Goal: Task Accomplishment & Management: Manage account settings

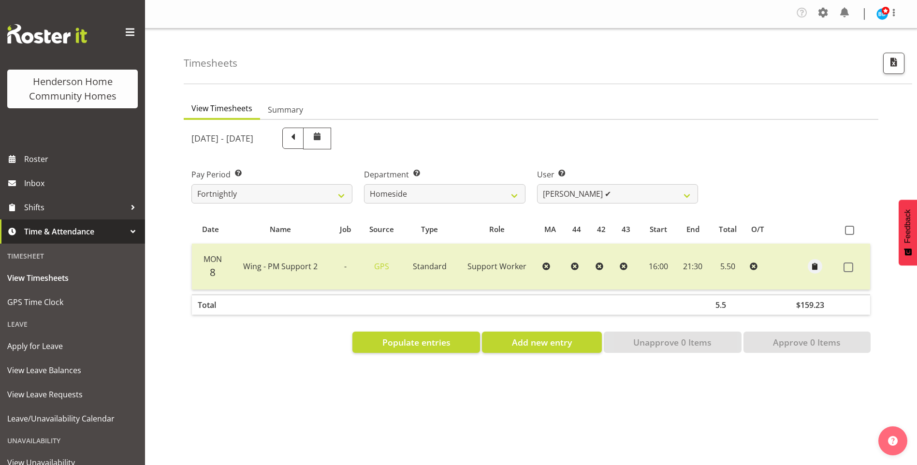
select select "746"
click at [555, 193] on select "Asiasiga Vili ❌ Billie-Rose Dunlop ❌ Brijesh (BK) Kachhadiya ❌ Cheenee Vargas ✔…" at bounding box center [617, 193] width 161 height 19
click at [537, 184] on select "Asiasiga Vili ❌ Billie-Rose Dunlop ❌ Brijesh (BK) Kachhadiya ❌ Cheenee Vargas ✔…" at bounding box center [617, 193] width 161 height 19
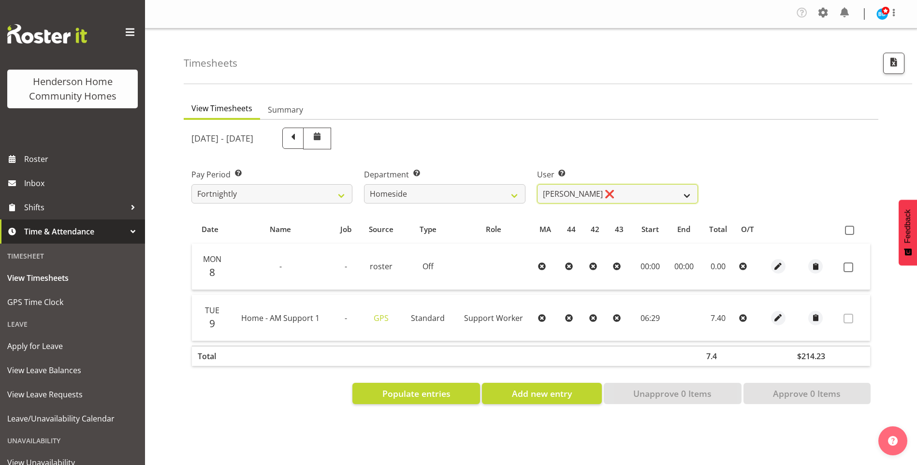
click at [547, 191] on select "Asiasiga Vili ❌ Billie-Rose Dunlop ❌ Brijesh (BK) Kachhadiya ❌ Cheenee Vargas ✔…" at bounding box center [617, 193] width 161 height 19
click at [537, 184] on select "Asiasiga Vili ❌ Billie-Rose Dunlop ❌ Brijesh (BK) Kachhadiya ❌ Cheenee Vargas ✔…" at bounding box center [617, 193] width 161 height 19
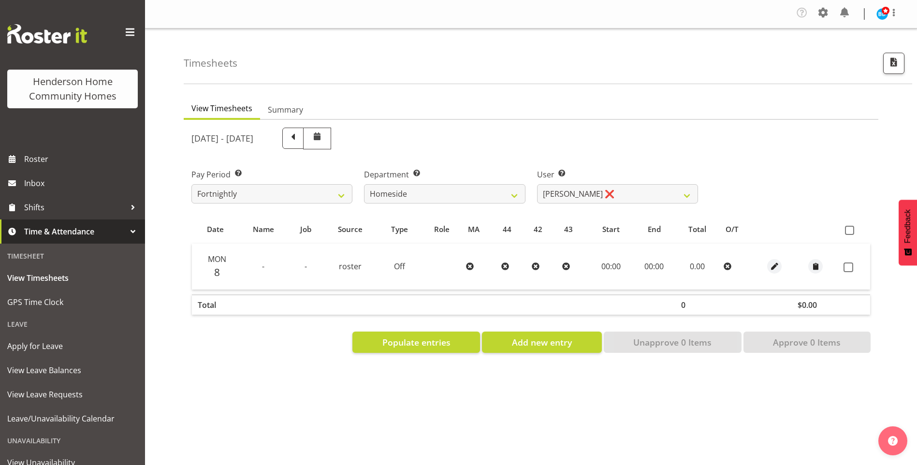
click at [547, 183] on div "User Select user. Note: This is filtered down by the previous two drop-down ite…" at bounding box center [617, 186] width 161 height 35
click at [551, 194] on select "Asiasiga Vili ❌ Billie-Rose Dunlop ❌ Brijesh (BK) Kachhadiya ❌ Cheenee Vargas ✔…" at bounding box center [617, 193] width 161 height 19
select select "10443"
click at [537, 184] on select "Asiasiga Vili ❌ Billie-Rose Dunlop ❌ Brijesh (BK) Kachhadiya ❌ Cheenee Vargas ✔…" at bounding box center [617, 193] width 161 height 19
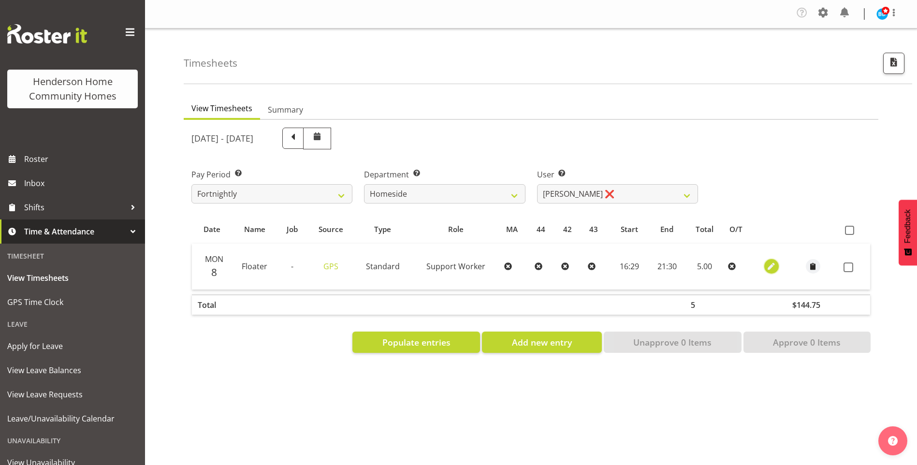
click at [776, 264] on button "button" at bounding box center [772, 266] width 15 height 15
select select "Standard"
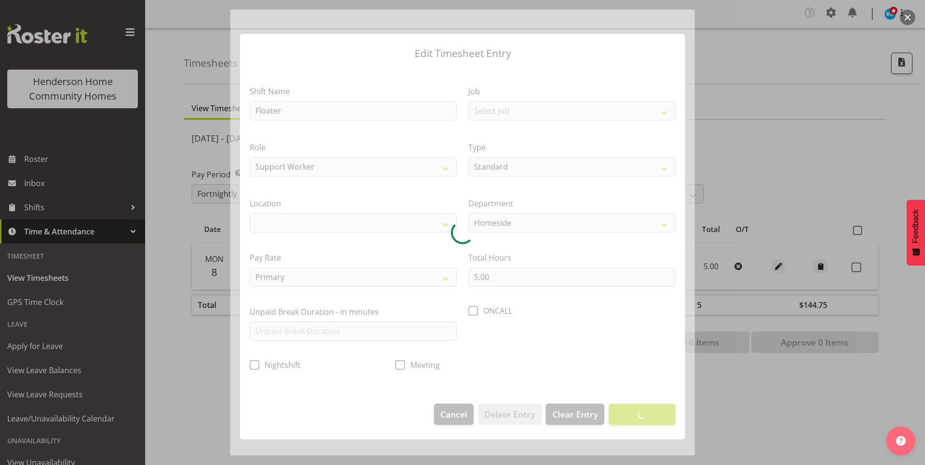
select select "1067"
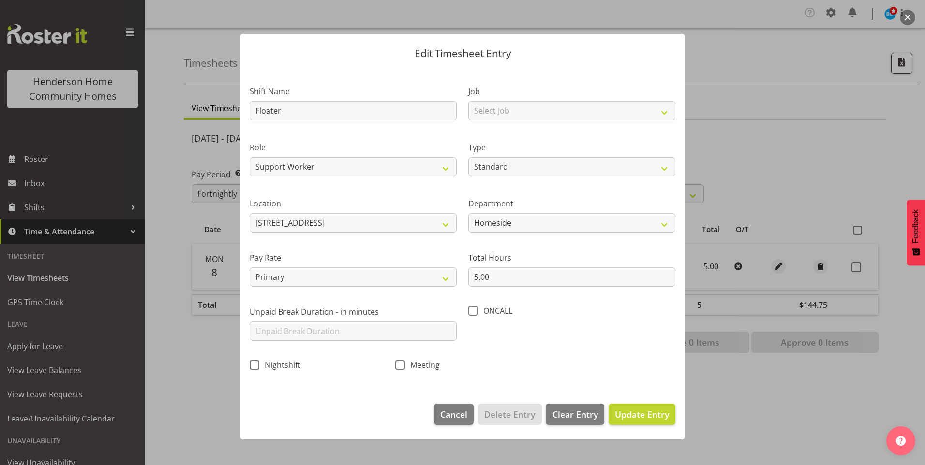
click at [859, 268] on div at bounding box center [462, 232] width 925 height 465
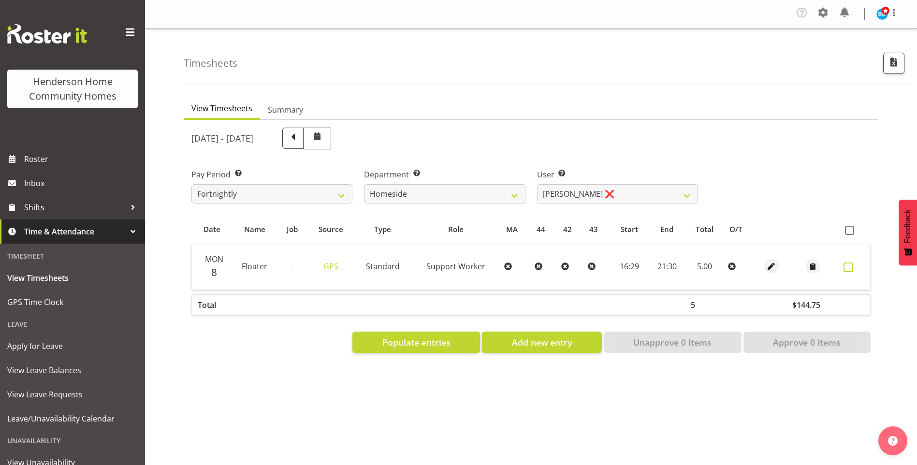
click at [854, 268] on label at bounding box center [851, 268] width 15 height 10
checkbox input "true"
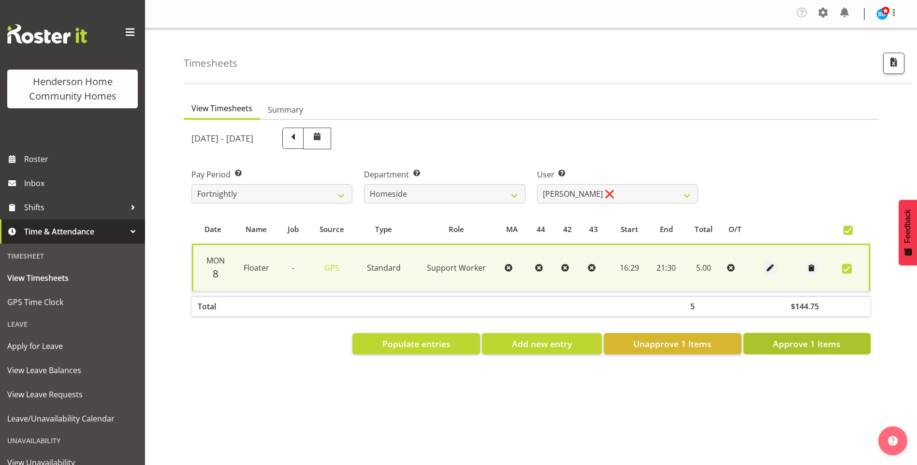
click at [836, 346] on span "Approve 1 Items" at bounding box center [807, 344] width 68 height 13
checkbox input "false"
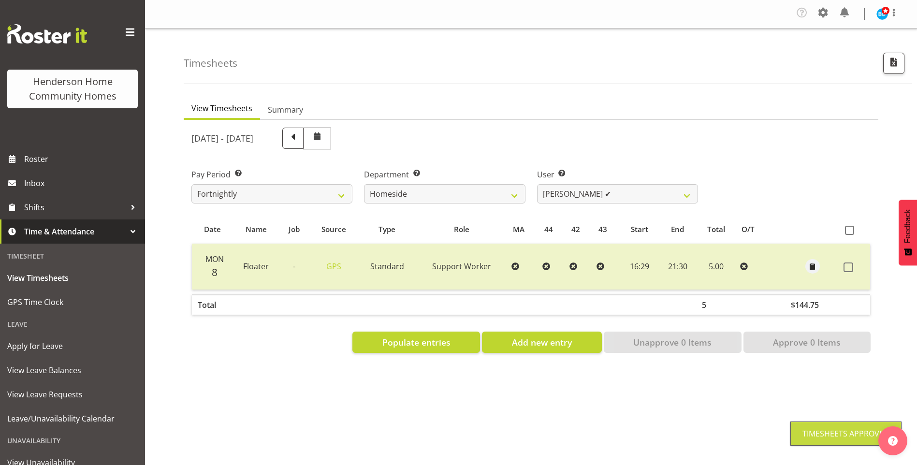
click at [578, 191] on div "September 8th - September 14th 2025 Pay Period Select which pay period you woul…" at bounding box center [532, 237] width 680 height 231
click at [578, 193] on select "Asiasiga Vili ❌ Billie-Rose Dunlop ❌ Brijesh (BK) Kachhadiya ❌ Cheenee Vargas ✔…" at bounding box center [617, 193] width 161 height 19
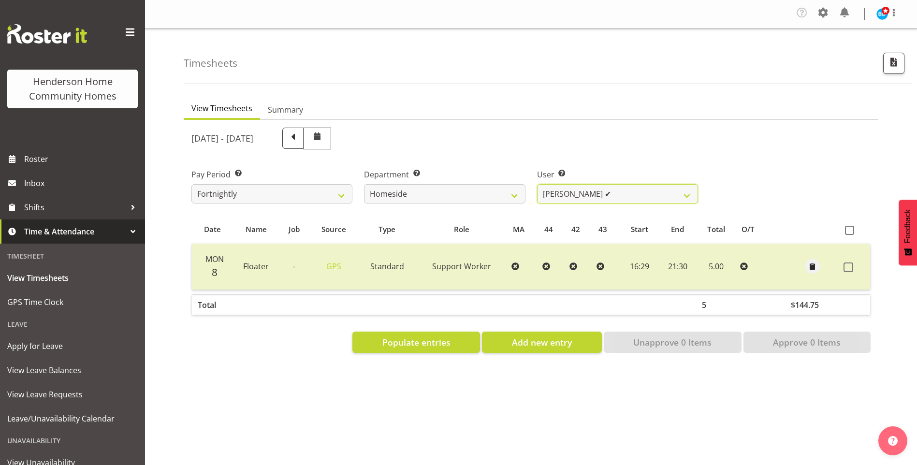
select select "8540"
click at [537, 184] on select "Asiasiga Vili ❌ Billie-Rose Dunlop ❌ Brijesh (BK) Kachhadiya ❌ Cheenee Vargas ✔…" at bounding box center [617, 193] width 161 height 19
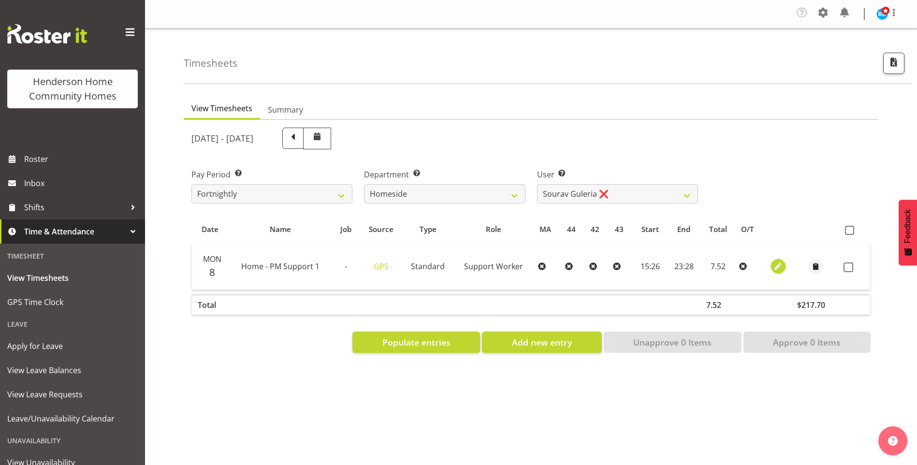
click at [774, 265] on span "button" at bounding box center [778, 266] width 11 height 11
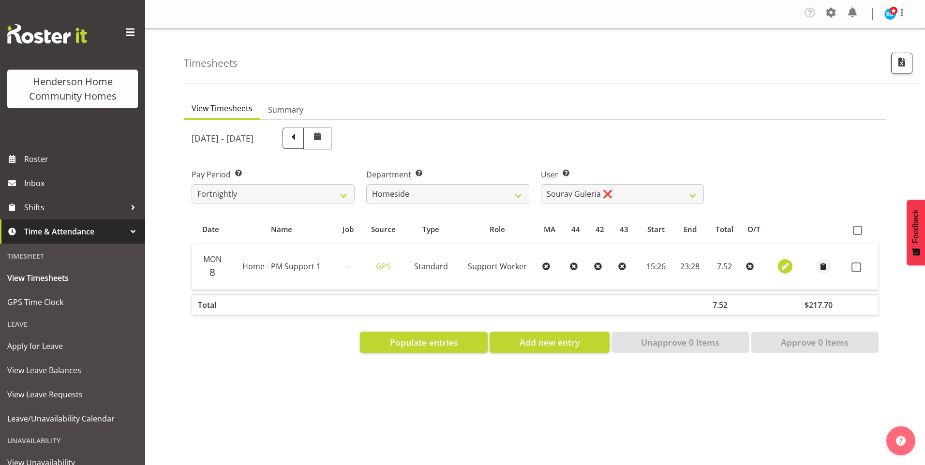
select select "Standard"
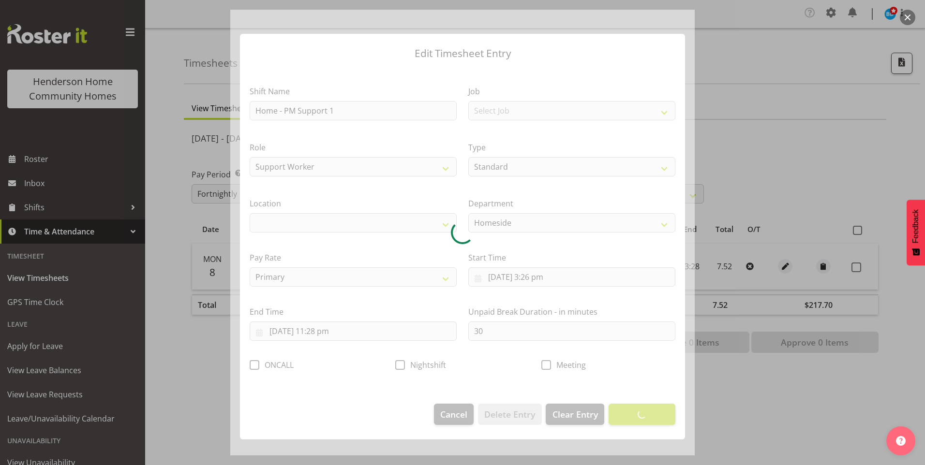
click at [543, 279] on div at bounding box center [462, 233] width 464 height 446
select select "1067"
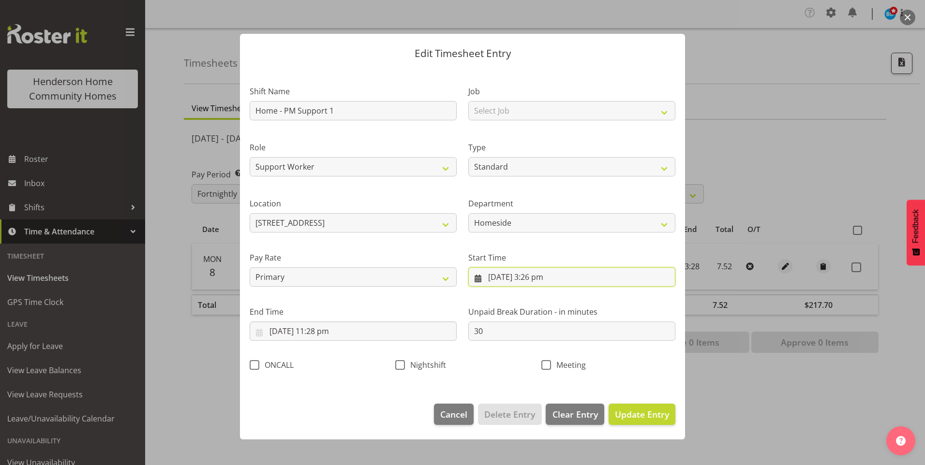
click at [542, 281] on input "8/09/2025, 3:26 pm" at bounding box center [571, 276] width 207 height 19
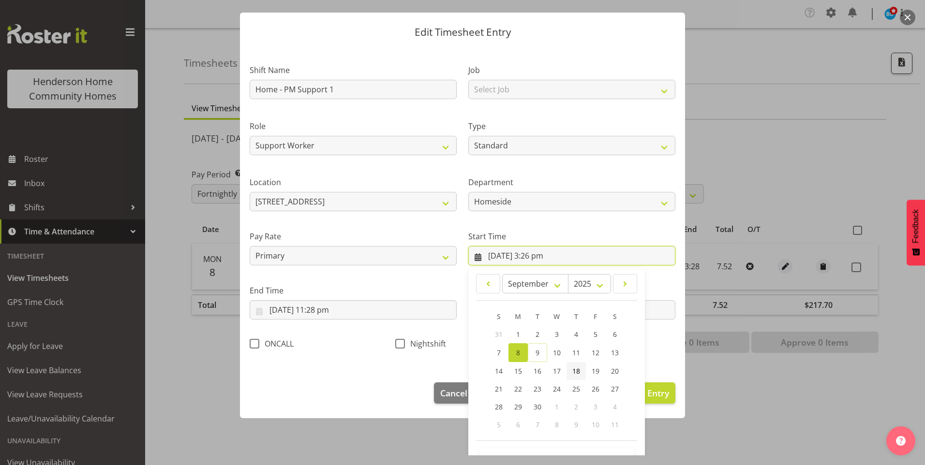
scroll to position [52, 0]
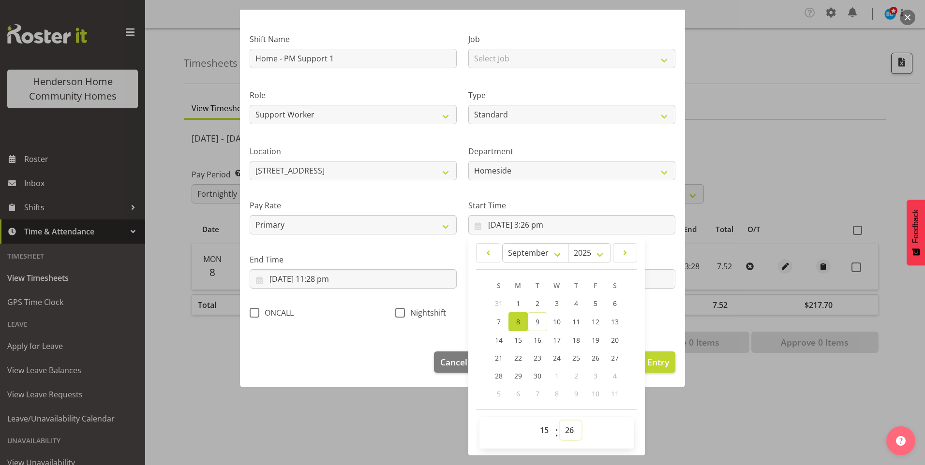
click at [569, 426] on select "00 01 02 03 04 05 06 07 08 09 10 11 12 13 14 15 16 17 18 19 20 21 22 23 24 25 2…" at bounding box center [571, 430] width 22 height 19
select select "30"
click at [560, 421] on select "00 01 02 03 04 05 06 07 08 09 10 11 12 13 14 15 16 17 18 19 20 21 22 23 24 25 2…" at bounding box center [571, 430] width 22 height 19
type input "8/09/2025, 3:30 pm"
click at [329, 285] on input "8/09/2025, 11:28 pm" at bounding box center [353, 278] width 207 height 19
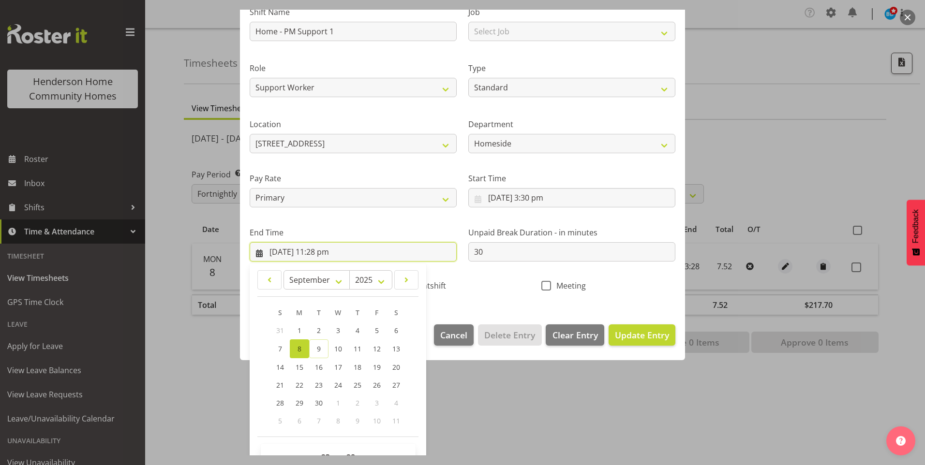
scroll to position [106, 0]
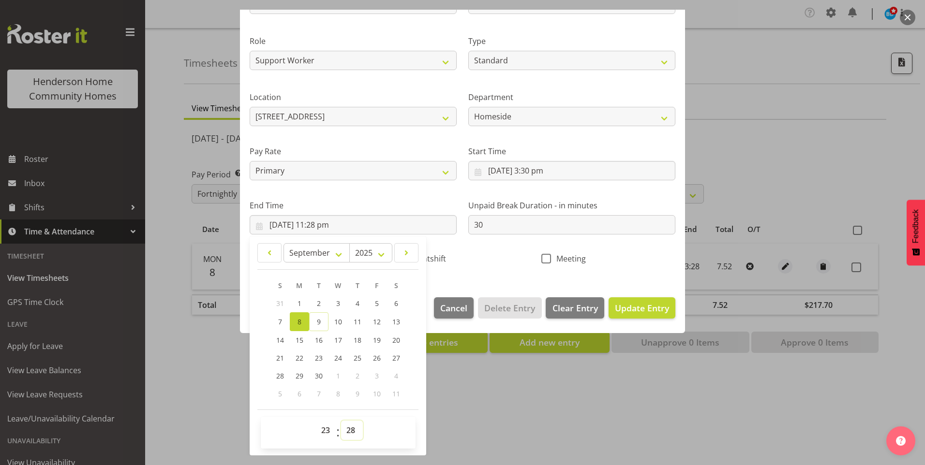
click at [356, 433] on select "00 01 02 03 04 05 06 07 08 09 10 11 12 13 14 15 16 17 18 19 20 21 22 23 24 25 2…" at bounding box center [352, 430] width 22 height 19
select select "30"
click at [341, 421] on select "00 01 02 03 04 05 06 07 08 09 10 11 12 13 14 15 16 17 18 19 20 21 22 23 24 25 2…" at bounding box center [352, 430] width 22 height 19
type input "8/09/2025, 11:30 pm"
click at [647, 314] on button "Update Entry" at bounding box center [641, 307] width 67 height 21
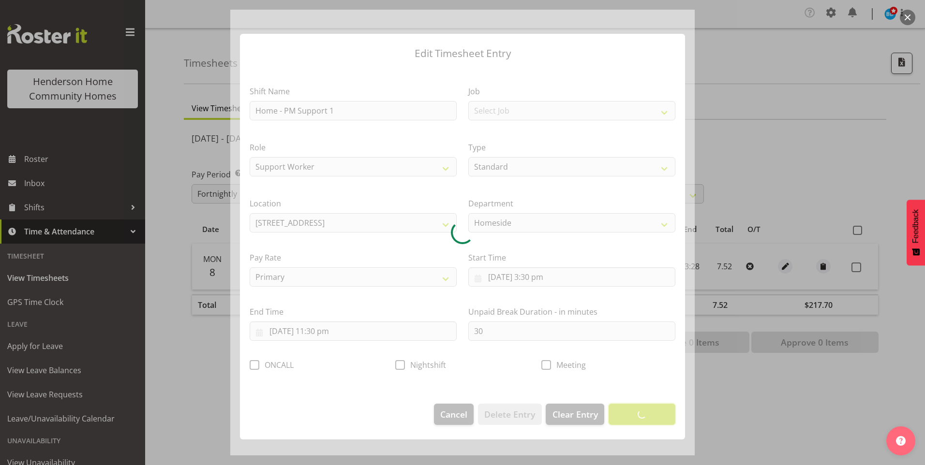
scroll to position [0, 0]
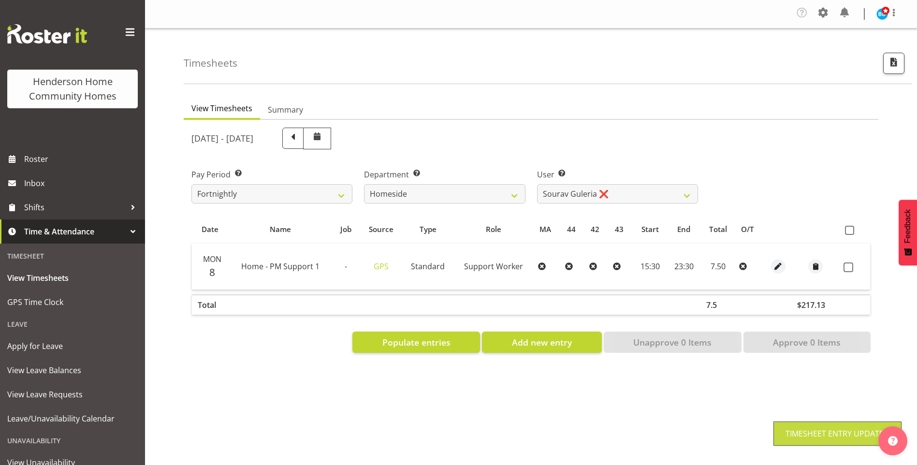
click at [847, 269] on span at bounding box center [849, 268] width 10 height 10
checkbox input "true"
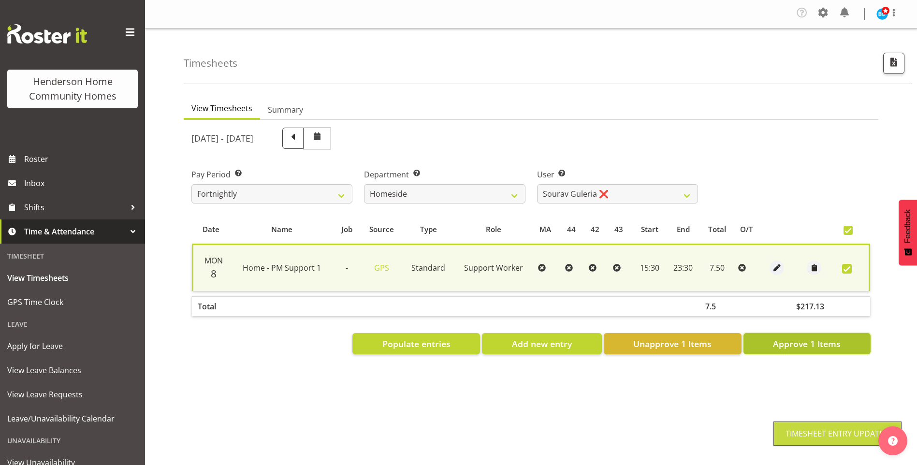
click at [822, 343] on span "Approve 1 Items" at bounding box center [807, 344] width 68 height 13
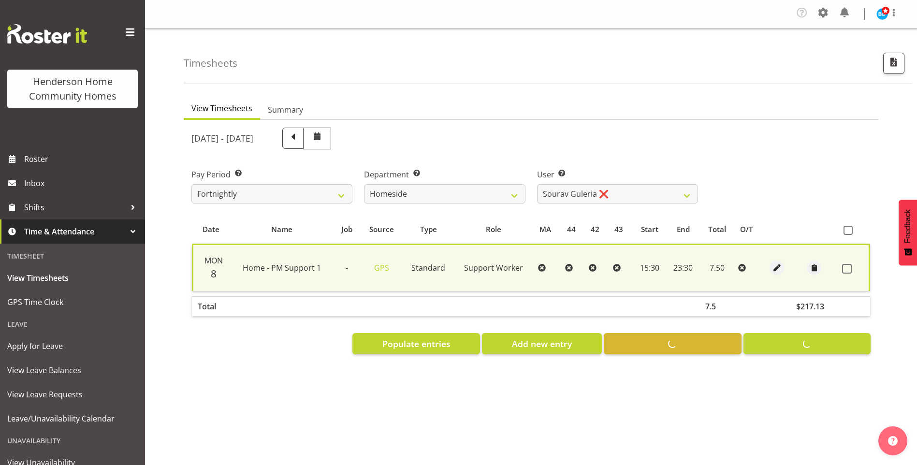
checkbox input "false"
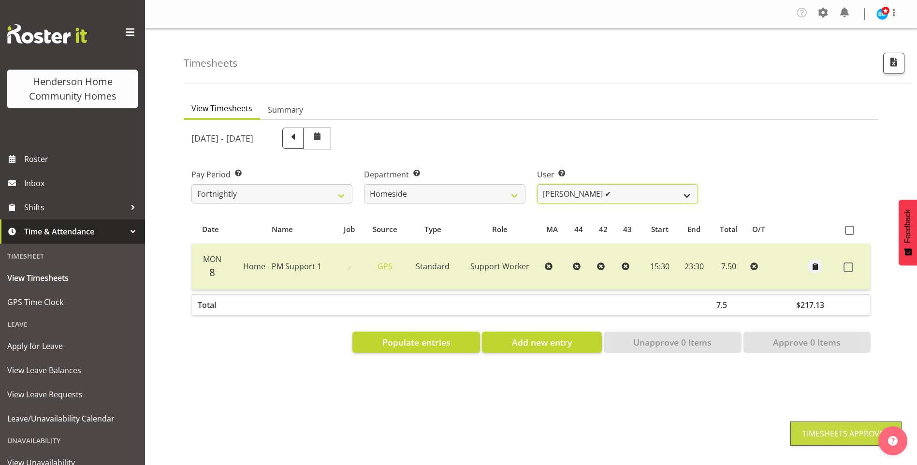
click at [569, 194] on select "Asiasiga Vili ❌ Billie-Rose Dunlop ❌ Brijesh (BK) Kachhadiya ❌ Cheenee Vargas ✔…" at bounding box center [617, 193] width 161 height 19
select select "8527"
click at [537, 184] on select "Asiasiga Vili ❌ Billie-Rose Dunlop ❌ Brijesh (BK) Kachhadiya ❌ Cheenee Vargas ✔…" at bounding box center [617, 193] width 161 height 19
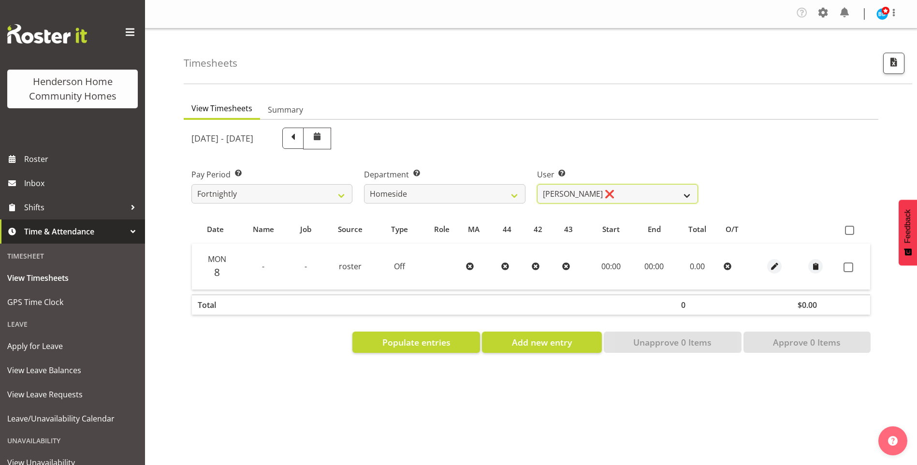
click at [557, 195] on select "Asiasiga Vili ❌ Billie-Rose Dunlop ❌ Brijesh (BK) Kachhadiya ❌ Cheenee Vargas ✔…" at bounding box center [617, 193] width 161 height 19
click at [773, 265] on span "button" at bounding box center [774, 266] width 11 height 11
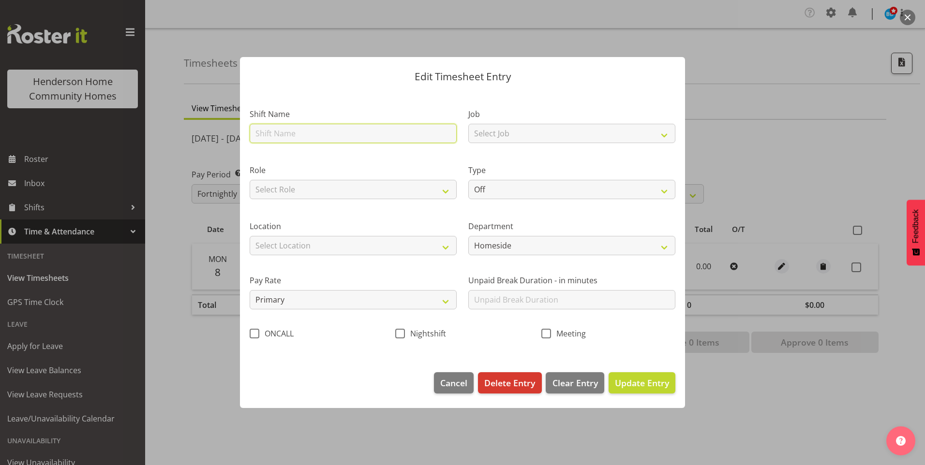
click at [296, 137] on input "text" at bounding box center [353, 133] width 207 height 19
type input "Home - AM Support 1"
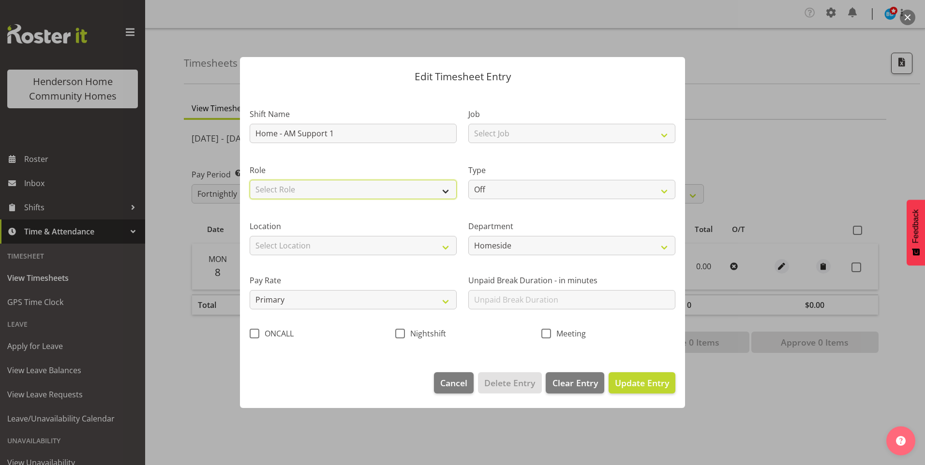
click at [309, 197] on select "Select Role Support Worker" at bounding box center [353, 189] width 207 height 19
select select "1214"
click at [250, 180] on select "Select Role Support Worker" at bounding box center [353, 189] width 207 height 19
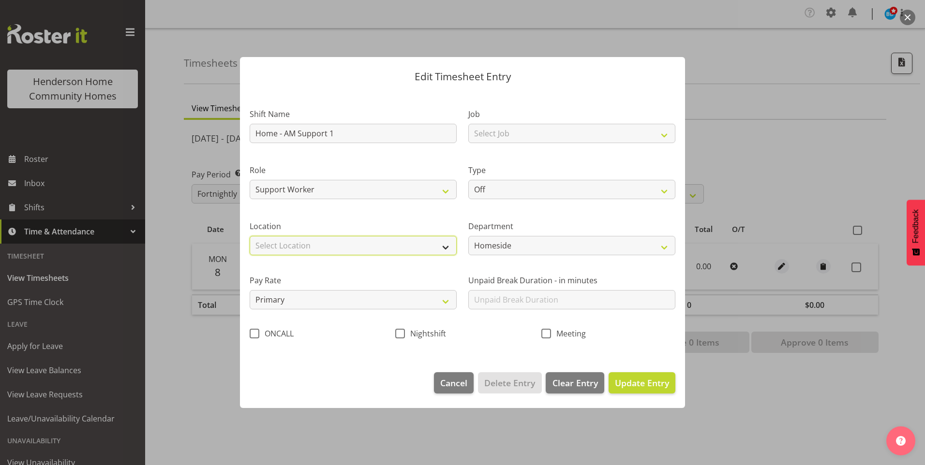
click at [294, 241] on select "Select Location 177 Halswell Rd 268 Hendersons Rd 307 Hendersons Rd 309 Henders…" at bounding box center [353, 245] width 207 height 19
select select "1067"
click at [250, 236] on select "Select Location 177 Halswell Rd 268 Hendersons Rd 307 Hendersons Rd 309 Henders…" at bounding box center [353, 245] width 207 height 19
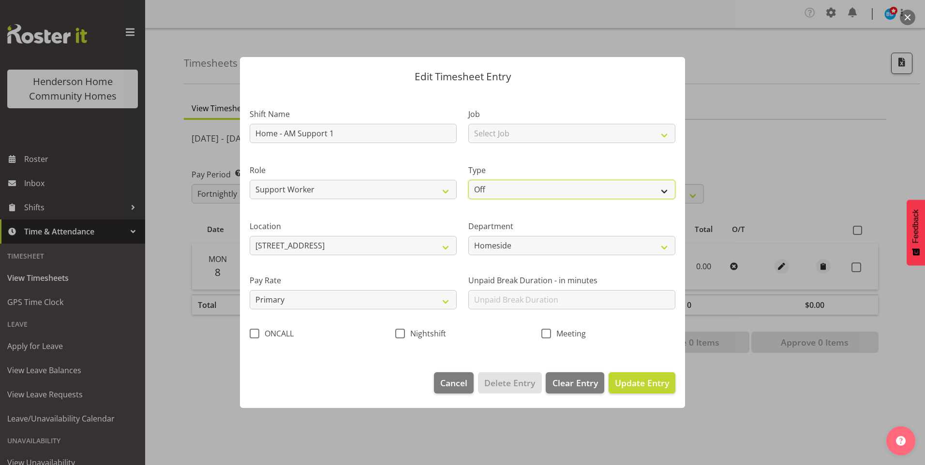
click at [500, 191] on select "Off Standard Public Holiday Public Holiday (Worked) Day In Lieu Annual Leave Si…" at bounding box center [571, 189] width 207 height 19
select select "Standard"
click at [468, 180] on select "Off Standard Public Holiday Public Holiday (Worked) Day In Lieu Annual Leave Si…" at bounding box center [571, 189] width 207 height 19
select select "8"
select select "2025"
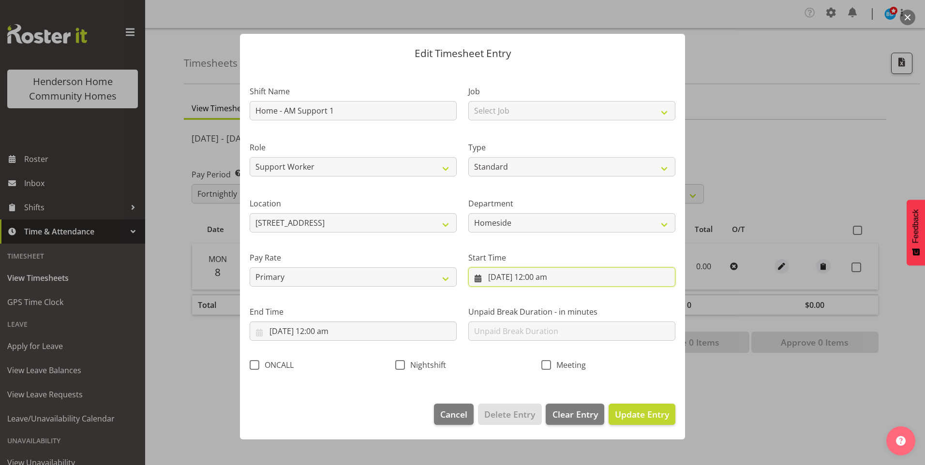
click at [526, 279] on input "8/09/2025, 12:00 am" at bounding box center [571, 276] width 207 height 19
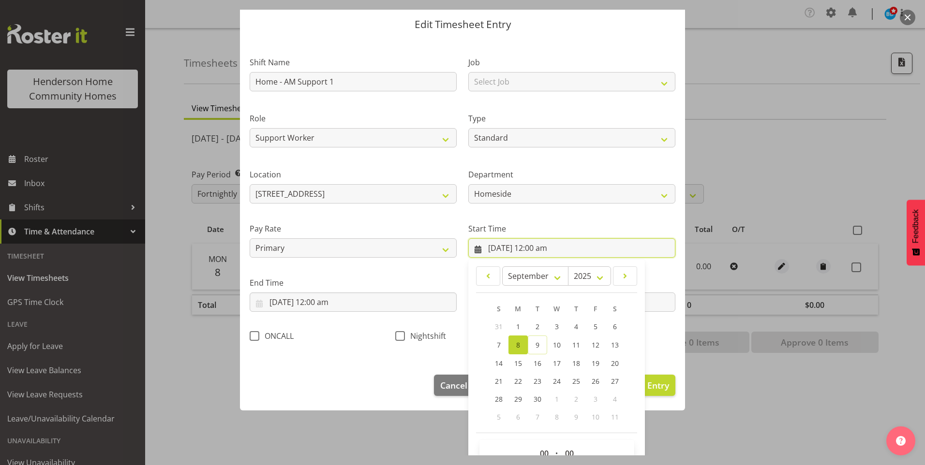
scroll to position [52, 0]
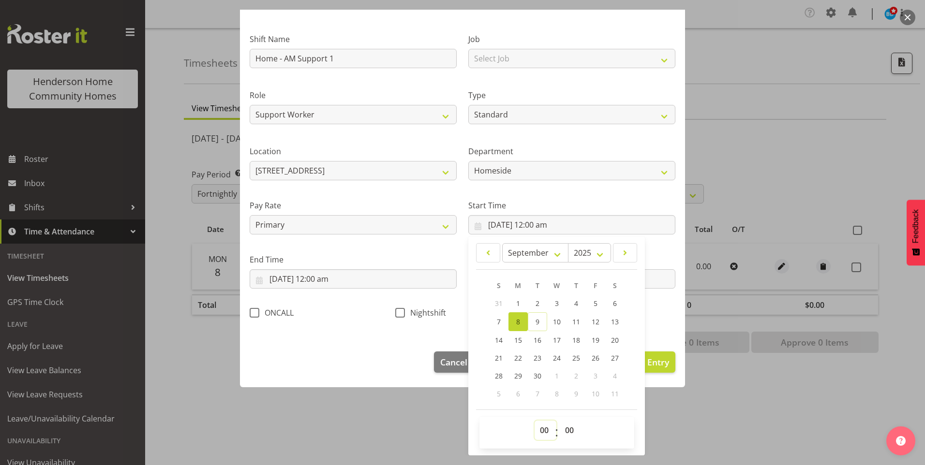
click at [543, 431] on select "00 01 02 03 04 05 06 07 08 09 10 11 12 13 14 15 16 17 18 19 20 21 22 23" at bounding box center [545, 430] width 22 height 19
select select "6"
click at [534, 421] on select "00 01 02 03 04 05 06 07 08 09 10 11 12 13 14 15 16 17 18 19 20 21 22 23" at bounding box center [545, 430] width 22 height 19
type input "8/09/2025, 6:00 am"
click at [568, 430] on select "00 01 02 03 04 05 06 07 08 09 10 11 12 13 14 15 16 17 18 19 20 21 22 23 24 25 2…" at bounding box center [571, 430] width 22 height 19
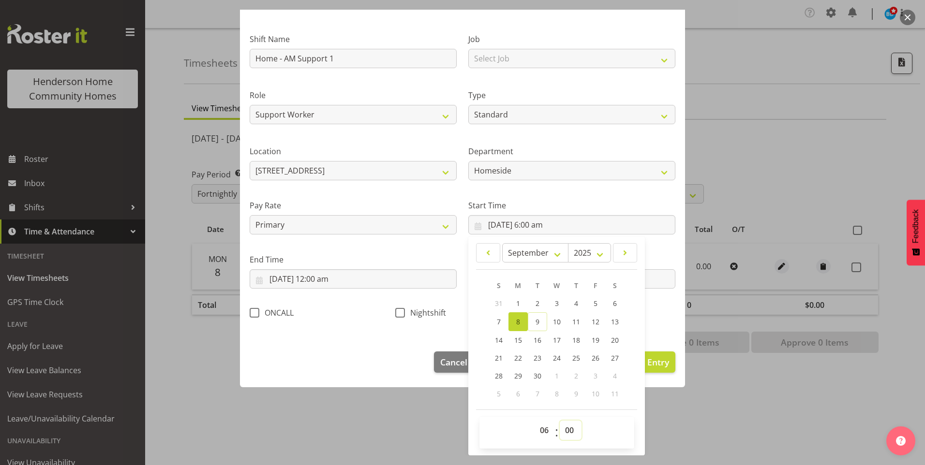
select select "30"
click at [560, 421] on select "00 01 02 03 04 05 06 07 08 09 10 11 12 13 14 15 16 17 18 19 20 21 22 23 24 25 2…" at bounding box center [571, 430] width 22 height 19
type input "8/09/2025, 6:30 am"
click at [319, 279] on input "8/09/2025, 12:00 am" at bounding box center [353, 278] width 207 height 19
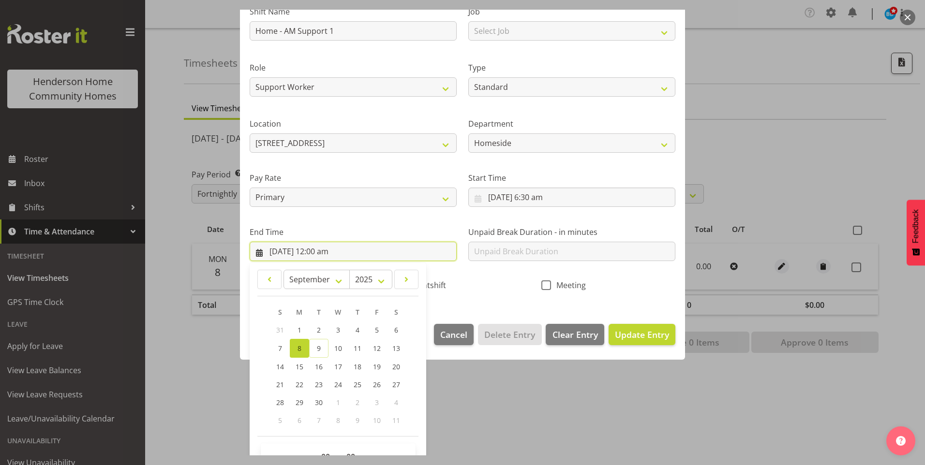
scroll to position [106, 0]
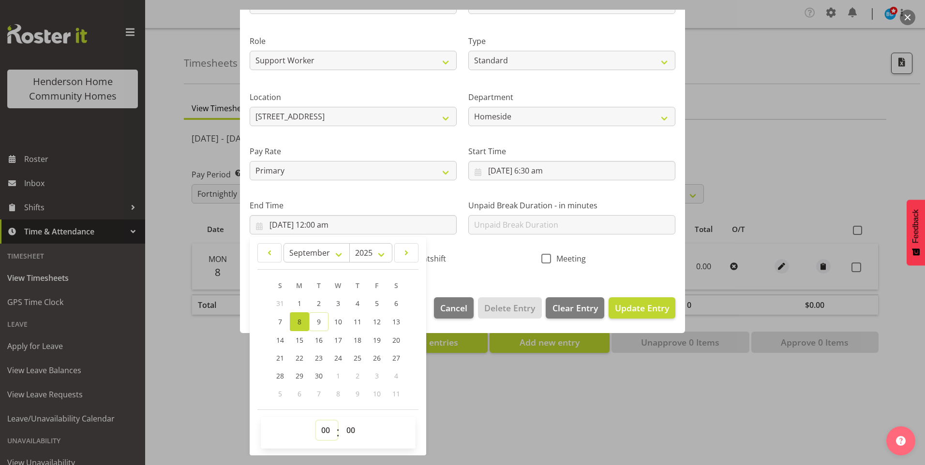
click at [327, 436] on select "00 01 02 03 04 05 06 07 08 09 10 11 12 13 14 15 16 17 18 19 20 21 22 23" at bounding box center [327, 430] width 22 height 19
select select "15"
click at [316, 421] on select "00 01 02 03 04 05 06 07 08 09 10 11 12 13 14 15 16 17 18 19 20 21 22 23" at bounding box center [327, 430] width 22 height 19
type input "8/09/2025, 3:00 pm"
click at [508, 226] on input "text" at bounding box center [571, 224] width 207 height 19
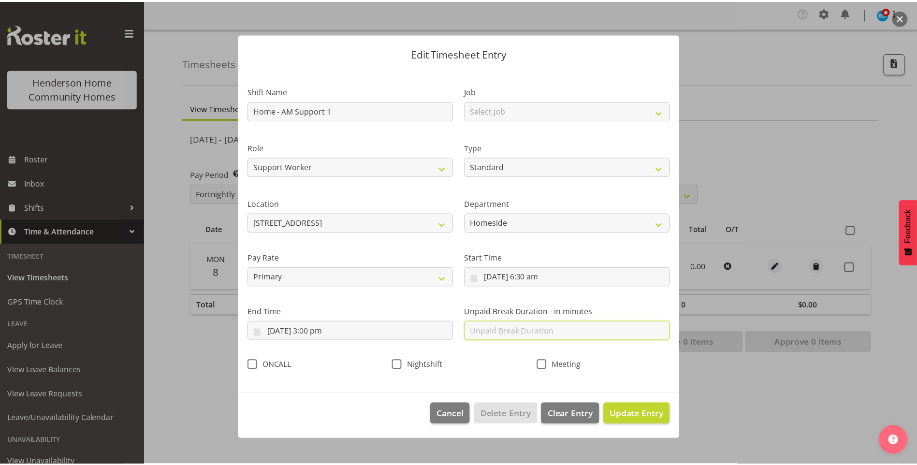
scroll to position [0, 0]
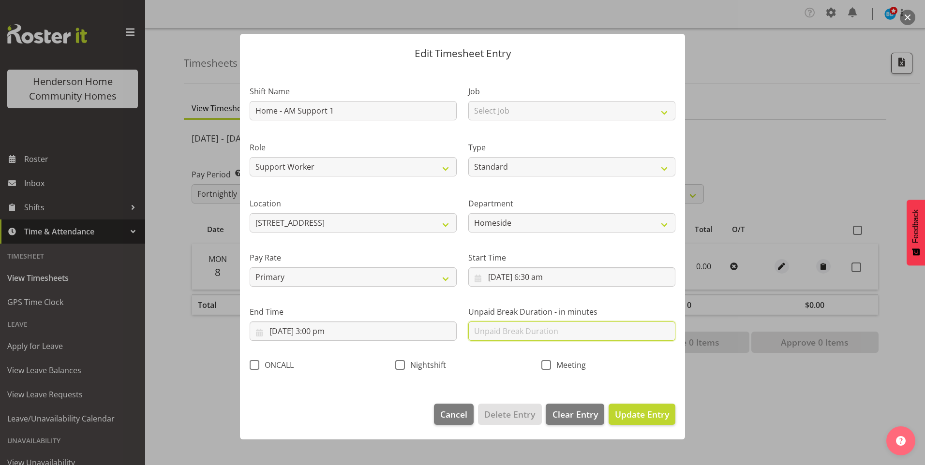
type input "30"
click at [664, 424] on button "Update Entry" at bounding box center [641, 414] width 67 height 21
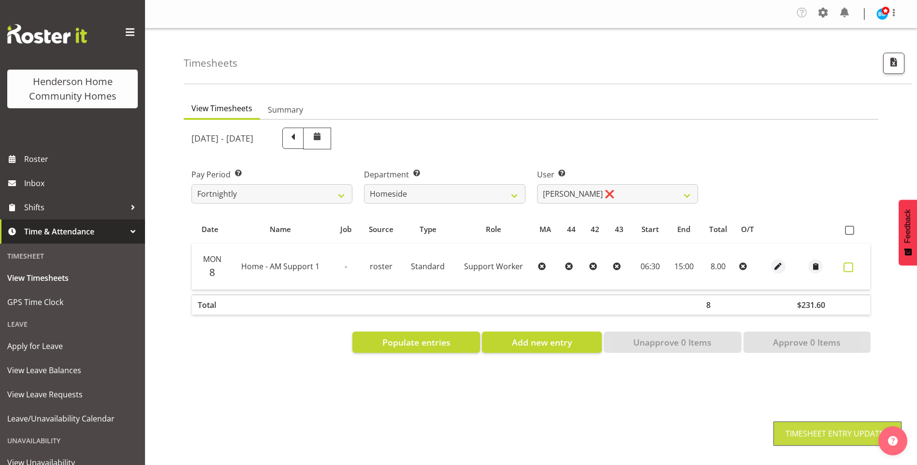
click at [846, 263] on span at bounding box center [849, 268] width 10 height 10
checkbox input "true"
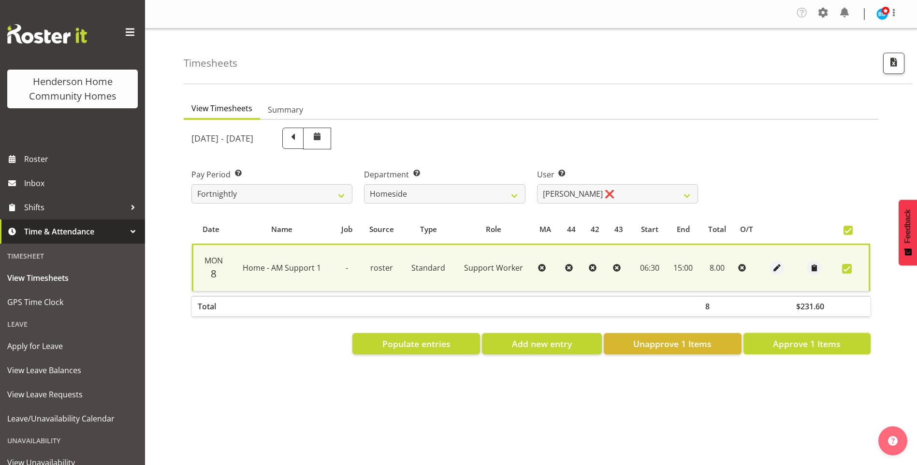
drag, startPoint x: 823, startPoint y: 346, endPoint x: 783, endPoint y: 337, distance: 41.7
click at [823, 346] on span "Approve 1 Items" at bounding box center [807, 344] width 68 height 13
checkbox input "false"
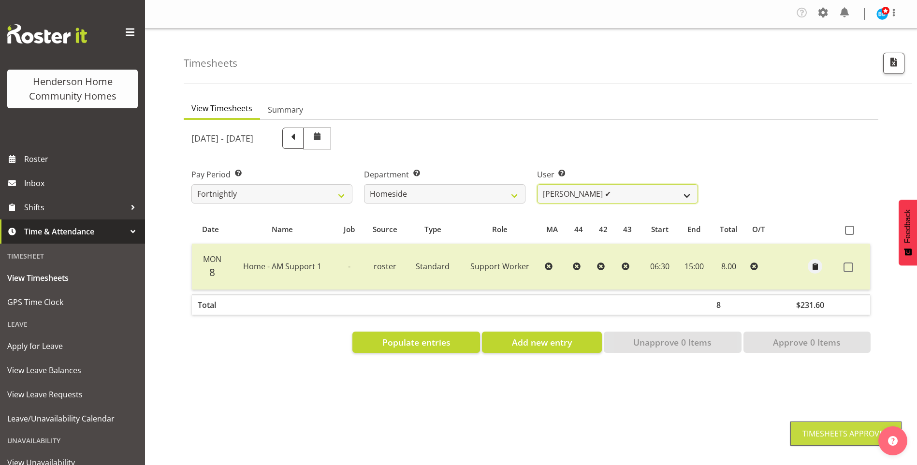
click at [542, 192] on select "Asiasiga Vili ❌ Billie-Rose Dunlop ❌ Brijesh (BK) Kachhadiya ❌ Cheenee Vargas ✔…" at bounding box center [617, 193] width 161 height 19
select select "8543"
click at [537, 184] on select "Asiasiga Vili ❌ Billie-Rose Dunlop ❌ Brijesh (BK) Kachhadiya ❌ Cheenee Vargas ✔…" at bounding box center [617, 193] width 161 height 19
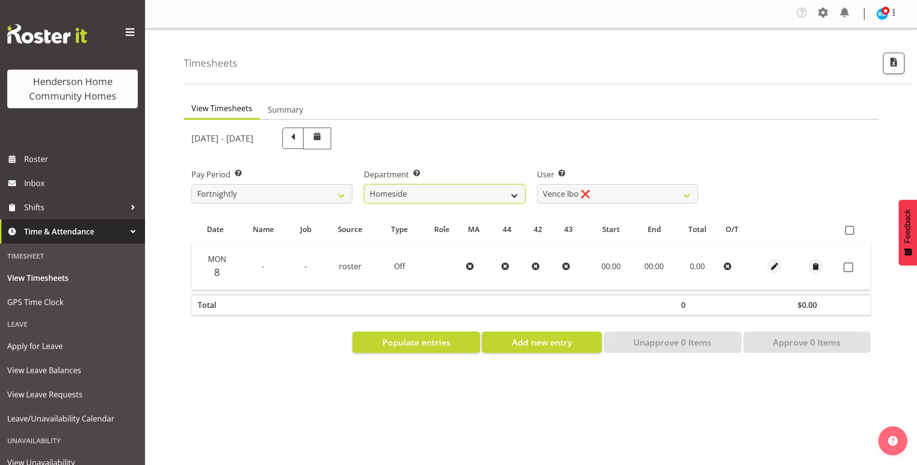
click at [443, 195] on select "Admin Homeside Houses Wingside" at bounding box center [444, 193] width 161 height 19
select select "748"
click at [364, 184] on select "Admin Homeside Houses Wingside" at bounding box center [444, 193] width 161 height 19
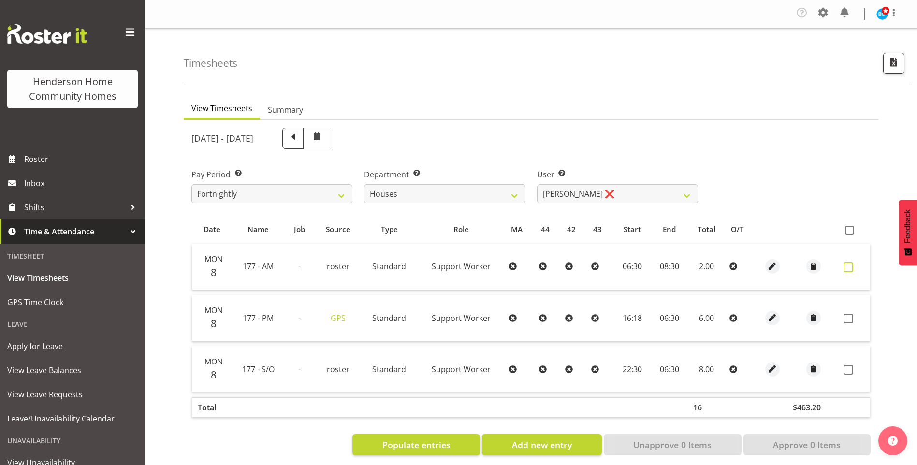
click at [849, 263] on span at bounding box center [849, 268] width 10 height 10
checkbox input "true"
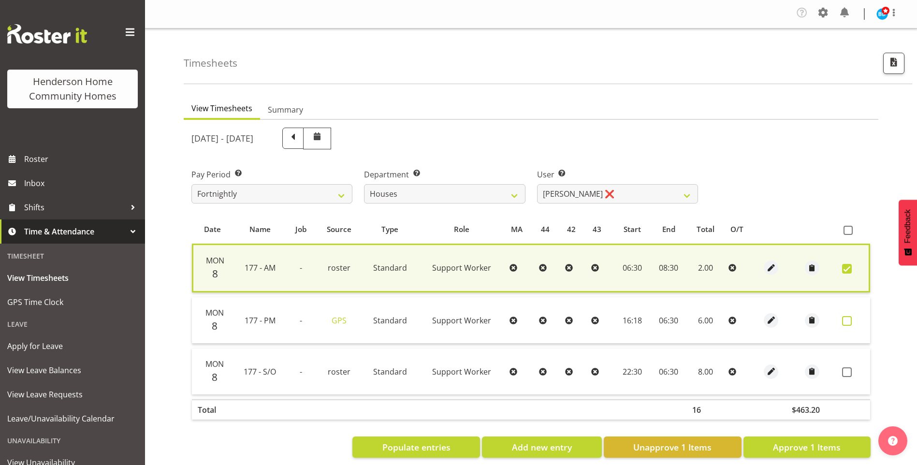
click at [850, 321] on span at bounding box center [848, 321] width 10 height 10
checkbox input "true"
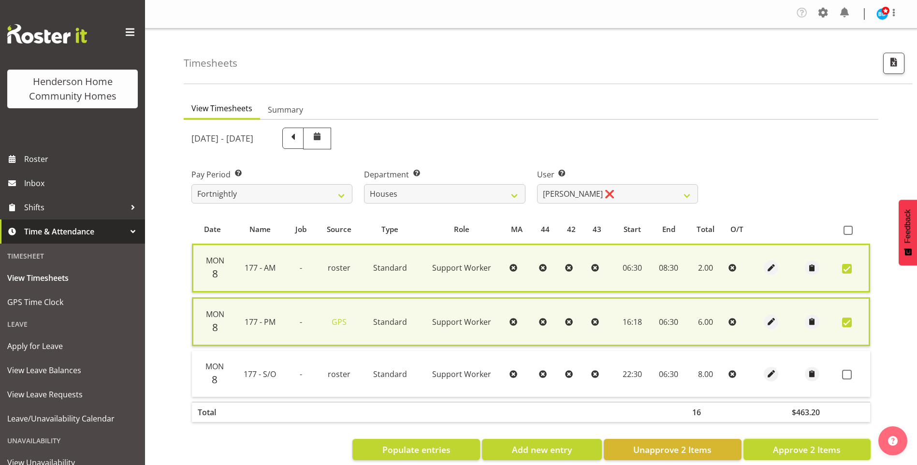
click at [828, 448] on span "Approve 2 Items" at bounding box center [807, 449] width 68 height 13
checkbox input "false"
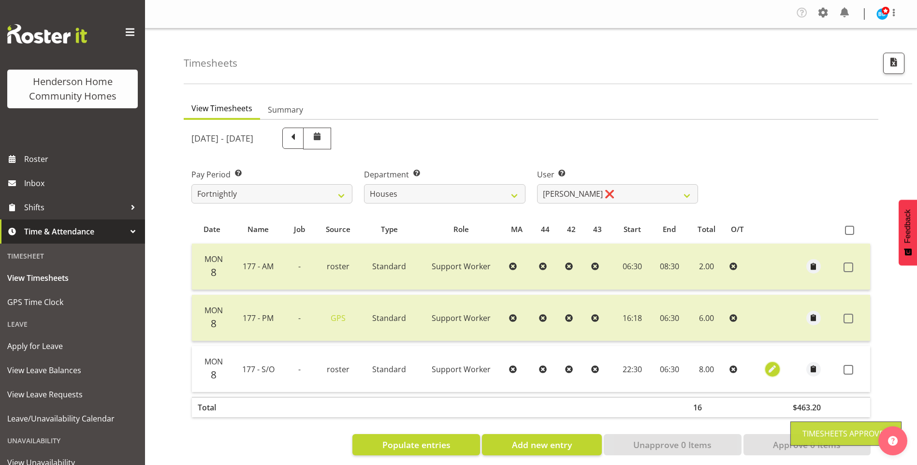
click at [770, 369] on span "button" at bounding box center [772, 369] width 11 height 11
select select "Standard"
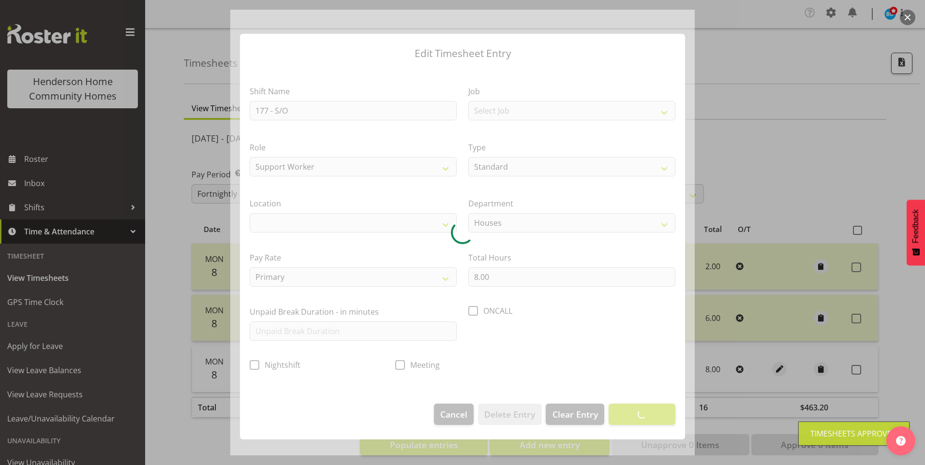
select select
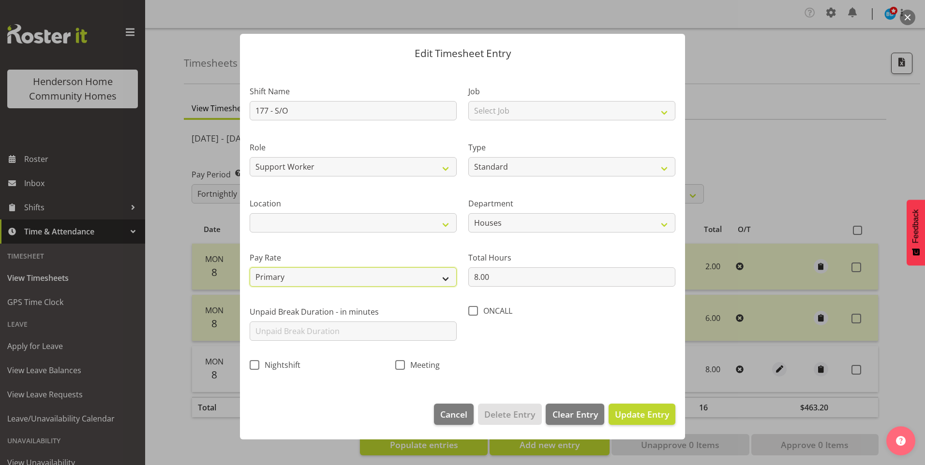
click at [301, 272] on select "Primary Secondary Tertiary Fourth Fifth" at bounding box center [353, 276] width 207 height 19
select select "secondary"
click at [250, 267] on select "Primary Secondary Tertiary Fourth Fifth" at bounding box center [353, 276] width 207 height 19
drag, startPoint x: 664, startPoint y: 417, endPoint x: 668, endPoint y: 414, distance: 5.5
click at [665, 417] on span "Update Entry" at bounding box center [642, 415] width 54 height 12
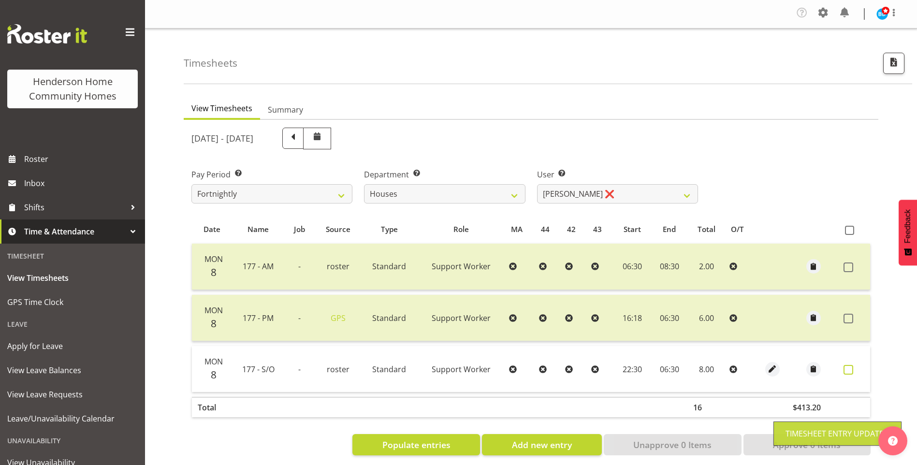
click at [848, 370] on span at bounding box center [849, 370] width 10 height 10
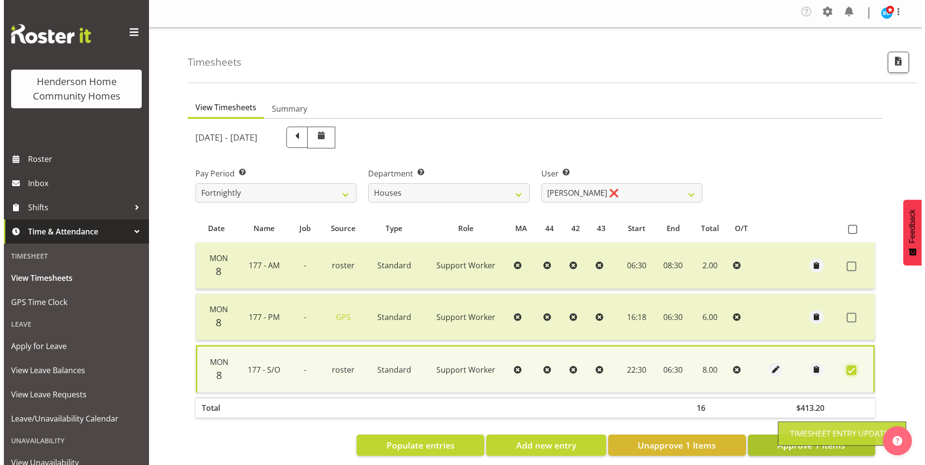
scroll to position [20, 0]
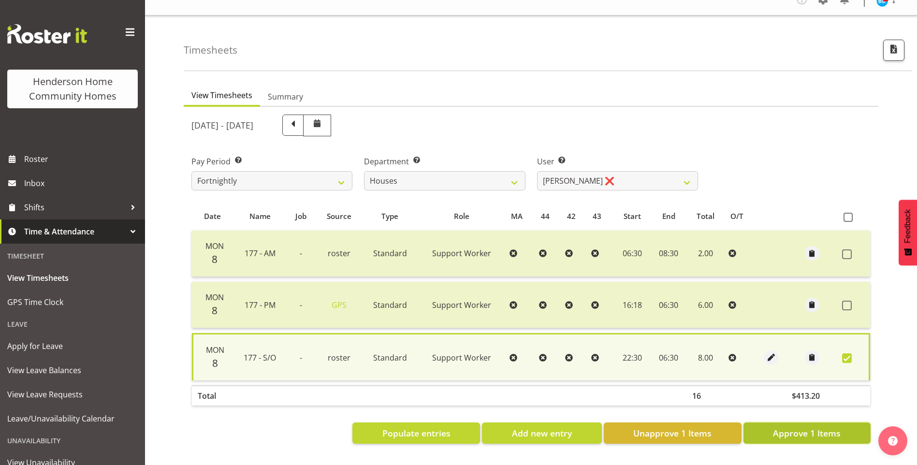
click at [802, 427] on span "Approve 1 Items" at bounding box center [807, 433] width 68 height 13
checkbox input "false"
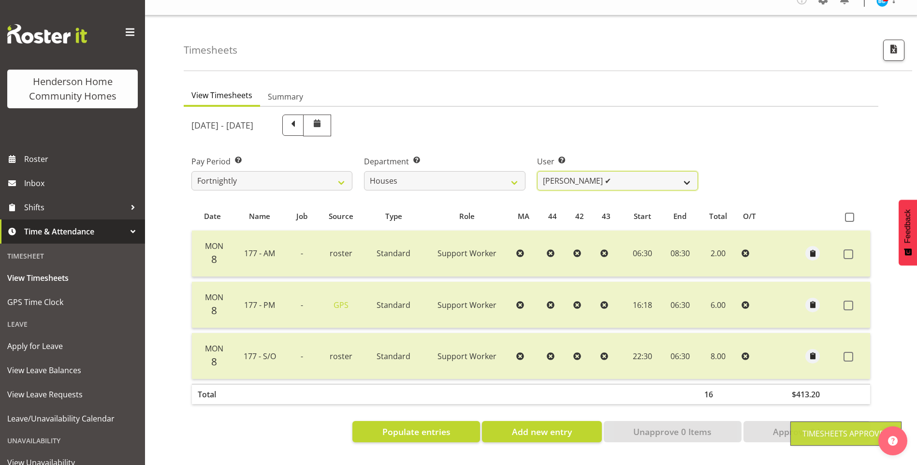
click at [547, 173] on select "Billie Sothern ✔ Dipika Thapa ❌ Jess Aracan ❌ Katrina Shaw ❌ Liezl Sanchez ❌ Ma…" at bounding box center [617, 180] width 161 height 19
click at [537, 171] on select "Billie Sothern ✔ Dipika Thapa ❌ Jess Aracan ❌ Katrina Shaw ❌ Liezl Sanchez ❌ Ma…" at bounding box center [617, 180] width 161 height 19
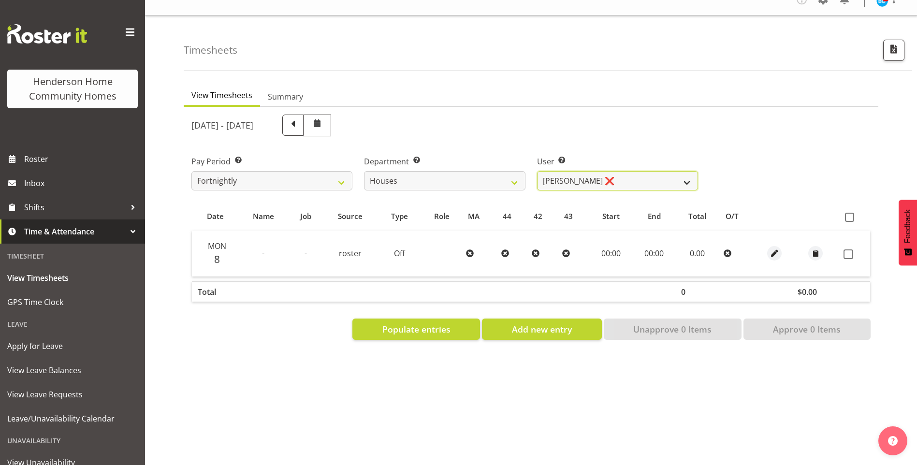
click at [561, 177] on select "Billie Sothern ✔ Dipika Thapa ❌ Jess Aracan ❌ Katrina Shaw ❌ Liezl Sanchez ❌ Ma…" at bounding box center [617, 180] width 161 height 19
click at [537, 171] on select "Billie Sothern ✔ Dipika Thapa ❌ Jess Aracan ❌ Katrina Shaw ❌ Liezl Sanchez ❌ Ma…" at bounding box center [617, 180] width 161 height 19
click at [563, 171] on select "Billie Sothern ✔ Dipika Thapa ❌ Jess Aracan ❌ Katrina Shaw ❌ Liezl Sanchez ❌ Ma…" at bounding box center [617, 180] width 161 height 19
click at [537, 171] on select "Billie Sothern ✔ Dipika Thapa ❌ Jess Aracan ❌ Katrina Shaw ❌ Liezl Sanchez ❌ Ma…" at bounding box center [617, 180] width 161 height 19
click at [556, 178] on select "Billie Sothern ✔ Dipika Thapa ❌ Jess Aracan ❌ Katrina Shaw ❌ Liezl Sanchez ❌ Ma…" at bounding box center [617, 180] width 161 height 19
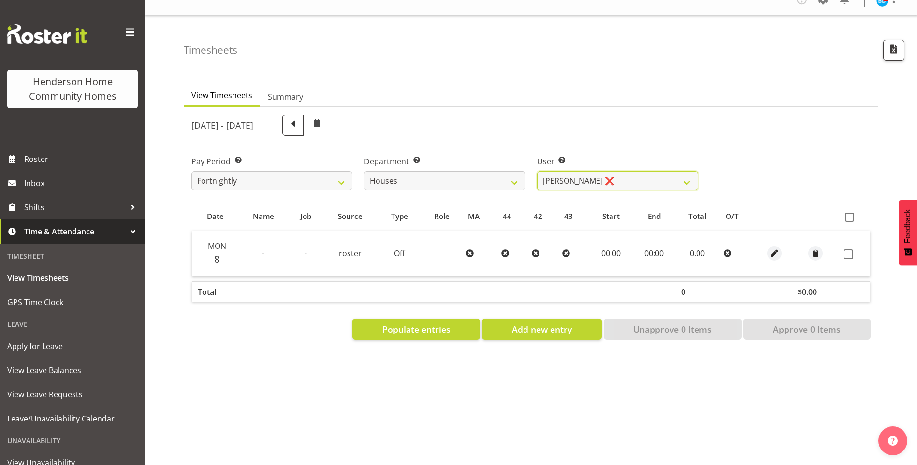
select select "10532"
click at [537, 171] on select "Billie Sothern ✔ Dipika Thapa ❌ Jess Aracan ❌ Katrina Shaw ❌ Liezl Sanchez ❌ Ma…" at bounding box center [617, 180] width 161 height 19
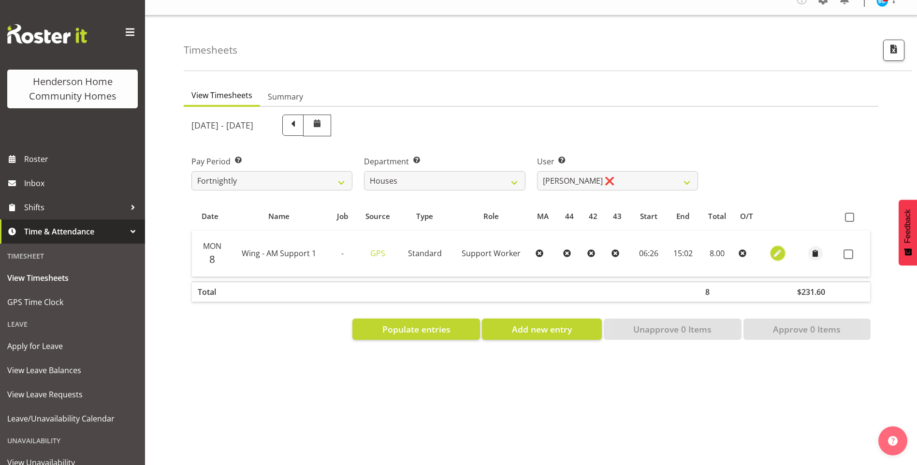
click at [776, 248] on span "button" at bounding box center [777, 253] width 11 height 11
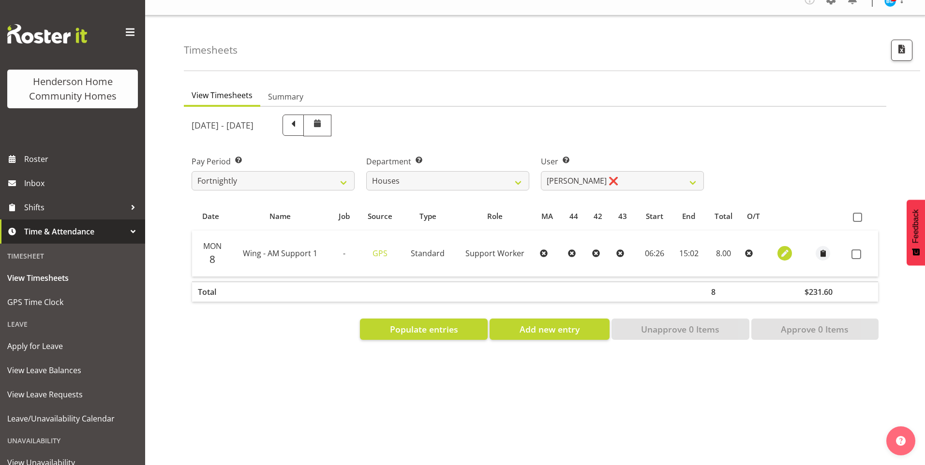
select select "Standard"
select select "749"
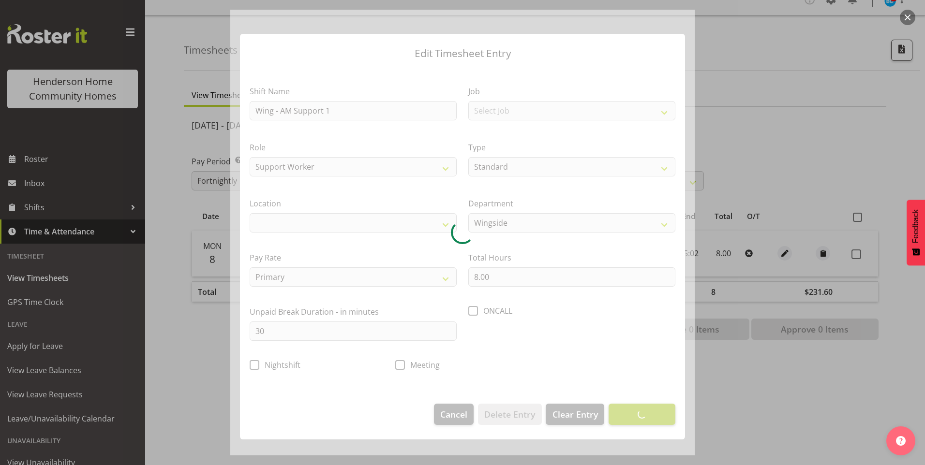
select select "1071"
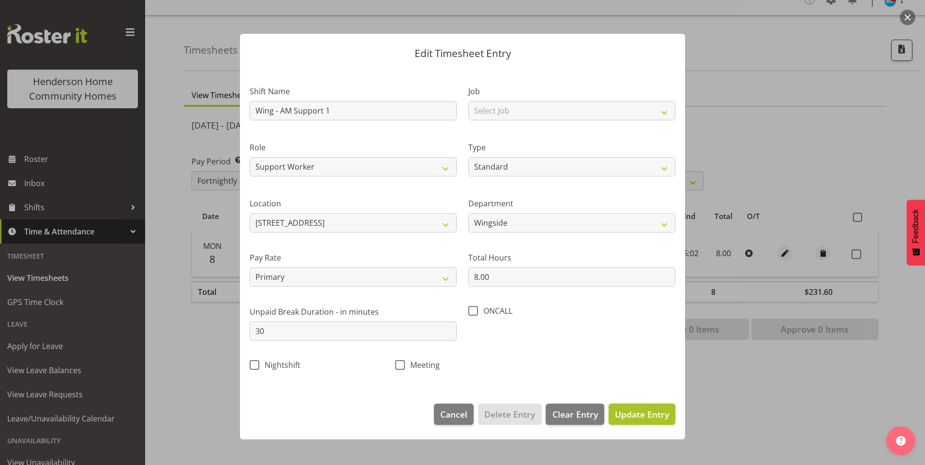
drag, startPoint x: 640, startPoint y: 412, endPoint x: 667, endPoint y: 397, distance: 31.2
click at [641, 410] on span "Update Entry" at bounding box center [642, 415] width 54 height 12
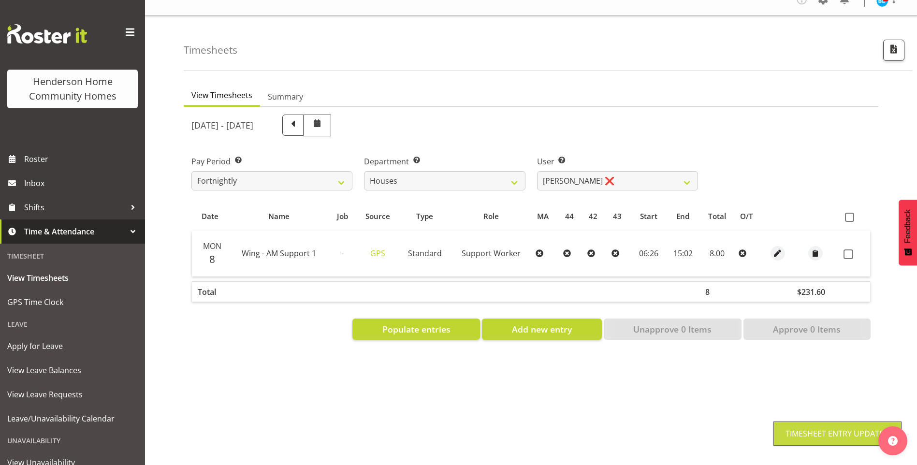
click at [850, 250] on span at bounding box center [849, 255] width 10 height 10
checkbox input "true"
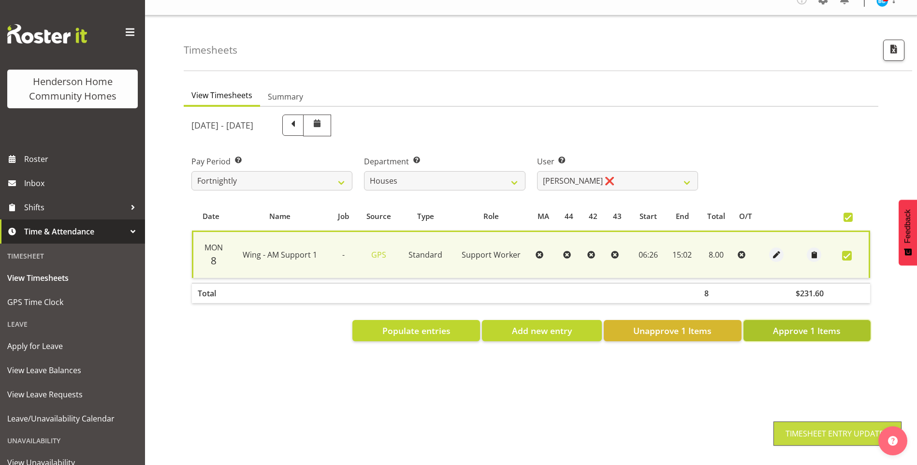
click at [814, 325] on span "Approve 1 Items" at bounding box center [807, 331] width 68 height 13
checkbox input "false"
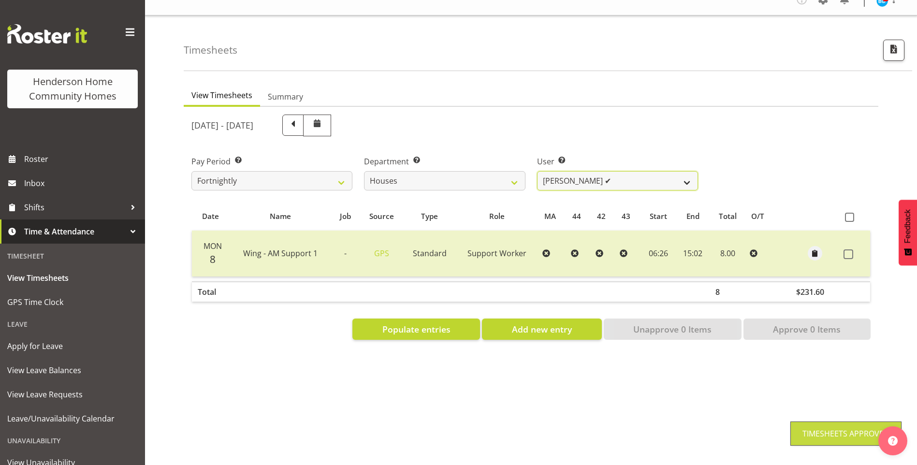
click at [561, 171] on select "Billie Sothern ✔ Dipika Thapa ❌ Jess Aracan ❌ Katrina Shaw ❌ Liezl Sanchez ✔ Ma…" at bounding box center [617, 180] width 161 height 19
select select "8518"
click at [537, 171] on select "Billie Sothern ✔ Dipika Thapa ❌ Jess Aracan ❌ Katrina Shaw ❌ Liezl Sanchez ✔ Ma…" at bounding box center [617, 180] width 161 height 19
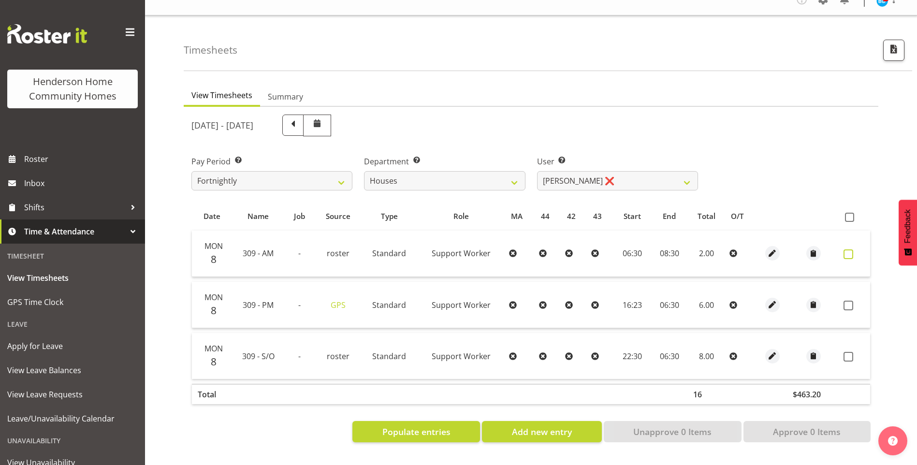
click at [850, 250] on span at bounding box center [849, 255] width 10 height 10
checkbox input "true"
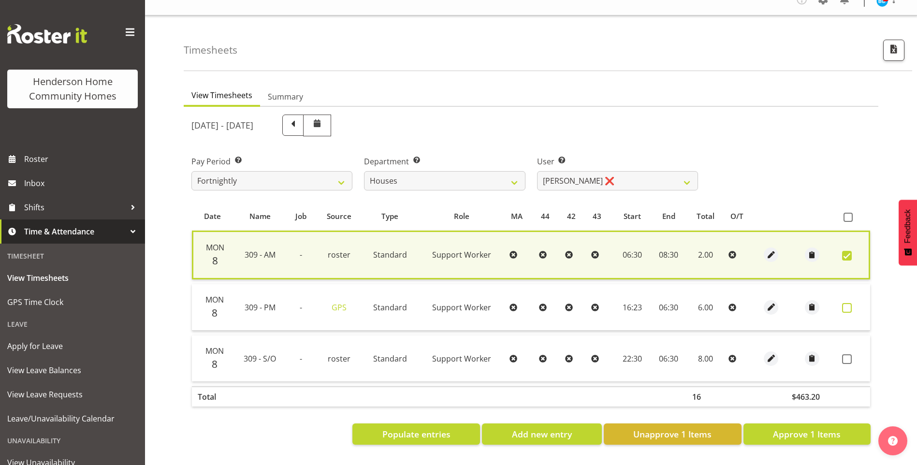
drag, startPoint x: 848, startPoint y: 301, endPoint x: 852, endPoint y: 341, distance: 40.9
click at [848, 303] on span at bounding box center [848, 308] width 10 height 10
checkbox input "true"
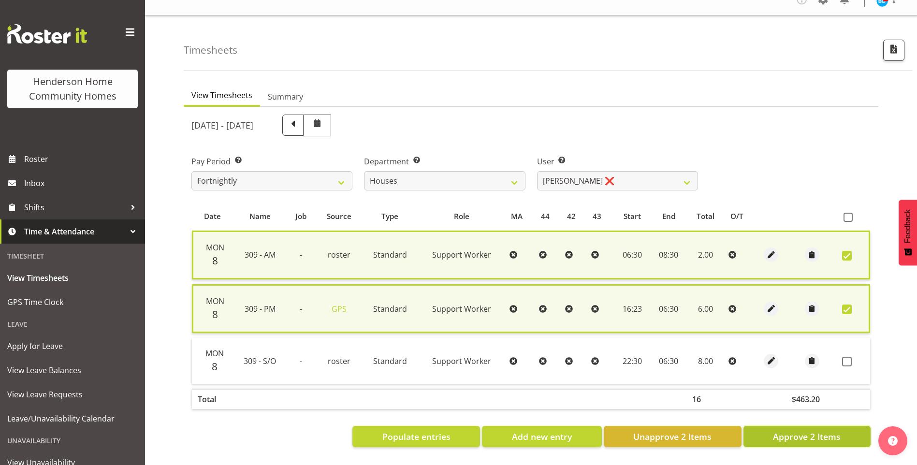
drag, startPoint x: 833, startPoint y: 433, endPoint x: 834, endPoint y: 427, distance: 6.4
click at [833, 432] on span "Approve 2 Items" at bounding box center [807, 436] width 68 height 13
checkbox input "false"
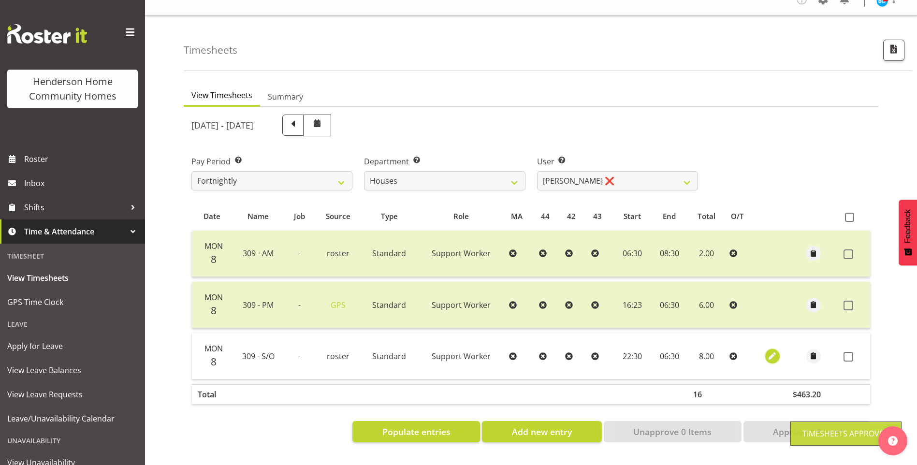
click at [770, 351] on span "button" at bounding box center [772, 356] width 11 height 11
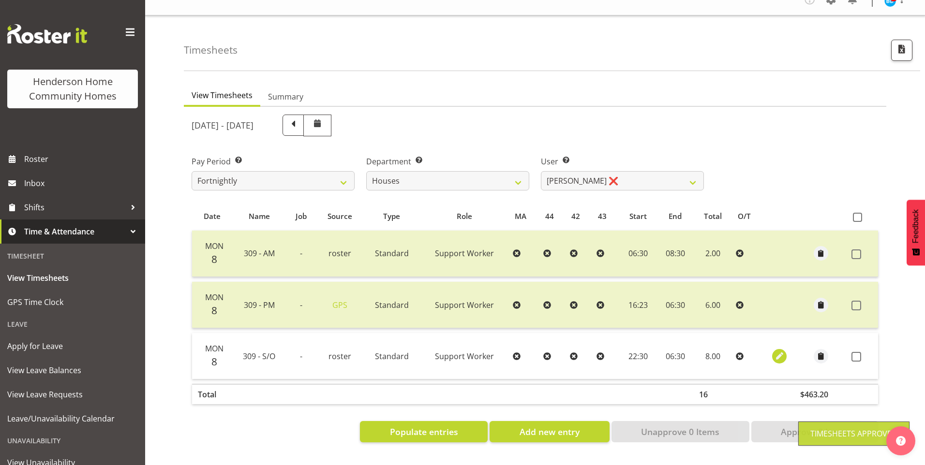
select select "Standard"
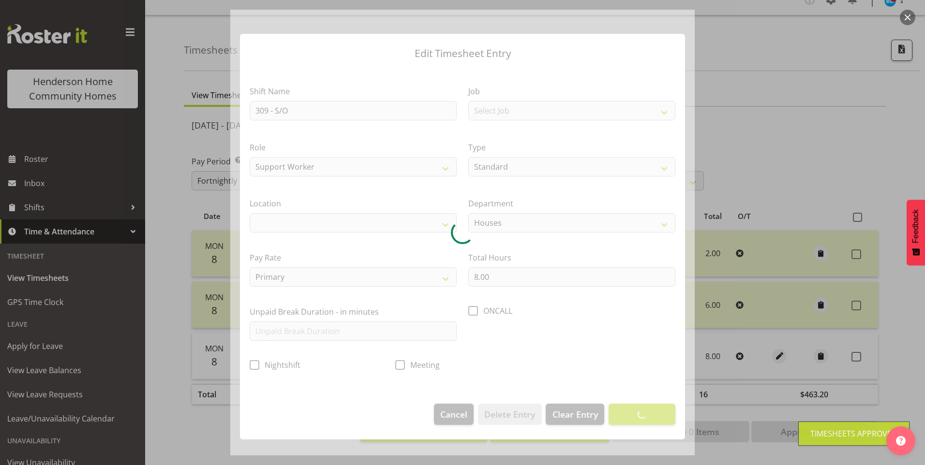
select select "1070"
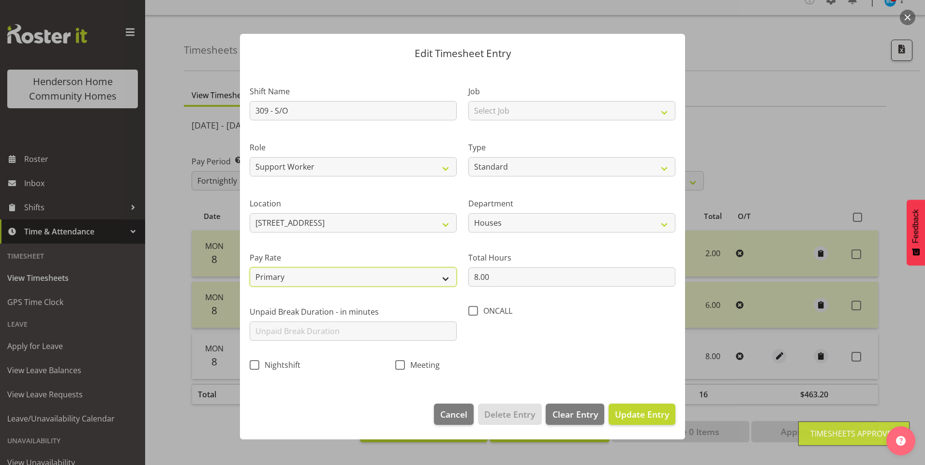
click at [300, 275] on select "Primary Secondary Tertiary Fourth Fifth" at bounding box center [353, 276] width 207 height 19
select select "secondary"
click at [250, 267] on select "Primary Secondary Tertiary Fourth Fifth" at bounding box center [353, 276] width 207 height 19
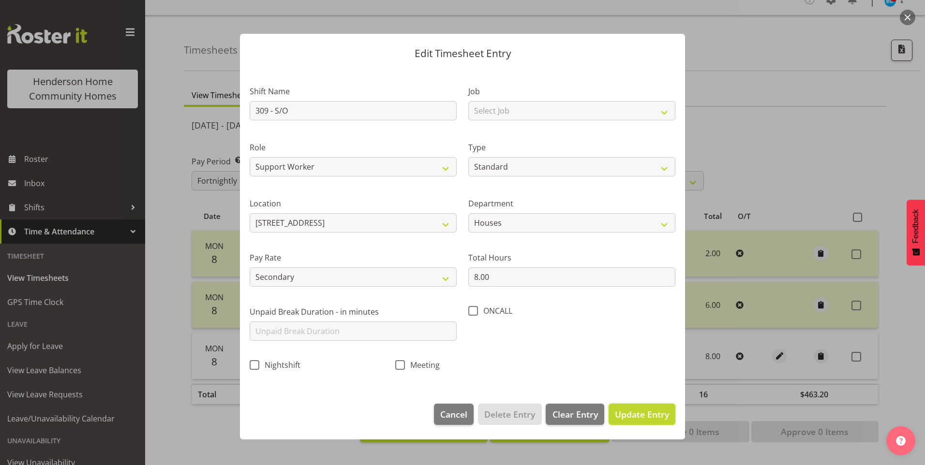
drag, startPoint x: 664, startPoint y: 412, endPoint x: 679, endPoint y: 399, distance: 19.9
click at [663, 412] on span "Update Entry" at bounding box center [642, 415] width 54 height 12
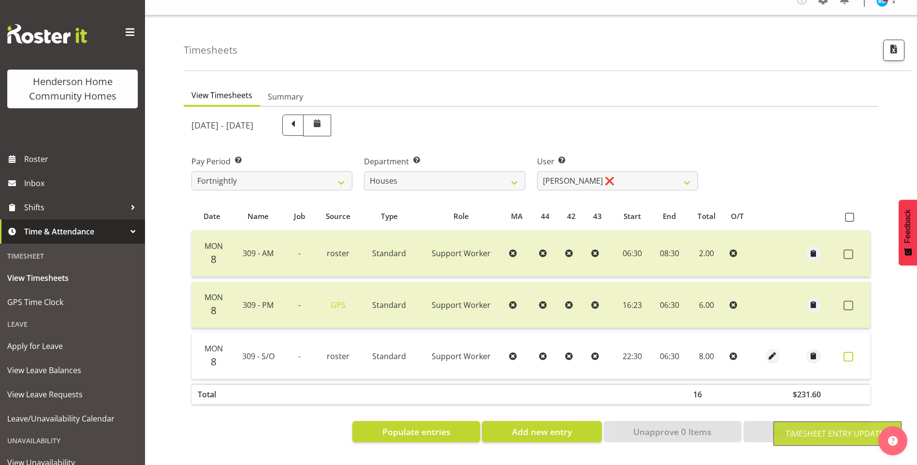
click at [849, 352] on span at bounding box center [849, 357] width 10 height 10
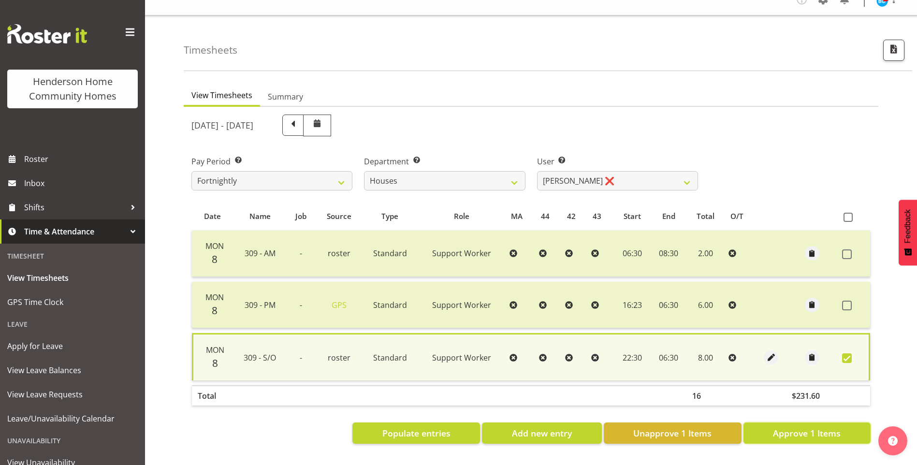
click at [798, 427] on span "Approve 1 Items" at bounding box center [807, 433] width 68 height 13
checkbox input "false"
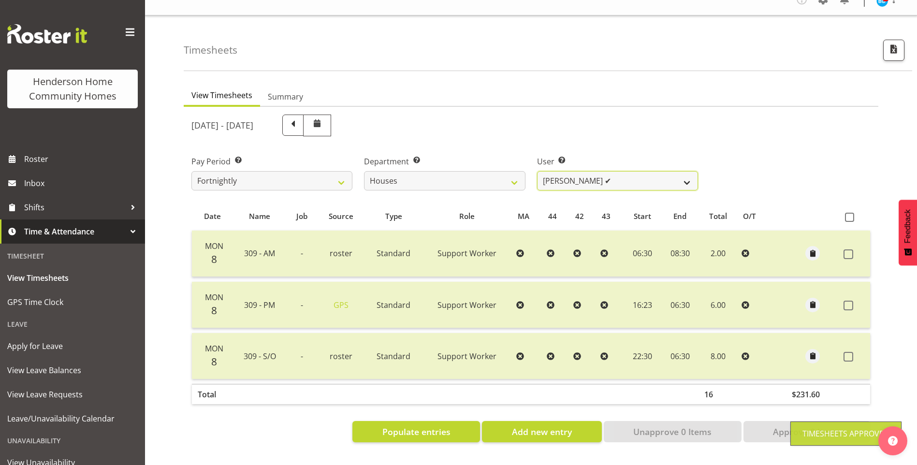
drag, startPoint x: 555, startPoint y: 168, endPoint x: 560, endPoint y: 177, distance: 10.0
click at [555, 171] on select "Billie Sothern ✔ Dipika Thapa ❌ Jess Aracan ❌ Katrina Shaw ❌ Liezl Sanchez ✔ Ma…" at bounding box center [617, 180] width 161 height 19
select select "11455"
click at [537, 171] on select "Billie Sothern ✔ Dipika Thapa ❌ Jess Aracan ❌ Katrina Shaw ❌ Liezl Sanchez ✔ Ma…" at bounding box center [617, 180] width 161 height 19
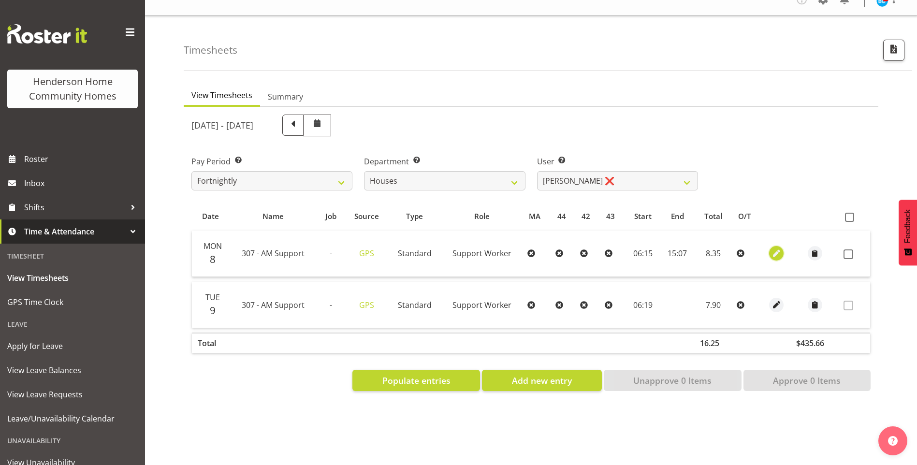
click at [773, 248] on span "button" at bounding box center [776, 253] width 11 height 11
select select "Standard"
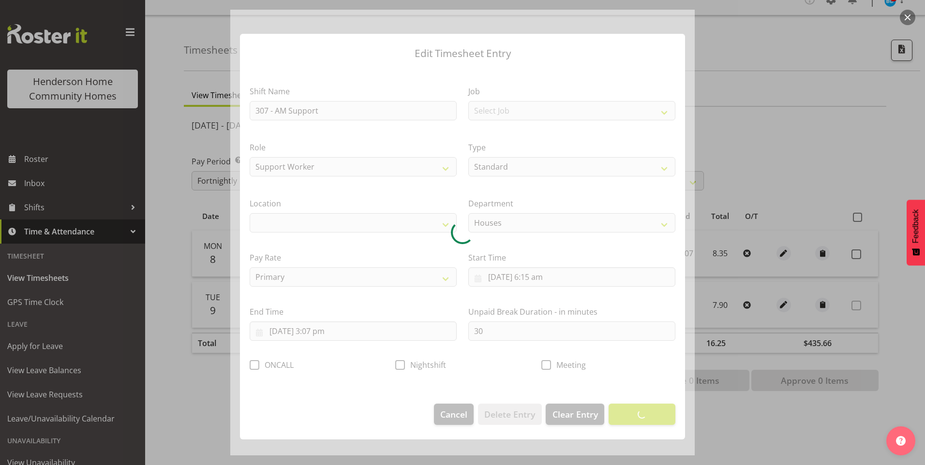
select select "1076"
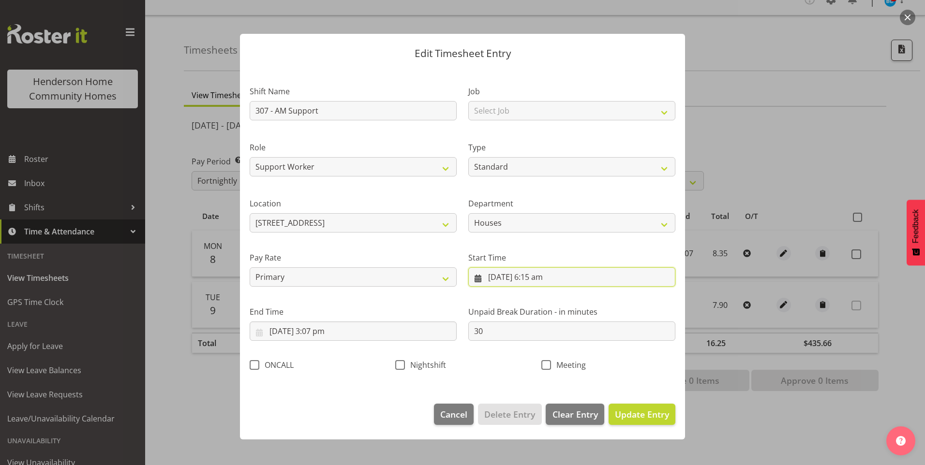
click at [540, 279] on input "8/09/2025, 6:15 am" at bounding box center [571, 276] width 207 height 19
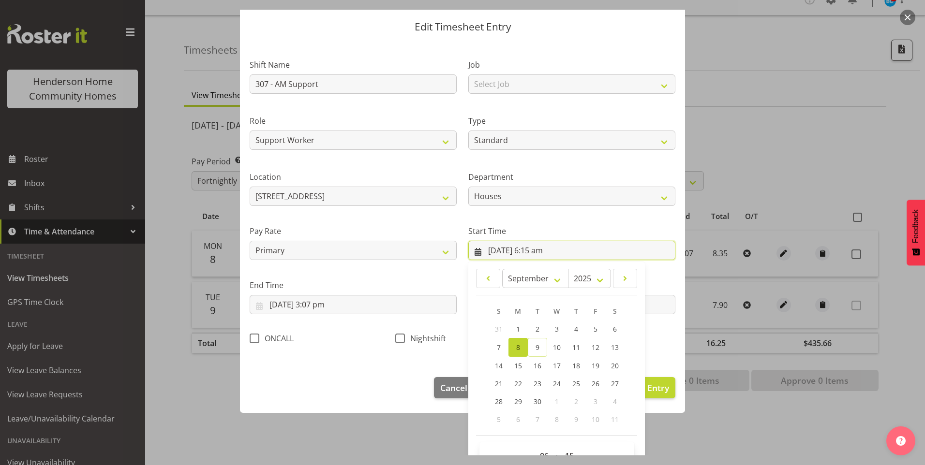
scroll to position [52, 0]
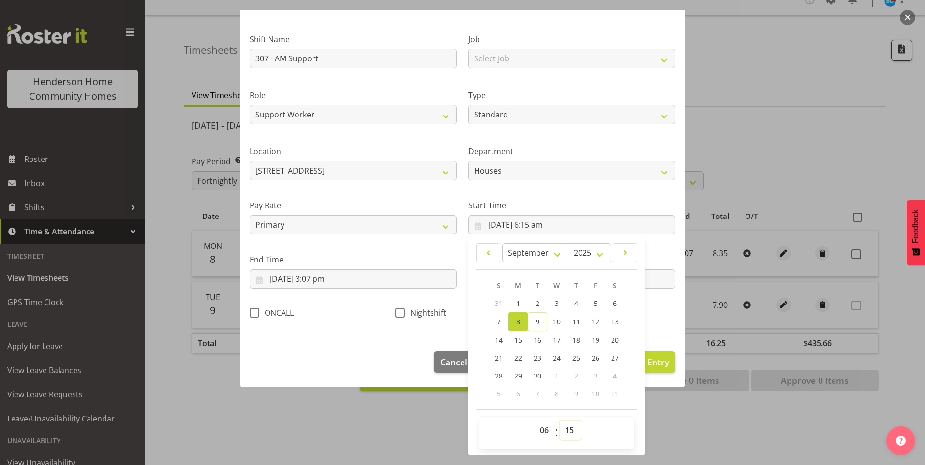
click at [560, 426] on select "00 01 02 03 04 05 06 07 08 09 10 11 12 13 14 15 16 17 18 19 20 21 22 23 24 25 2…" at bounding box center [571, 430] width 22 height 19
select select "30"
click at [560, 421] on select "00 01 02 03 04 05 06 07 08 09 10 11 12 13 14 15 16 17 18 19 20 21 22 23 24 25 2…" at bounding box center [571, 430] width 22 height 19
type input "8/09/2025, 6:30 am"
click at [322, 281] on input "8/09/2025, 3:07 pm" at bounding box center [353, 278] width 207 height 19
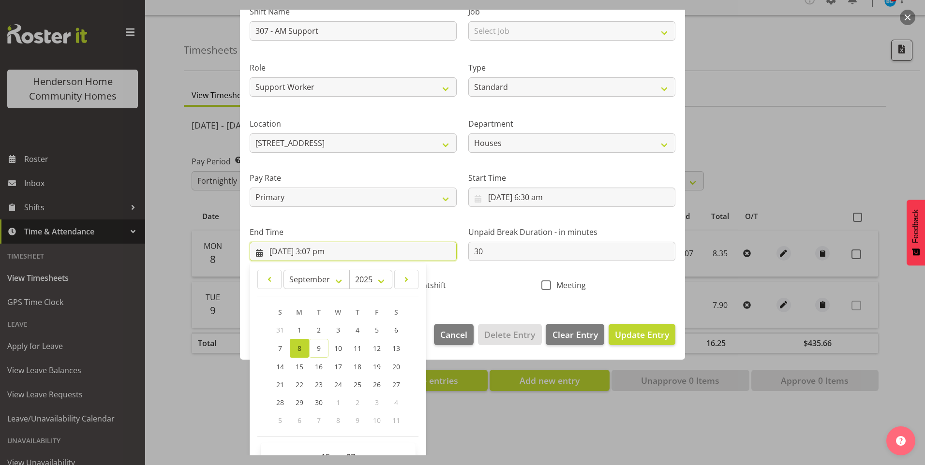
scroll to position [106, 0]
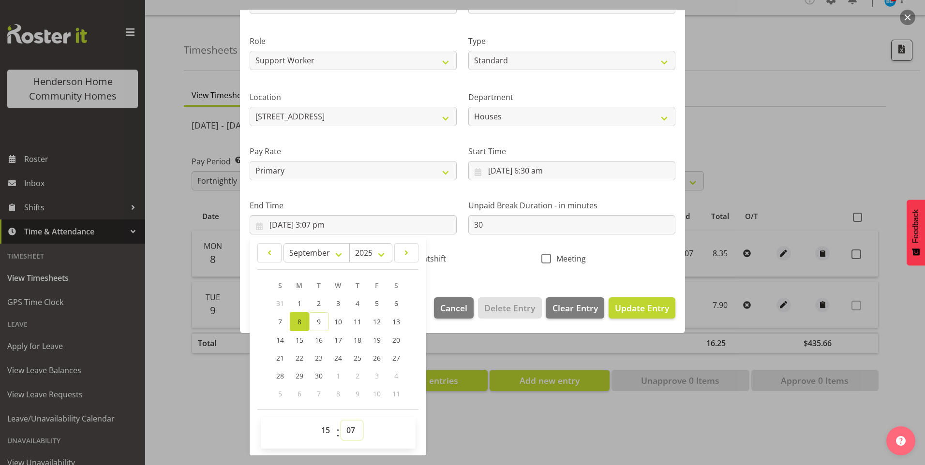
drag, startPoint x: 348, startPoint y: 429, endPoint x: 351, endPoint y: 422, distance: 7.6
click at [349, 427] on select "00 01 02 03 04 05 06 07 08 09 10 11 12 13 14 15 16 17 18 19 20 21 22 23 24 25 2…" at bounding box center [352, 430] width 22 height 19
select select "0"
click at [341, 421] on select "00 01 02 03 04 05 06 07 08 09 10 11 12 13 14 15 16 17 18 19 20 21 22 23 24 25 2…" at bounding box center [352, 430] width 22 height 19
type input "8/09/2025, 3:00 pm"
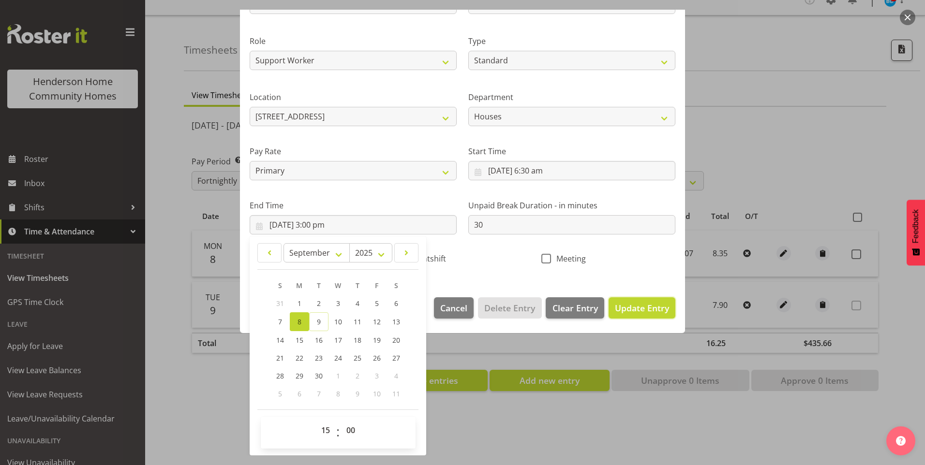
click at [637, 304] on span "Update Entry" at bounding box center [642, 308] width 54 height 12
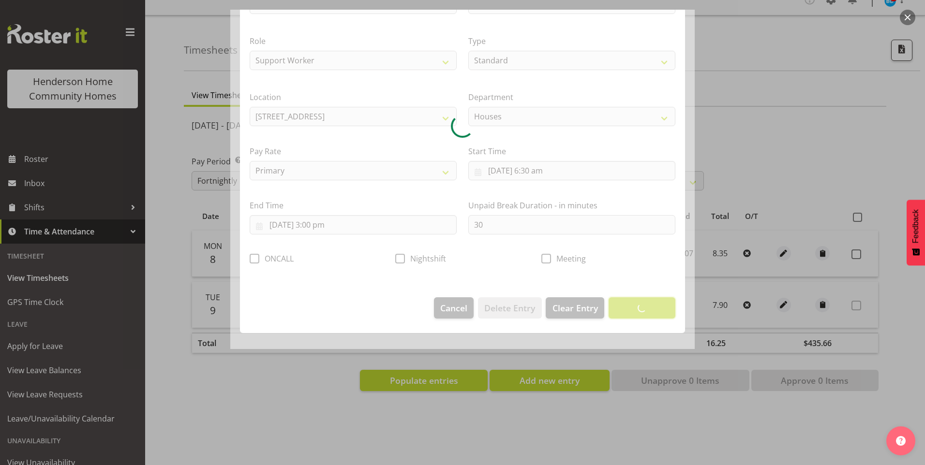
scroll to position [0, 0]
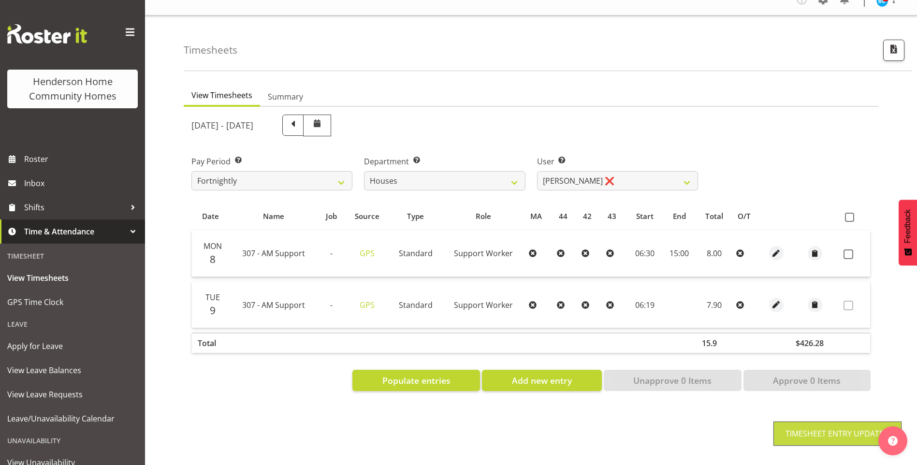
click at [851, 250] on span at bounding box center [849, 255] width 10 height 10
checkbox input "true"
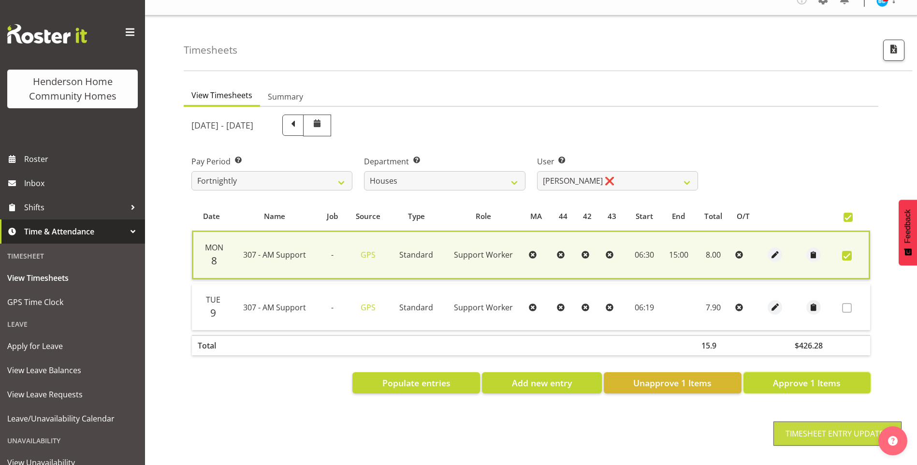
drag, startPoint x: 820, startPoint y: 372, endPoint x: 795, endPoint y: 345, distance: 37.0
click at [820, 377] on span "Approve 1 Items" at bounding box center [807, 383] width 68 height 13
checkbox input "false"
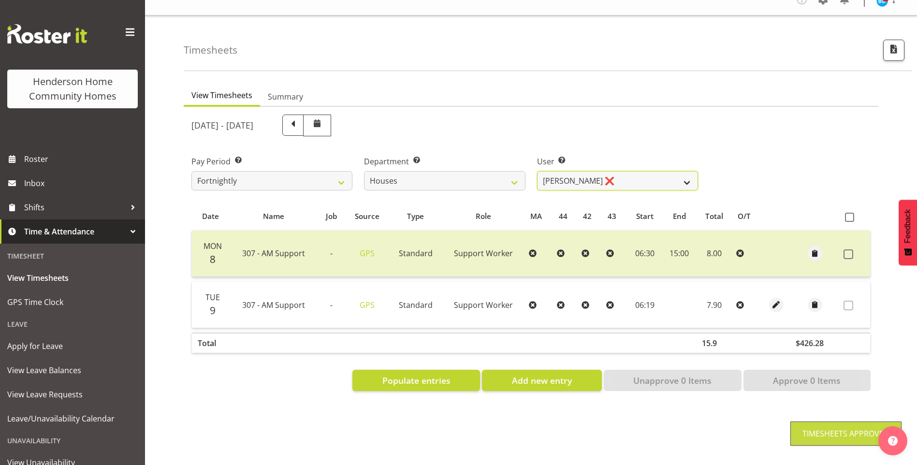
click at [559, 171] on select "Billie Sothern ✔ Dipika Thapa ❌ Jess Aracan ❌ Katrina Shaw ❌ Liezl Sanchez ✔ Ma…" at bounding box center [617, 180] width 161 height 19
select select "10375"
click at [537, 171] on select "Billie Sothern ✔ Dipika Thapa ❌ Jess Aracan ❌ Katrina Shaw ❌ Liezl Sanchez ✔ Ma…" at bounding box center [617, 180] width 161 height 19
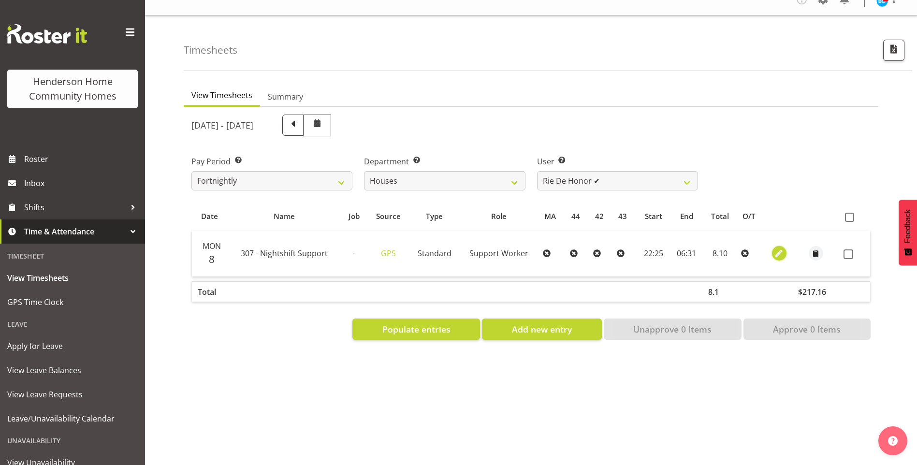
click at [777, 248] on span "button" at bounding box center [779, 253] width 11 height 11
select select "Standard"
select select "8"
select select "2025"
select select "22"
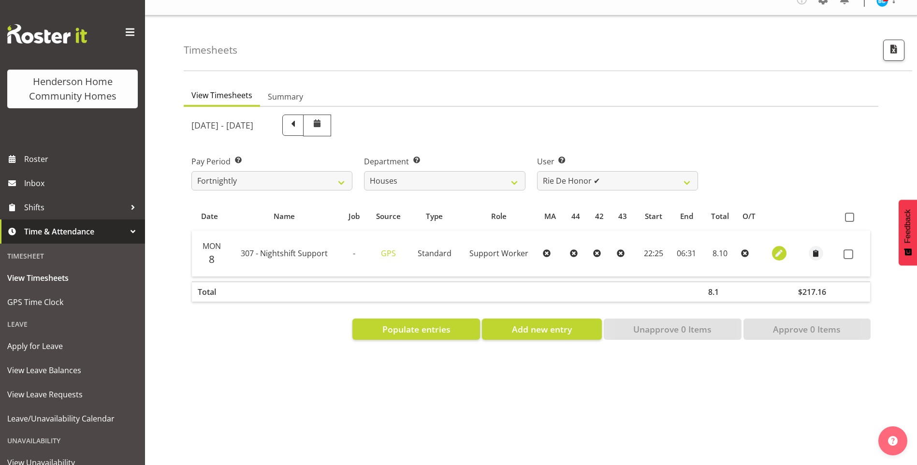
select select "25"
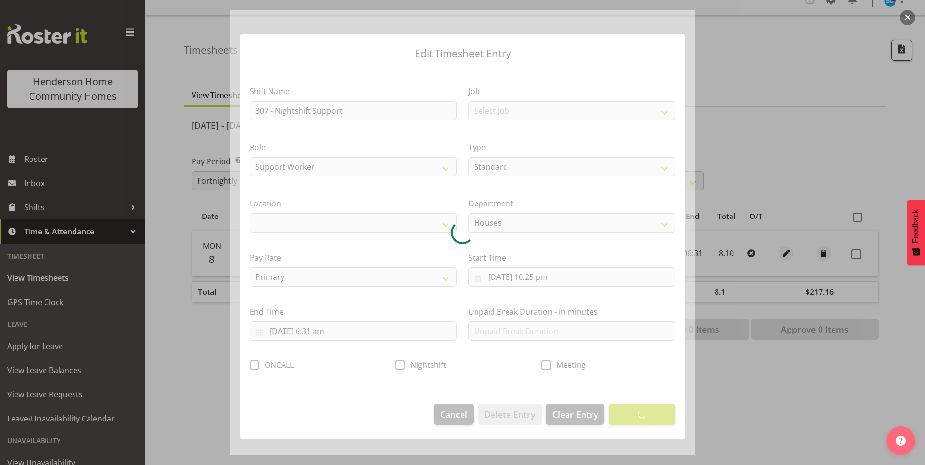
select select "1076"
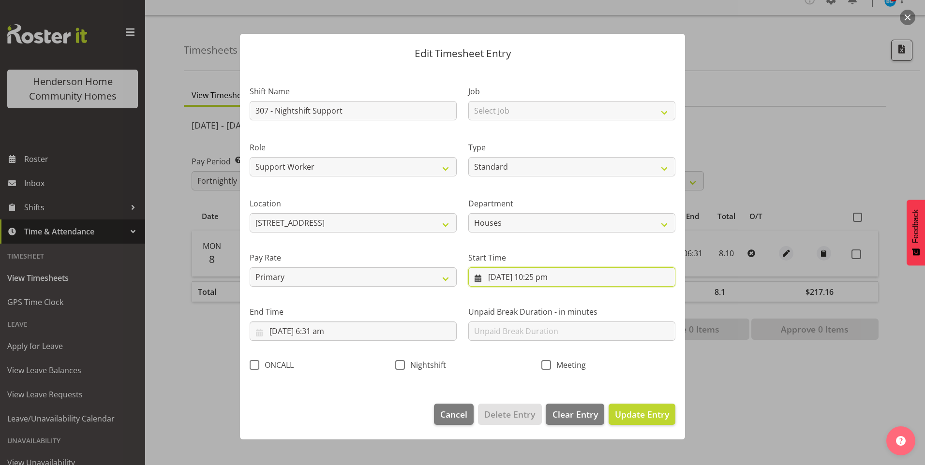
click at [548, 281] on input "8/09/2025, 10:25 pm" at bounding box center [571, 276] width 207 height 19
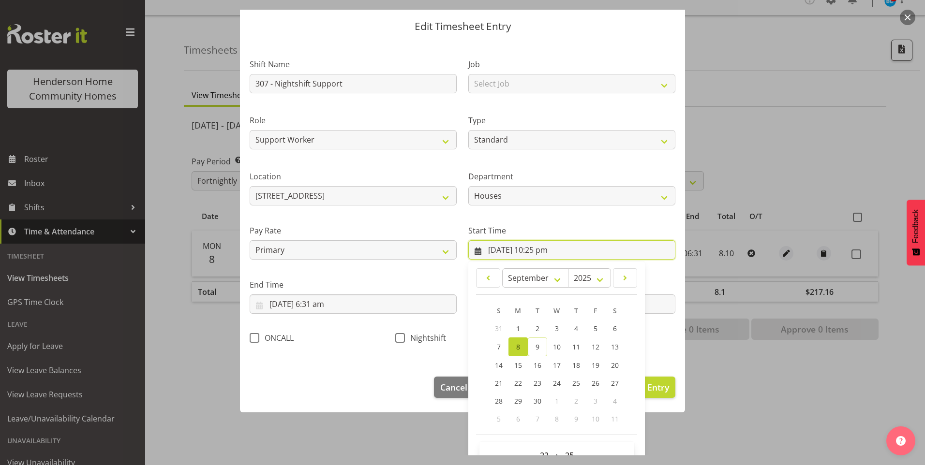
scroll to position [52, 0]
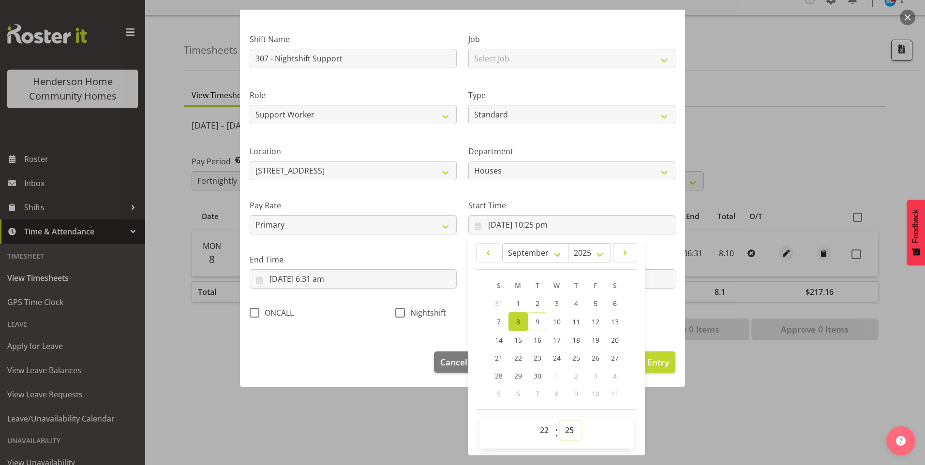
click at [568, 429] on select "00 01 02 03 04 05 06 07 08 09 10 11 12 13 14 15 16 17 18 19 20 21 22 23 24 25 2…" at bounding box center [571, 430] width 22 height 19
select select "30"
click at [560, 421] on select "00 01 02 03 04 05 06 07 08 09 10 11 12 13 14 15 16 17 18 19 20 21 22 23 24 25 2…" at bounding box center [571, 430] width 22 height 19
type input "8/09/2025, 10:30 pm"
drag, startPoint x: 397, startPoint y: 313, endPoint x: 388, endPoint y: 313, distance: 8.7
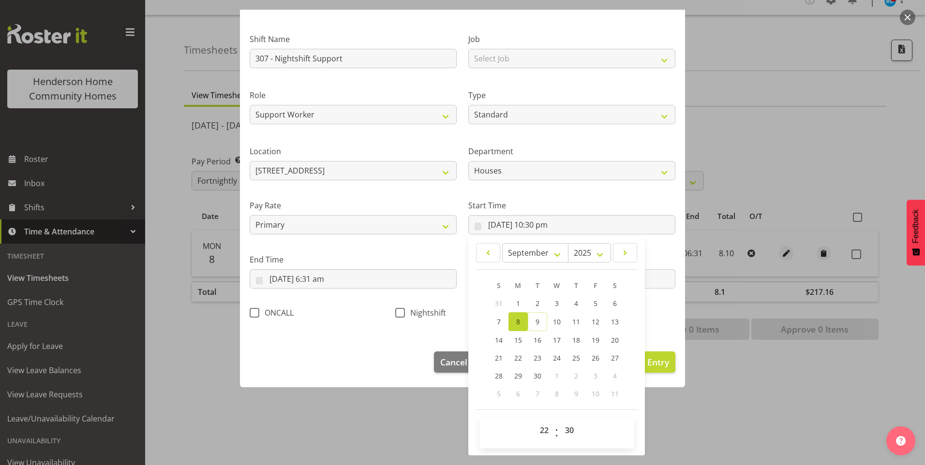
click at [397, 313] on span at bounding box center [400, 313] width 10 height 10
click at [397, 313] on input "Nightshift" at bounding box center [398, 313] width 6 height 6
checkbox input "true"
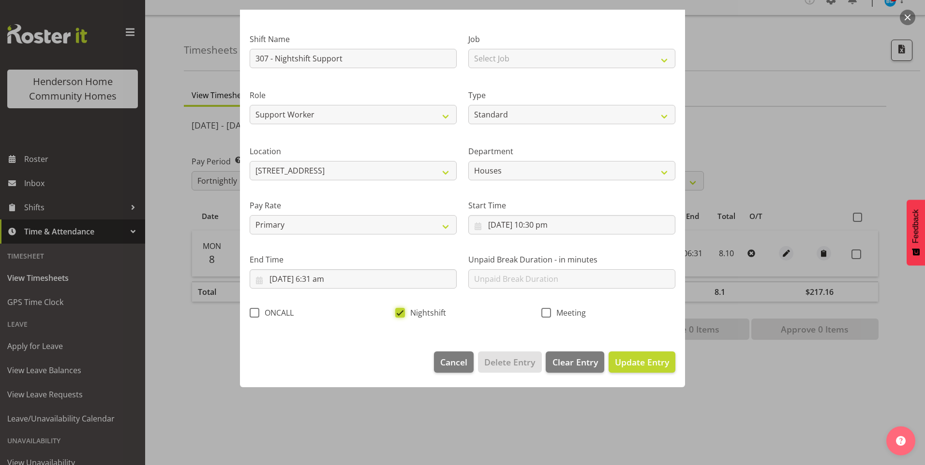
scroll to position [0, 0]
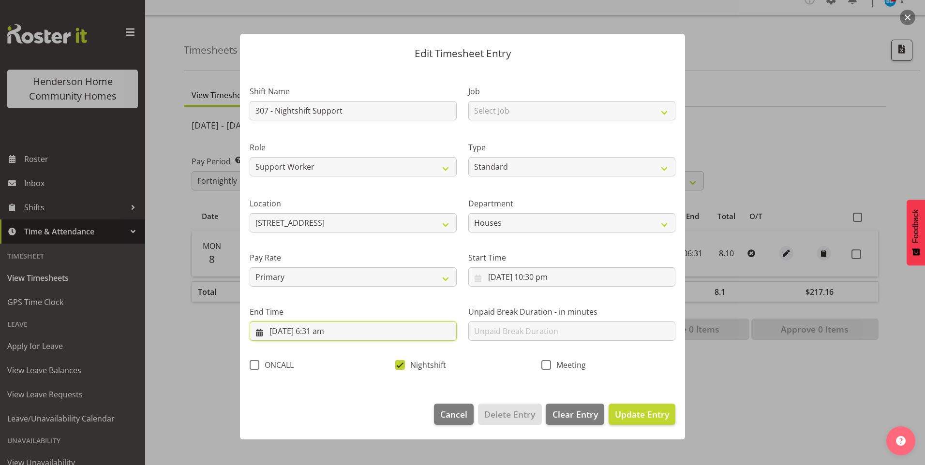
click at [322, 338] on input "9/09/2025, 6:31 am" at bounding box center [353, 331] width 207 height 19
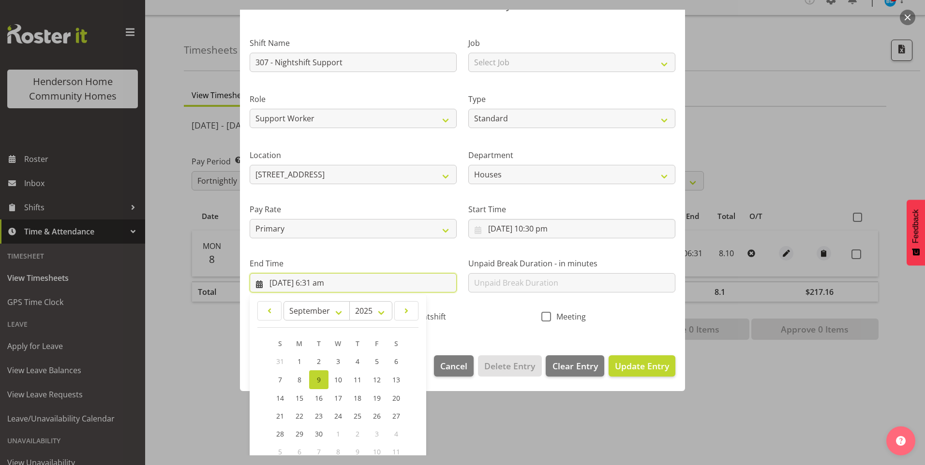
scroll to position [106, 0]
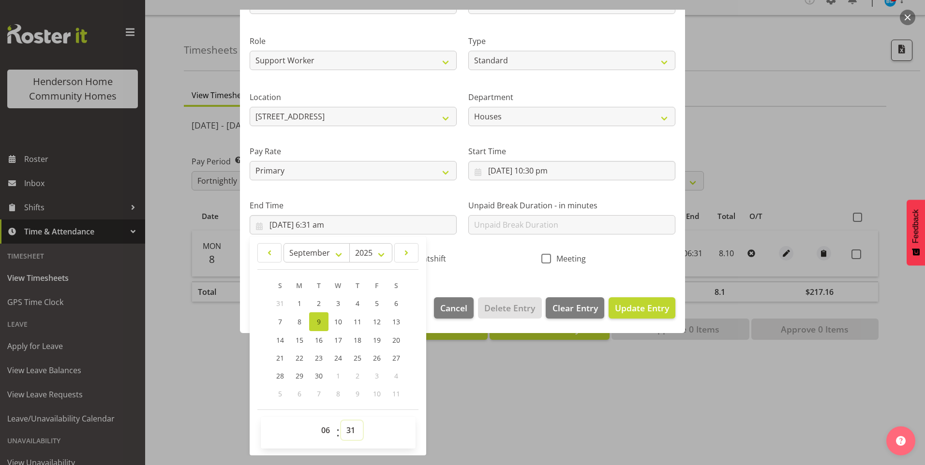
click at [353, 430] on select "00 01 02 03 04 05 06 07 08 09 10 11 12 13 14 15 16 17 18 19 20 21 22 23 24 25 2…" at bounding box center [352, 430] width 22 height 19
select select "30"
click at [341, 421] on select "00 01 02 03 04 05 06 07 08 09 10 11 12 13 14 15 16 17 18 19 20 21 22 23 24 25 2…" at bounding box center [352, 430] width 22 height 19
type input "9/09/2025, 6:30 am"
click at [630, 313] on span "Update Entry" at bounding box center [642, 308] width 54 height 13
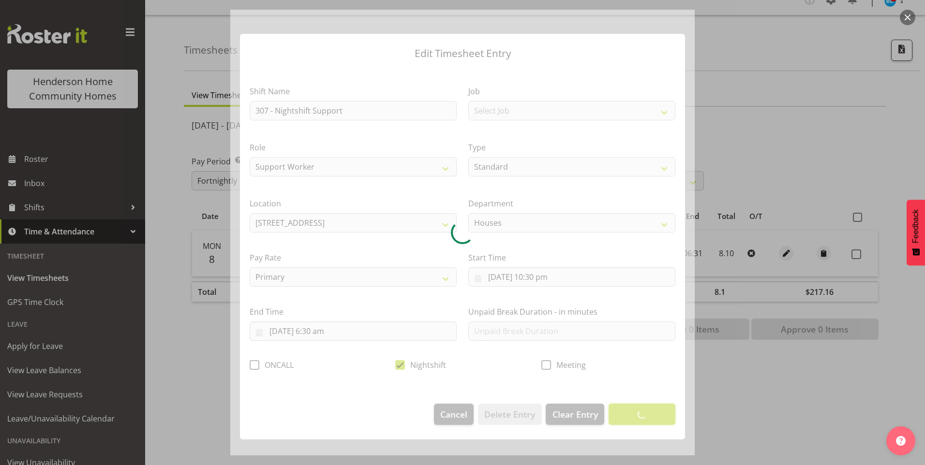
scroll to position [0, 0]
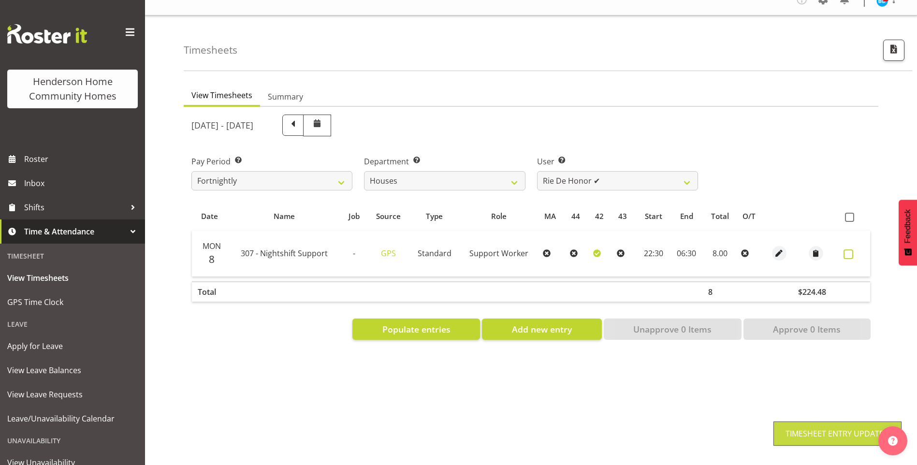
click at [846, 250] on span at bounding box center [849, 255] width 10 height 10
checkbox input "true"
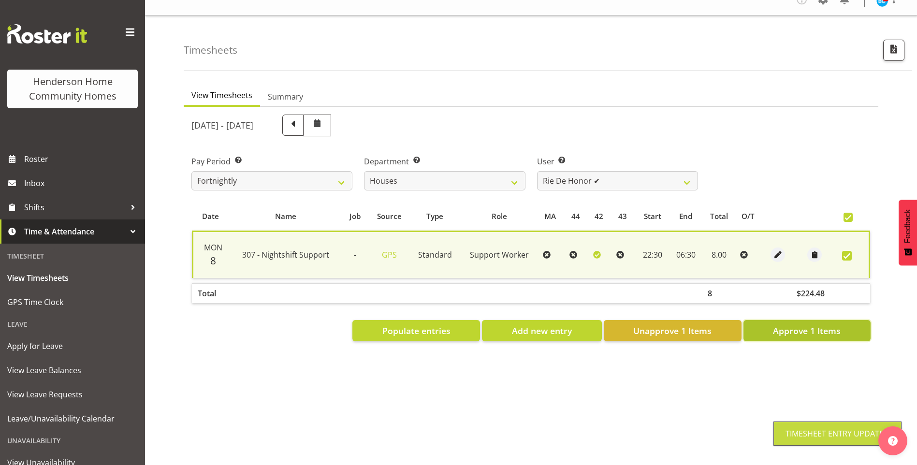
click at [822, 325] on span "Approve 1 Items" at bounding box center [807, 331] width 68 height 13
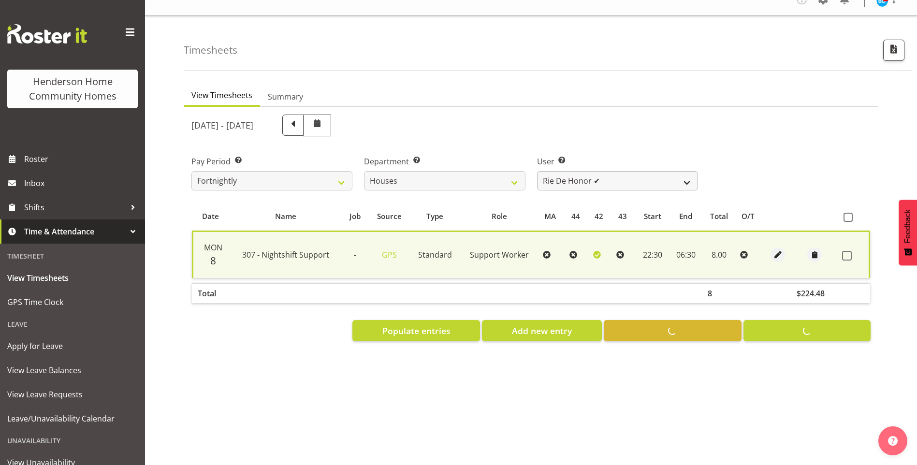
checkbox input "false"
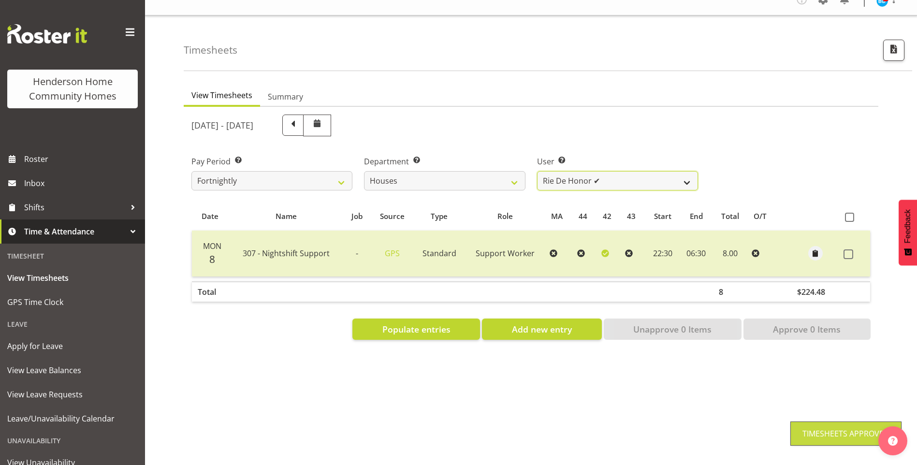
click at [569, 175] on select "Billie Sothern ✔ Dipika Thapa ❌ Jess Aracan ❌ Katrina Shaw ❌ Liezl Sanchez ✔ Ma…" at bounding box center [617, 180] width 161 height 19
select select "11787"
click at [537, 171] on select "Billie Sothern ✔ Dipika Thapa ❌ Jess Aracan ❌ Katrina Shaw ❌ Liezl Sanchez ✔ Ma…" at bounding box center [617, 180] width 161 height 19
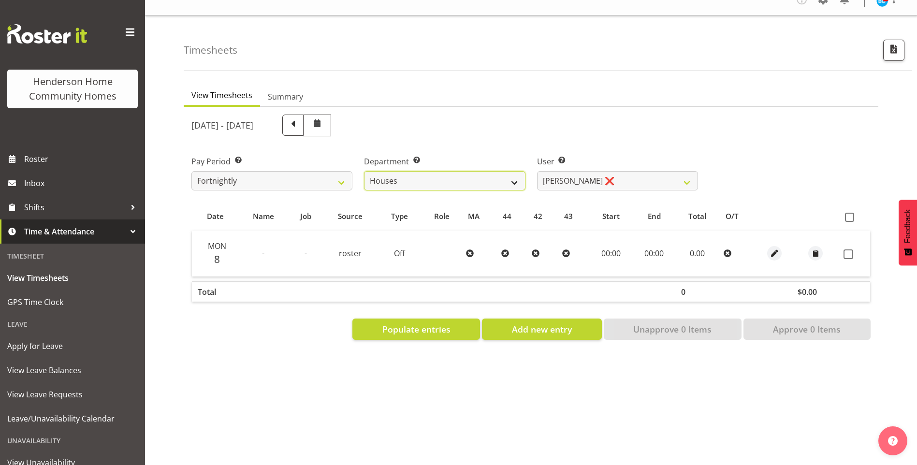
click at [442, 173] on select "Admin Homeside Houses Wingside" at bounding box center [444, 180] width 161 height 19
select select "749"
click at [364, 171] on select "Admin Homeside Houses Wingside" at bounding box center [444, 180] width 161 height 19
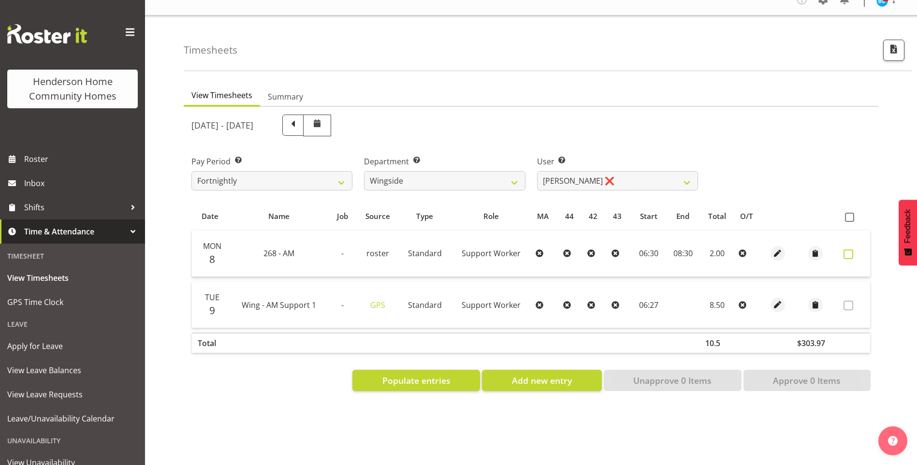
click at [850, 250] on span at bounding box center [849, 255] width 10 height 10
checkbox input "true"
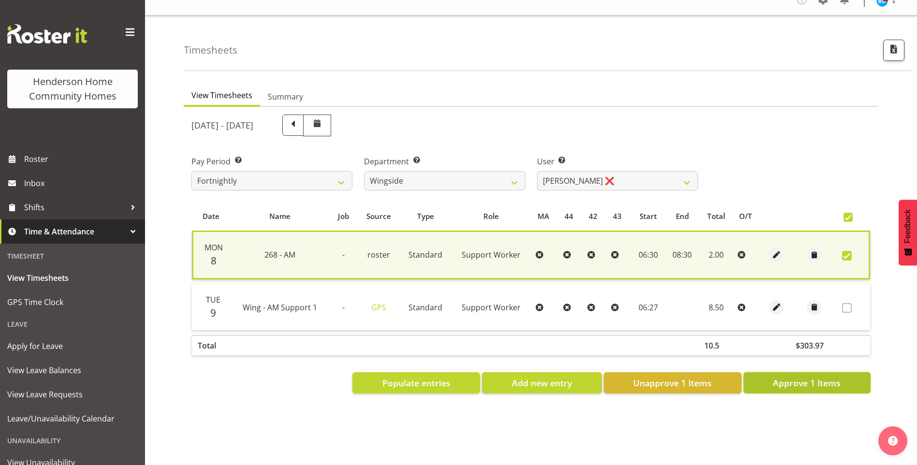
click at [822, 381] on span "Approve 1 Items" at bounding box center [807, 383] width 68 height 13
checkbox input "false"
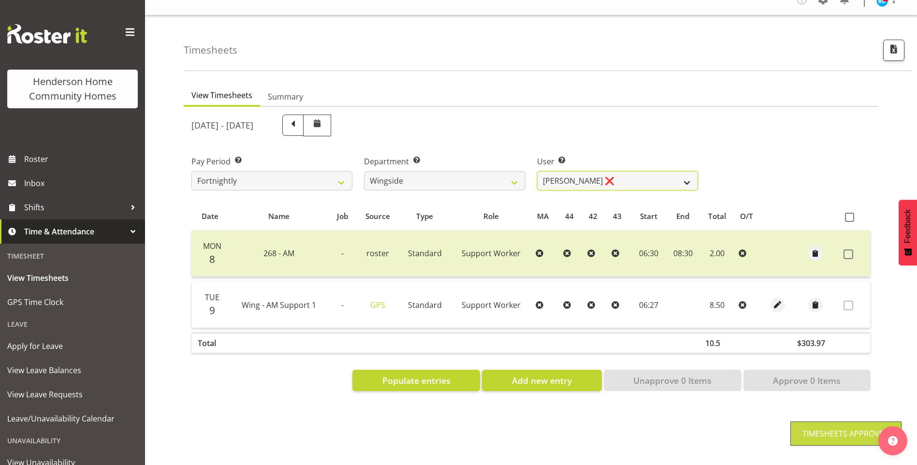
click at [567, 172] on select "Arshdeep Singh ❌ Daljeet Prasad ❌ Daniel Marticio ❌ Janeth Sison ❌" at bounding box center [617, 180] width 161 height 19
select select "8522"
click at [537, 171] on select "Arshdeep Singh ❌ Daljeet Prasad ❌ Daniel Marticio ❌ Janeth Sison ❌" at bounding box center [617, 180] width 161 height 19
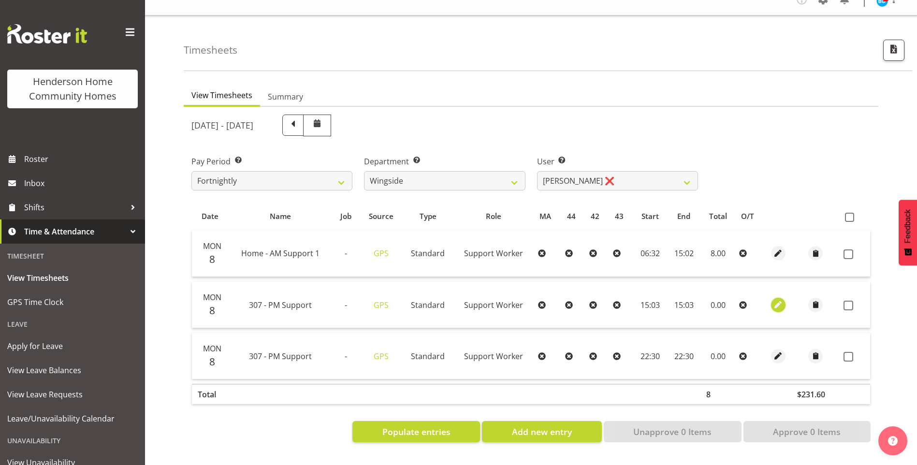
click at [781, 299] on span "button" at bounding box center [778, 304] width 11 height 11
select select "Standard"
select select "748"
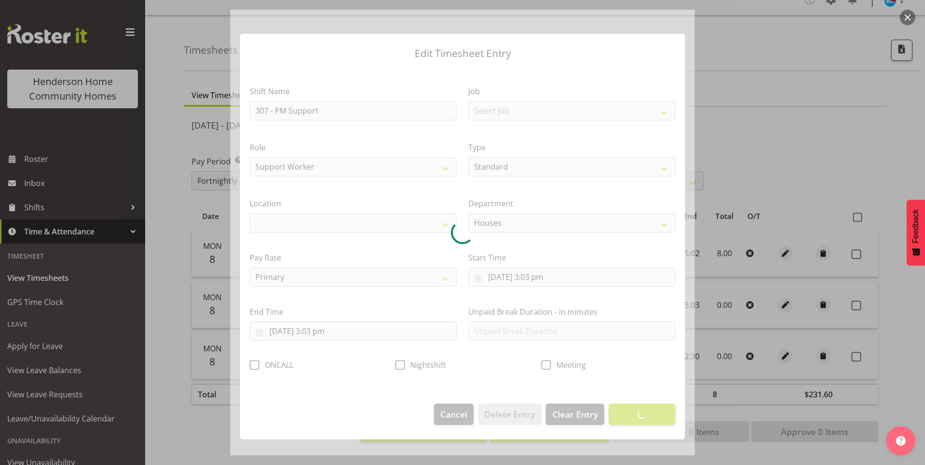
select select "1076"
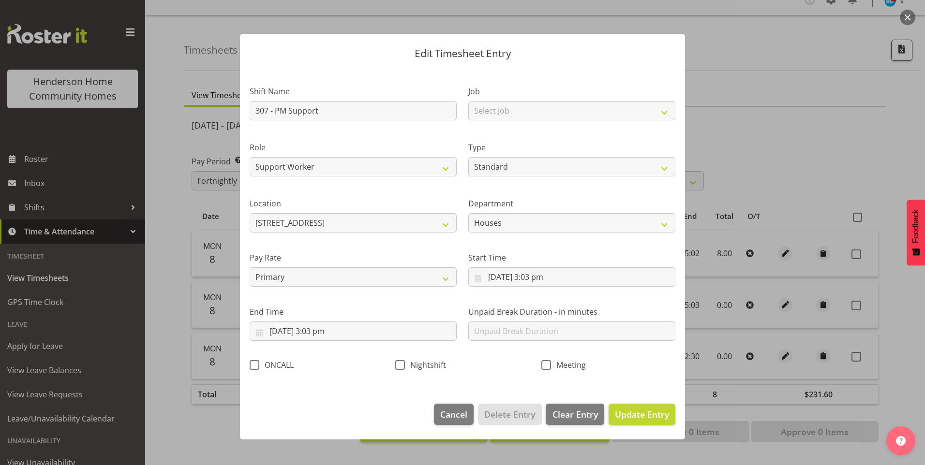
click at [792, 185] on div at bounding box center [462, 232] width 925 height 465
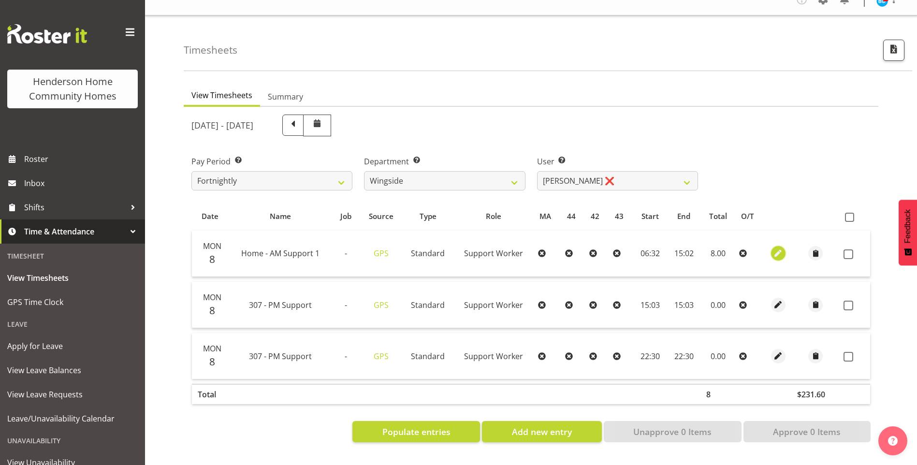
click at [776, 248] on span "button" at bounding box center [778, 253] width 11 height 11
select select "Standard"
select select "746"
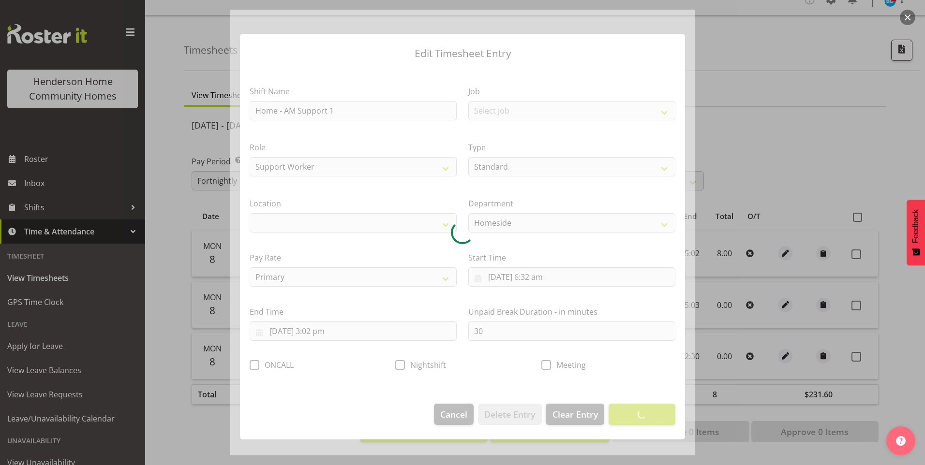
select select "1067"
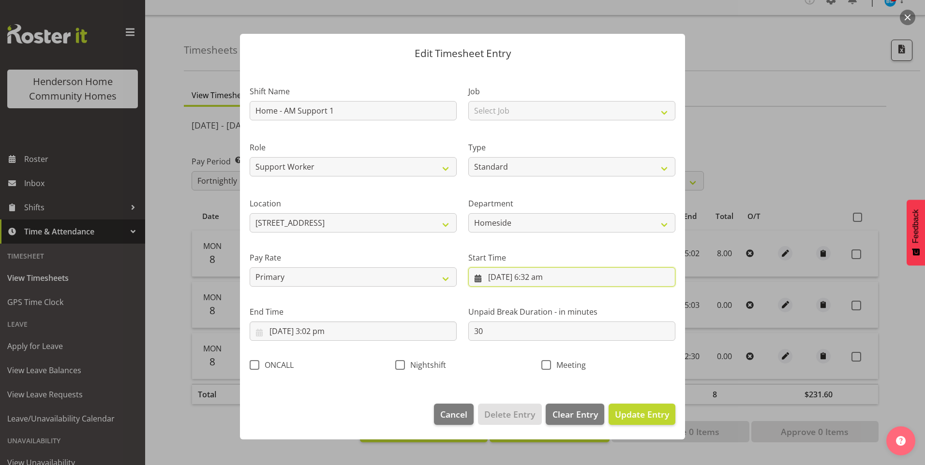
click at [544, 280] on input "8/09/2025, 6:32 am" at bounding box center [571, 276] width 207 height 19
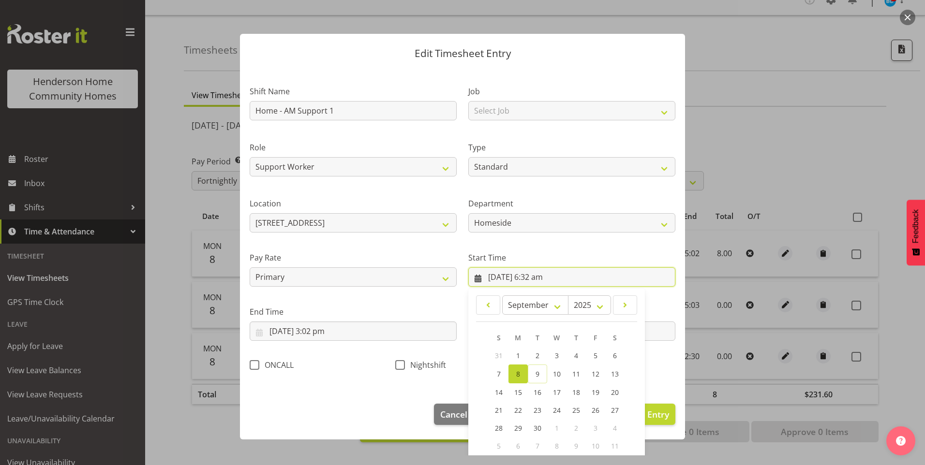
scroll to position [52, 0]
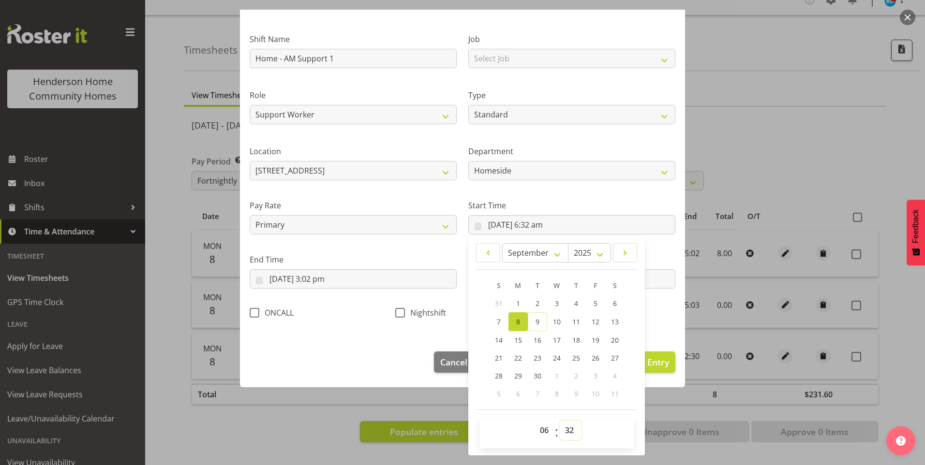
drag, startPoint x: 569, startPoint y: 431, endPoint x: 570, endPoint y: 421, distance: 10.2
click at [569, 430] on select "00 01 02 03 04 05 06 07 08 09 10 11 12 13 14 15 16 17 18 19 20 21 22 23 24 25 2…" at bounding box center [571, 430] width 22 height 19
select select "30"
click at [560, 421] on select "00 01 02 03 04 05 06 07 08 09 10 11 12 13 14 15 16 17 18 19 20 21 22 23 24 25 2…" at bounding box center [571, 430] width 22 height 19
type input "8/09/2025, 6:30 am"
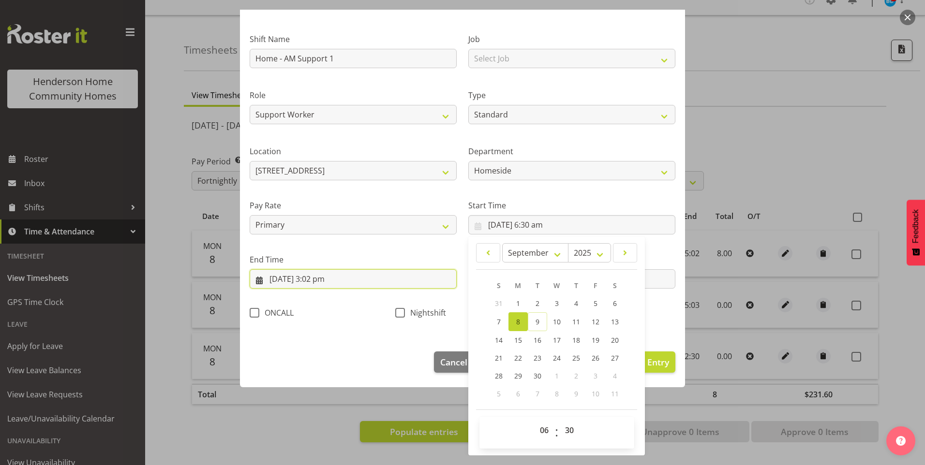
click at [320, 284] on input "8/09/2025, 3:02 pm" at bounding box center [353, 278] width 207 height 19
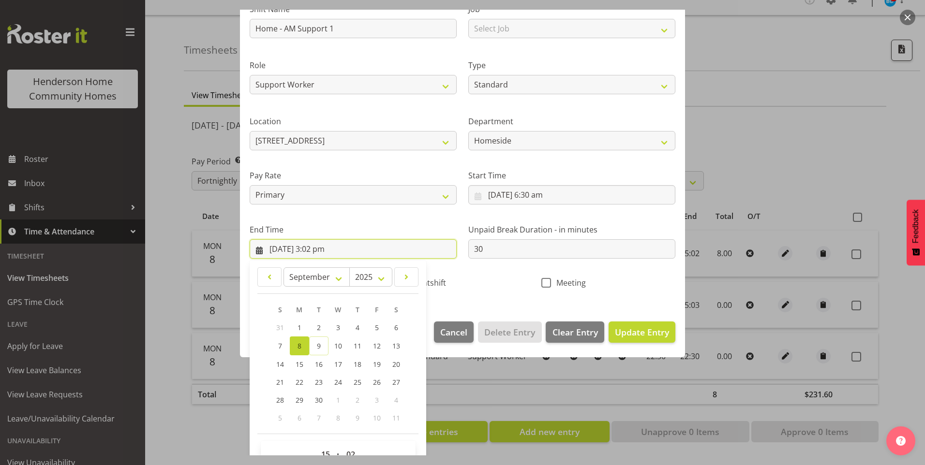
scroll to position [106, 0]
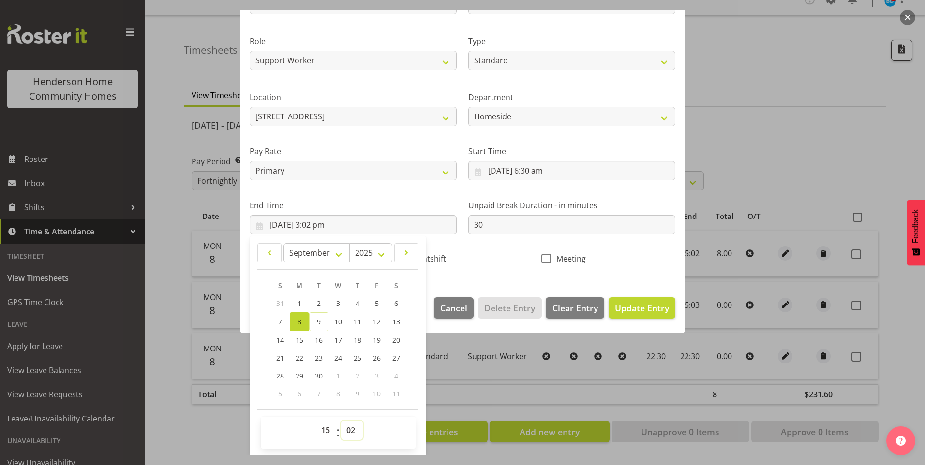
drag, startPoint x: 352, startPoint y: 428, endPoint x: 351, endPoint y: 419, distance: 8.3
click at [352, 426] on select "00 01 02 03 04 05 06 07 08 09 10 11 12 13 14 15 16 17 18 19 20 21 22 23 24 25 2…" at bounding box center [352, 430] width 22 height 19
select select "0"
click at [341, 421] on select "00 01 02 03 04 05 06 07 08 09 10 11 12 13 14 15 16 17 18 19 20 21 22 23 24 25 2…" at bounding box center [352, 430] width 22 height 19
type input "8/09/2025, 3:00 pm"
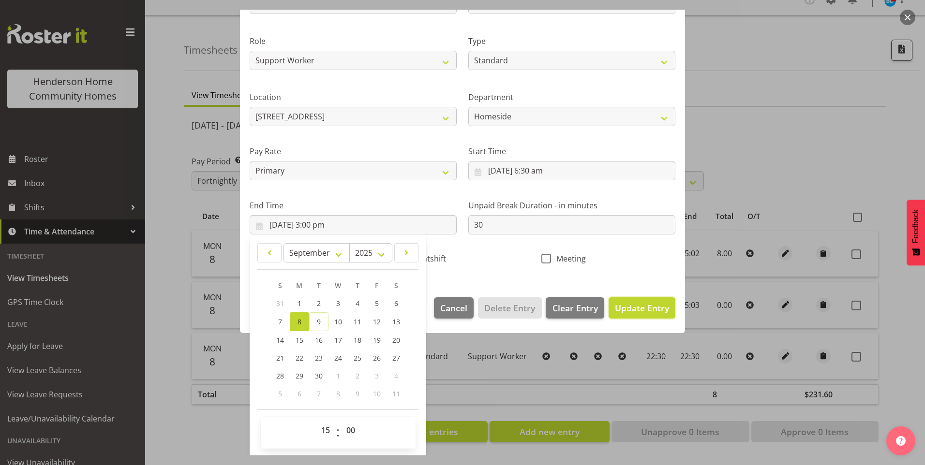
drag, startPoint x: 654, startPoint y: 310, endPoint x: 667, endPoint y: 302, distance: 15.6
click at [653, 309] on span "Update Entry" at bounding box center [642, 308] width 54 height 12
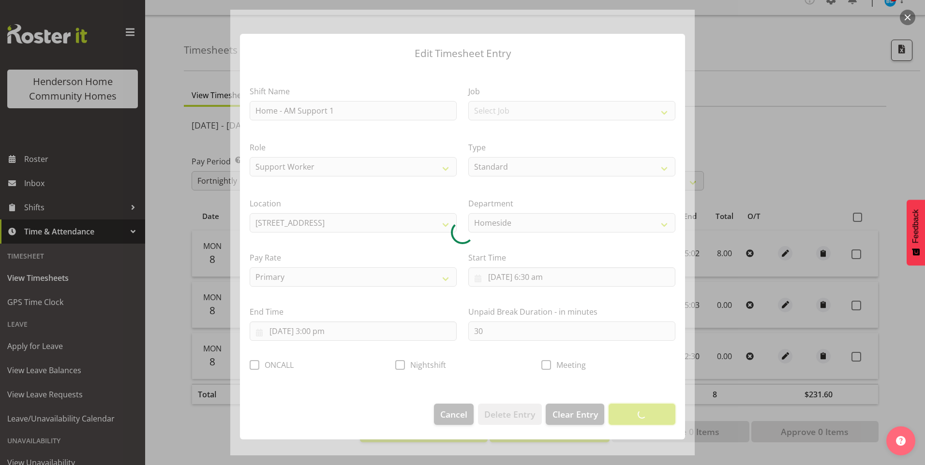
scroll to position [0, 0]
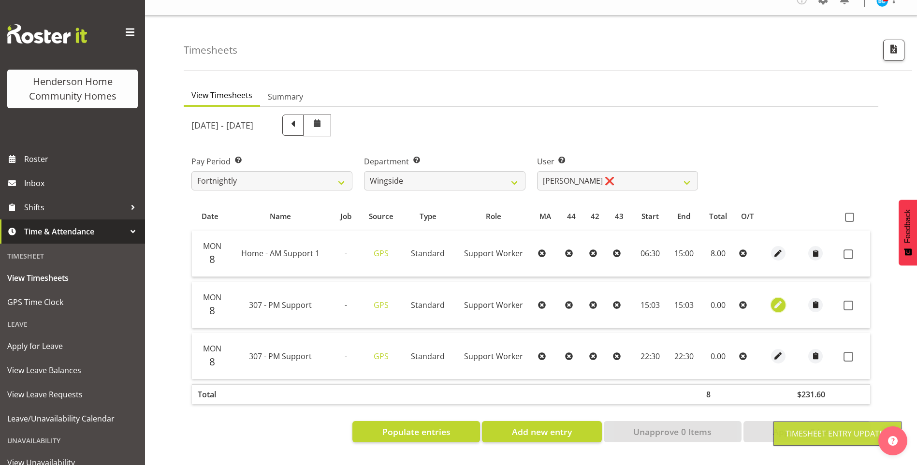
click at [780, 299] on span "button" at bounding box center [778, 304] width 11 height 11
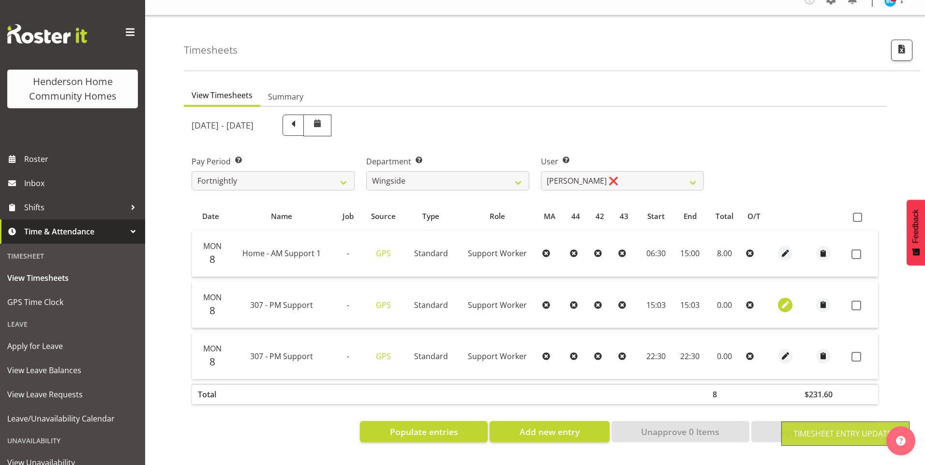
select select "Standard"
select select "748"
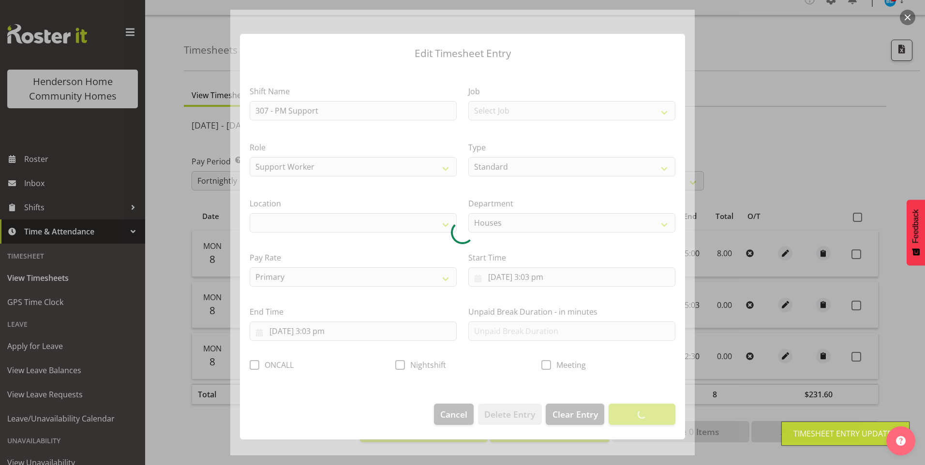
select select "1076"
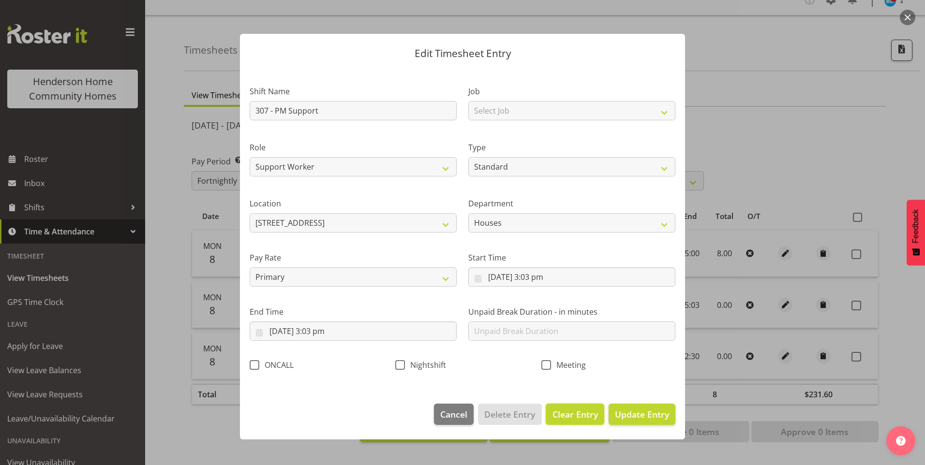
click at [574, 415] on span "Clear Entry" at bounding box center [574, 414] width 45 height 13
select select "Off"
type input "0"
select select
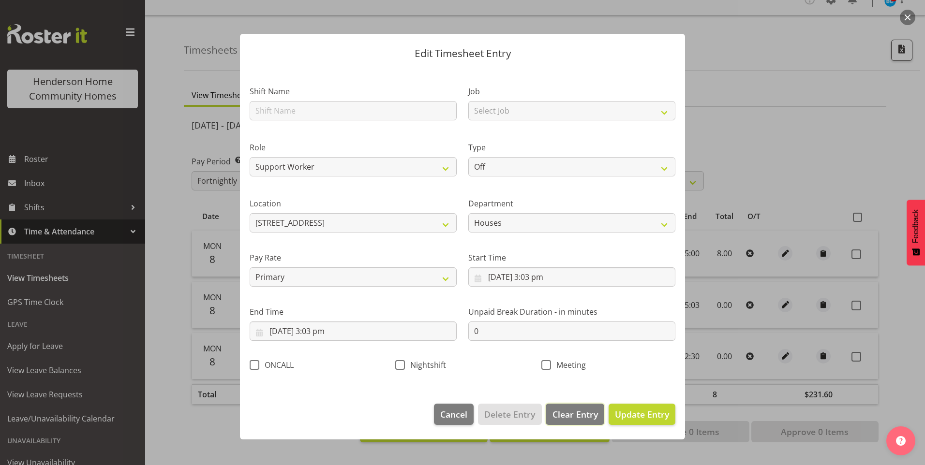
select select
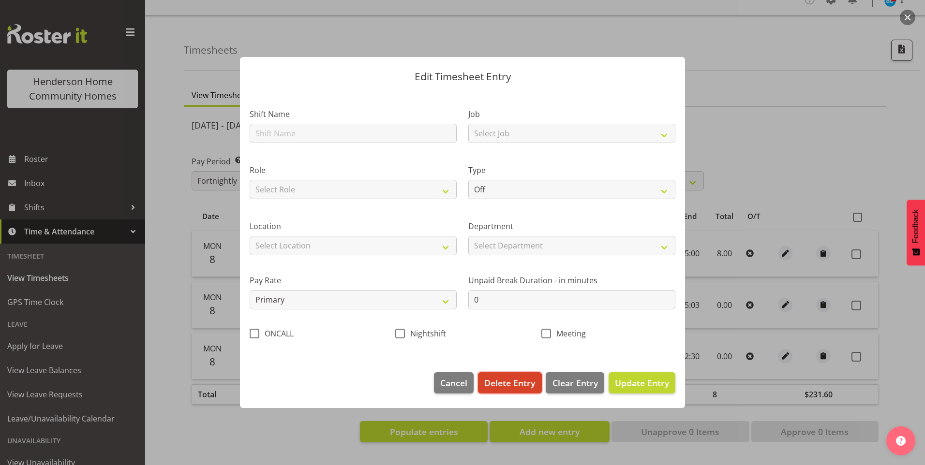
click at [506, 386] on span "Delete Entry" at bounding box center [509, 383] width 51 height 13
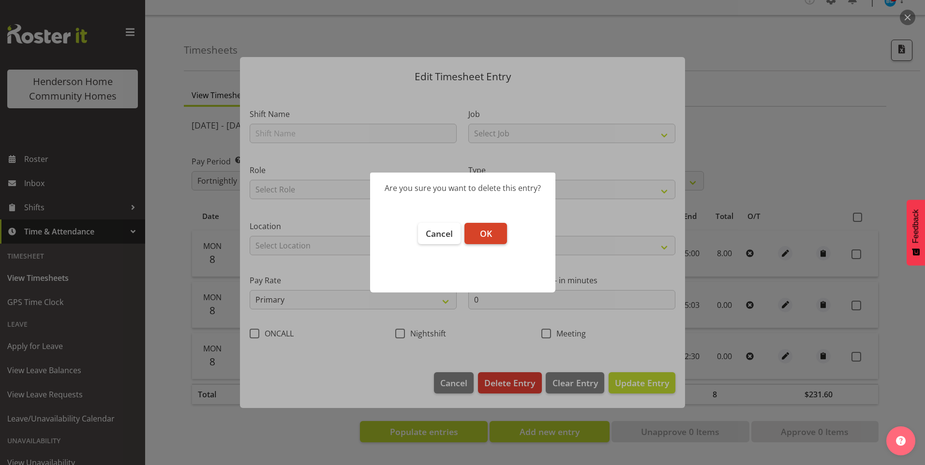
click at [489, 235] on span "OK" at bounding box center [486, 234] width 12 height 12
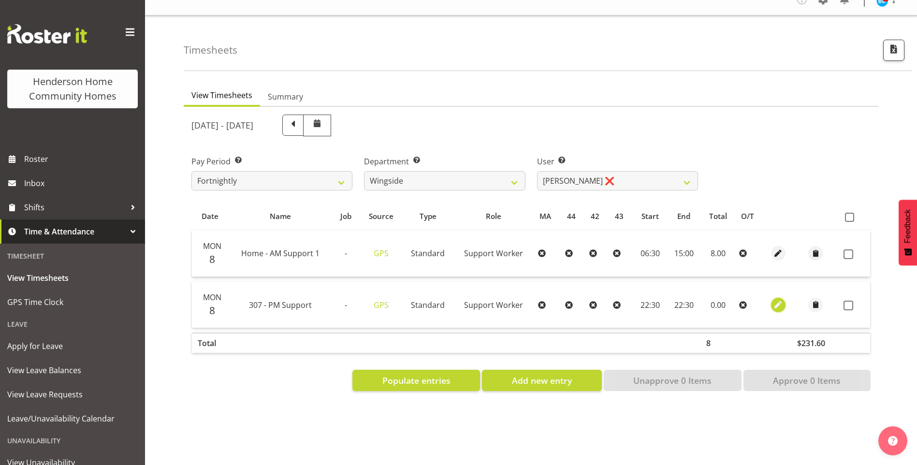
click at [776, 299] on span "button" at bounding box center [778, 304] width 11 height 11
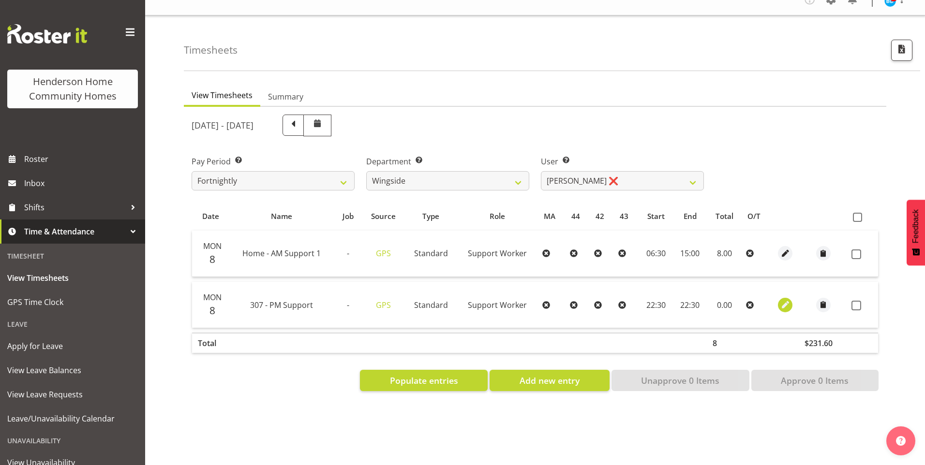
select select "Standard"
select select "748"
select select "8"
select select "2025"
select select "22"
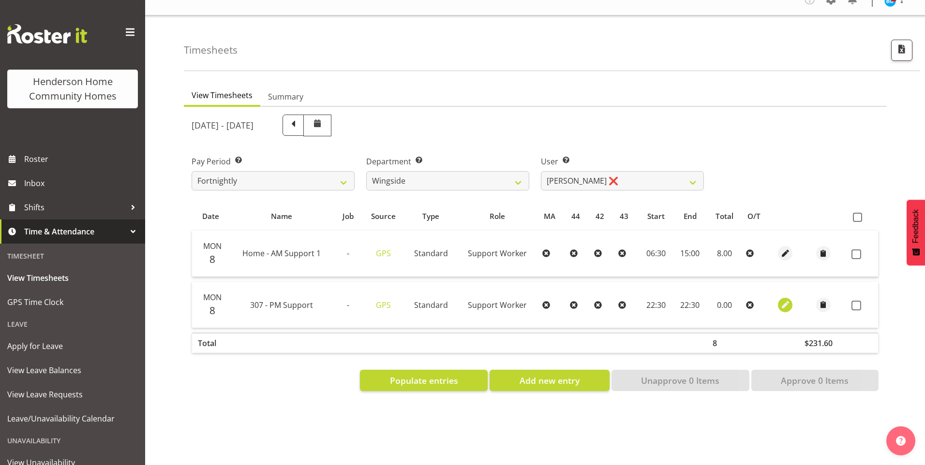
select select "30"
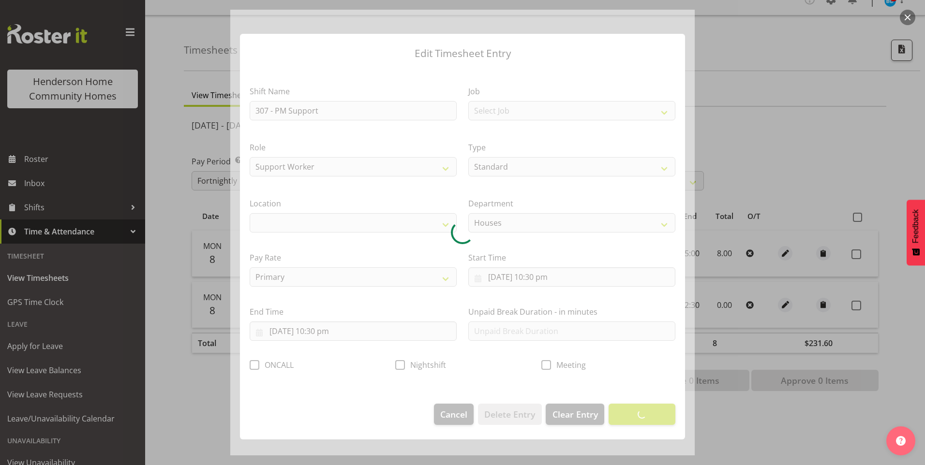
select select "1076"
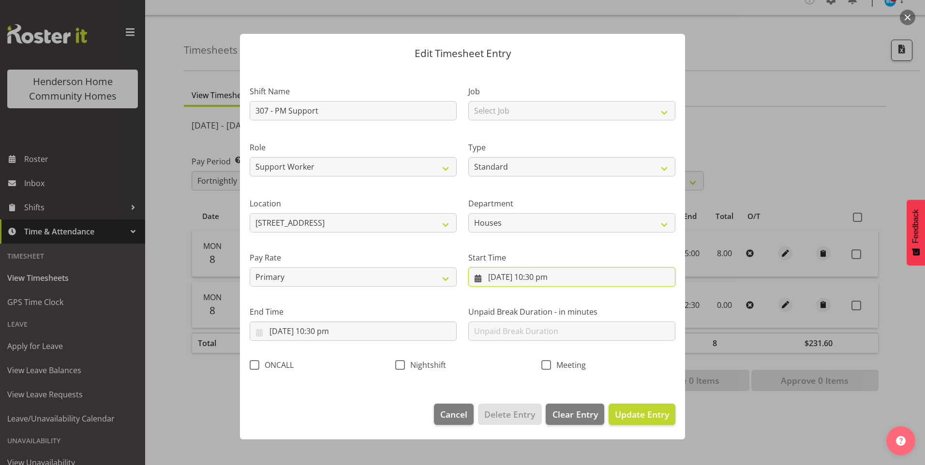
click at [532, 278] on input "8/09/2025, 10:30 pm" at bounding box center [571, 276] width 207 height 19
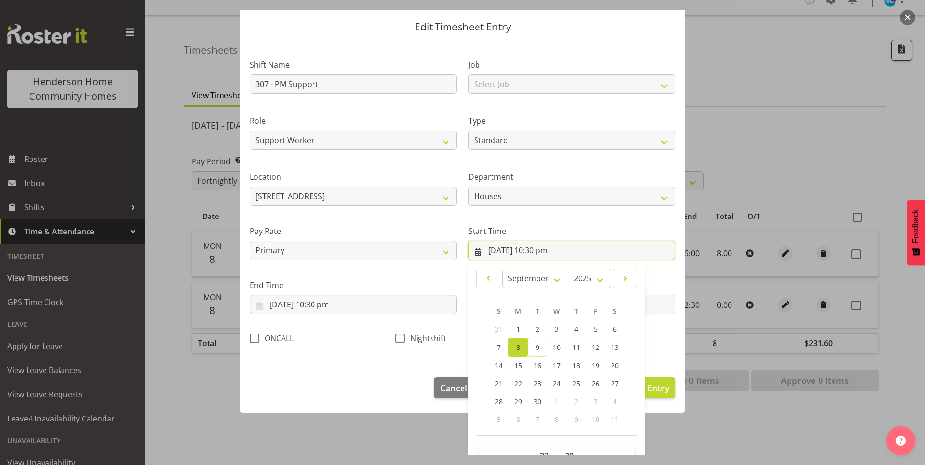
scroll to position [52, 0]
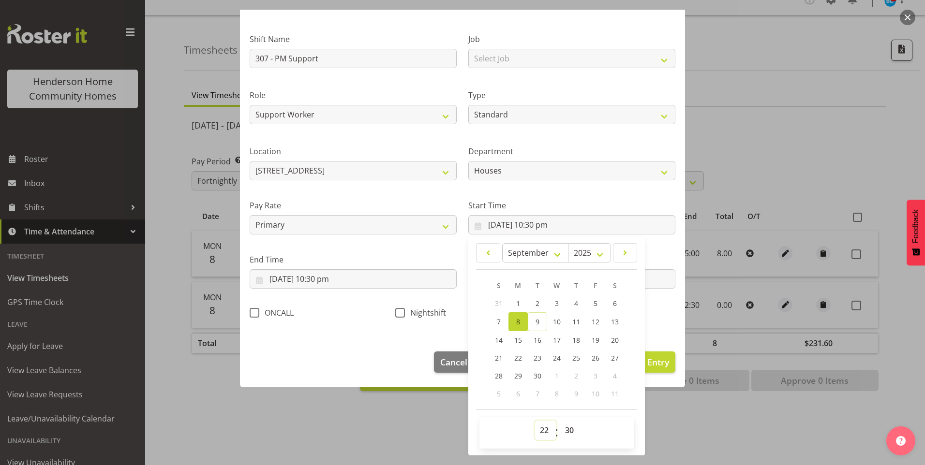
click at [540, 429] on select "00 01 02 03 04 05 06 07 08 09 10 11 12 13 14 15 16 17 18 19 20 21 22 23" at bounding box center [545, 430] width 22 height 19
select select "15"
click at [534, 421] on select "00 01 02 03 04 05 06 07 08 09 10 11 12 13 14 15 16 17 18 19 20 21 22 23" at bounding box center [545, 430] width 22 height 19
type input "8/09/2025, 3:30 pm"
drag, startPoint x: 562, startPoint y: 427, endPoint x: 564, endPoint y: 422, distance: 5.2
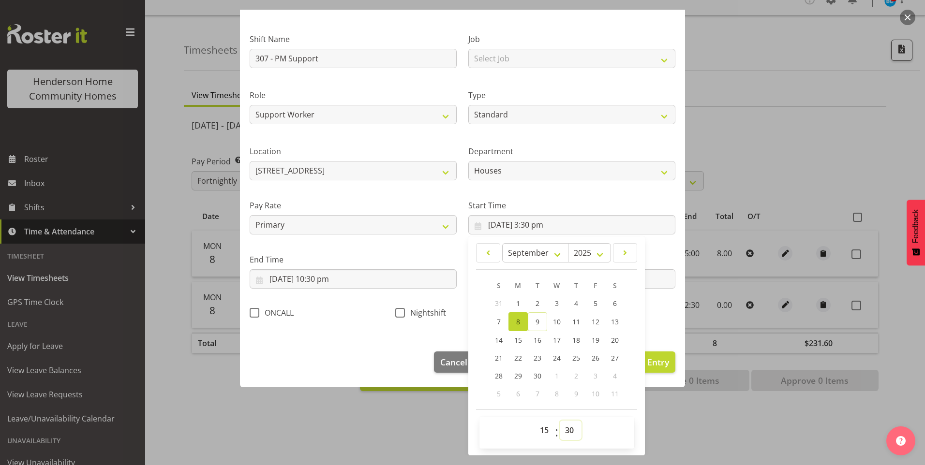
click at [562, 427] on select "00 01 02 03 04 05 06 07 08 09 10 11 12 13 14 15 16 17 18 19 20 21 22 23 24 25 2…" at bounding box center [571, 430] width 22 height 19
select select "0"
click at [560, 421] on select "00 01 02 03 04 05 06 07 08 09 10 11 12 13 14 15 16 17 18 19 20 21 22 23 24 25 2…" at bounding box center [571, 430] width 22 height 19
type input "8/09/2025, 3:00 pm"
click at [648, 285] on input "text" at bounding box center [571, 278] width 207 height 19
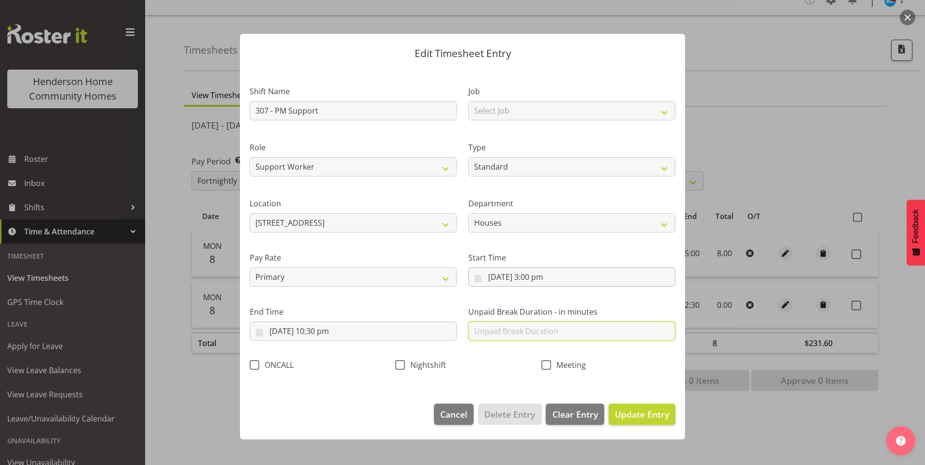
scroll to position [0, 0]
click at [657, 335] on input "text" at bounding box center [571, 331] width 207 height 19
type input "0"
click at [655, 414] on span "Update Entry" at bounding box center [642, 415] width 54 height 12
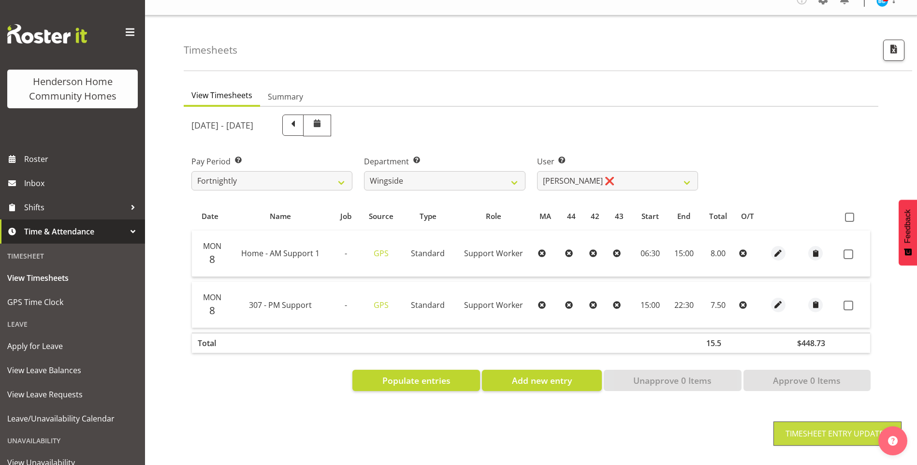
drag, startPoint x: 844, startPoint y: 250, endPoint x: 848, endPoint y: 266, distance: 17.4
click at [844, 250] on span at bounding box center [849, 255] width 10 height 10
checkbox input "true"
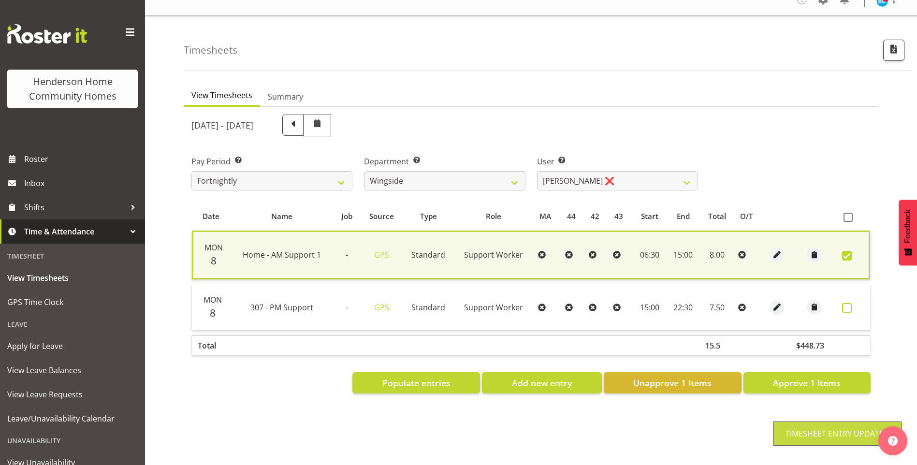
click at [843, 303] on span at bounding box center [848, 308] width 10 height 10
checkbox input "true"
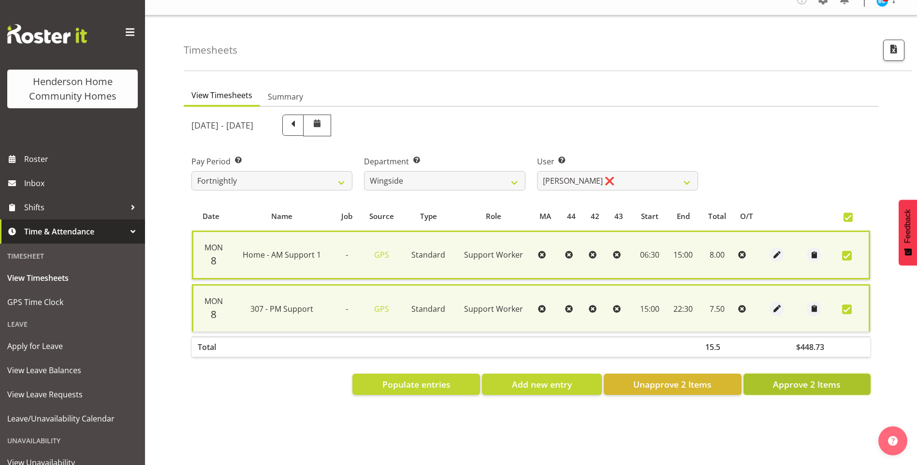
click at [817, 381] on span "Approve 2 Items" at bounding box center [807, 384] width 68 height 13
checkbox input "false"
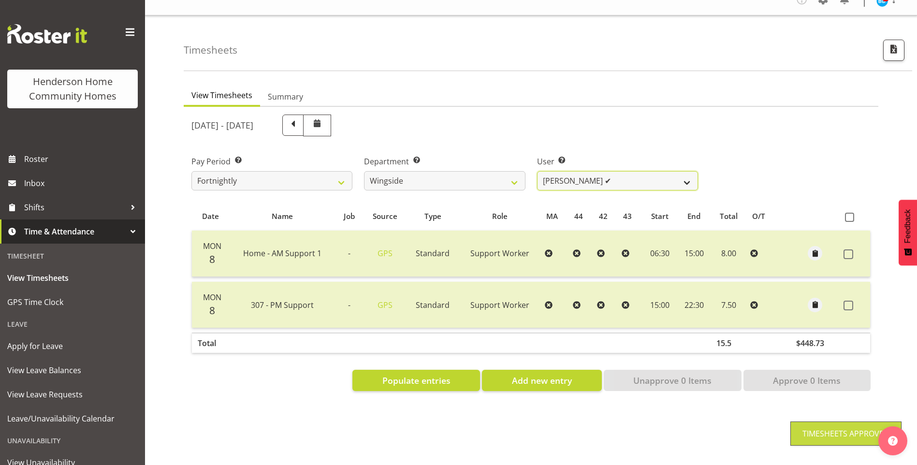
click at [578, 171] on select "Arshdeep Singh ❌ Daljeet Prasad ✔ Daniel Marticio ❌ Janeth Sison ❌" at bounding box center [617, 180] width 161 height 19
select select "8789"
click at [537, 171] on select "Arshdeep Singh ❌ Daljeet Prasad ✔ Daniel Marticio ❌ Janeth Sison ❌" at bounding box center [617, 180] width 161 height 19
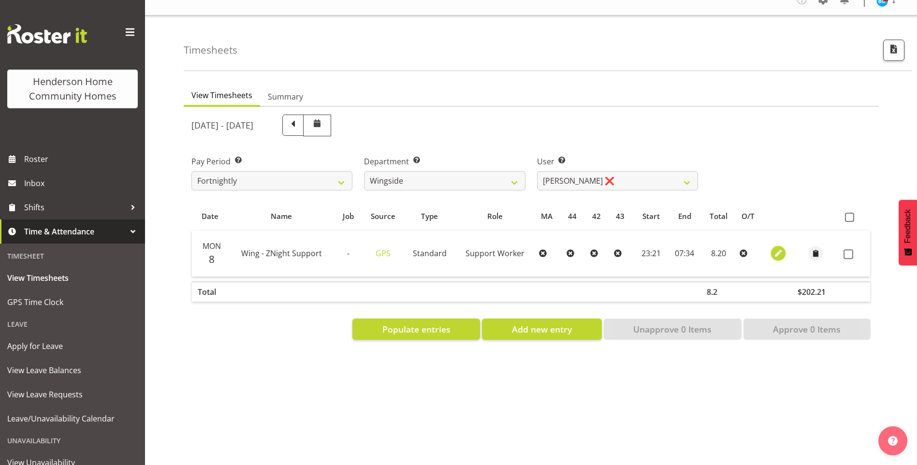
click at [775, 248] on span "button" at bounding box center [778, 253] width 11 height 11
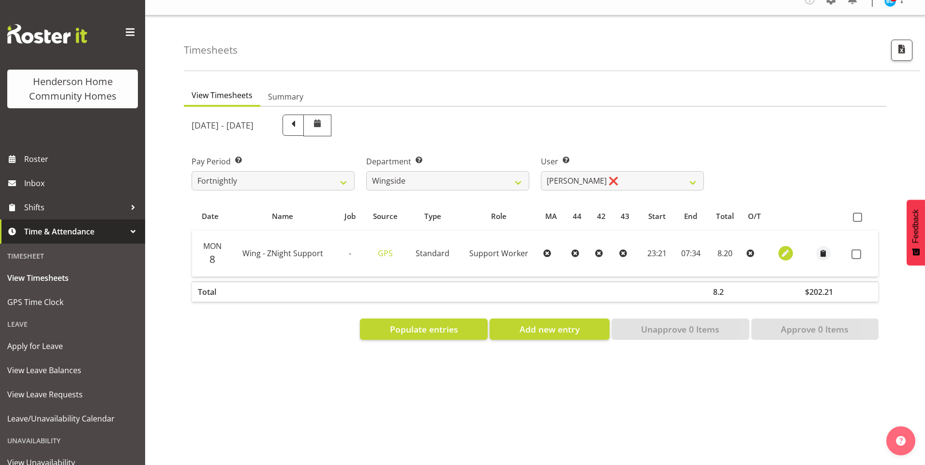
select select "Standard"
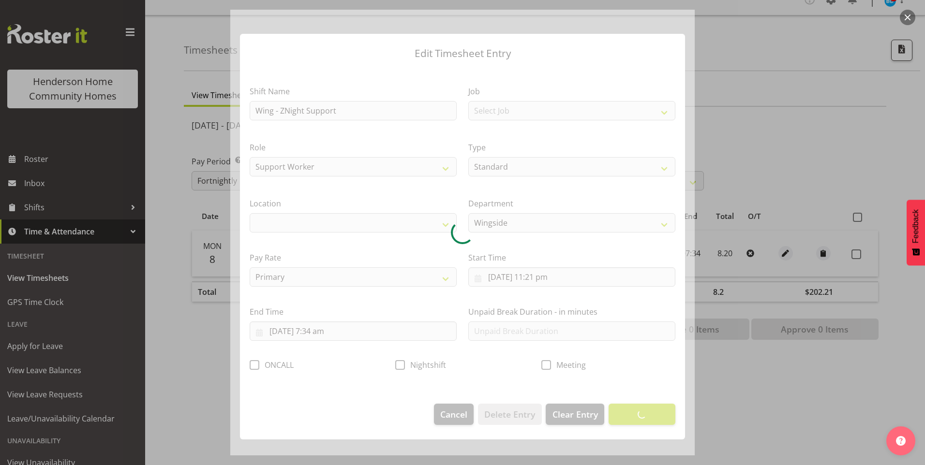
select select "1071"
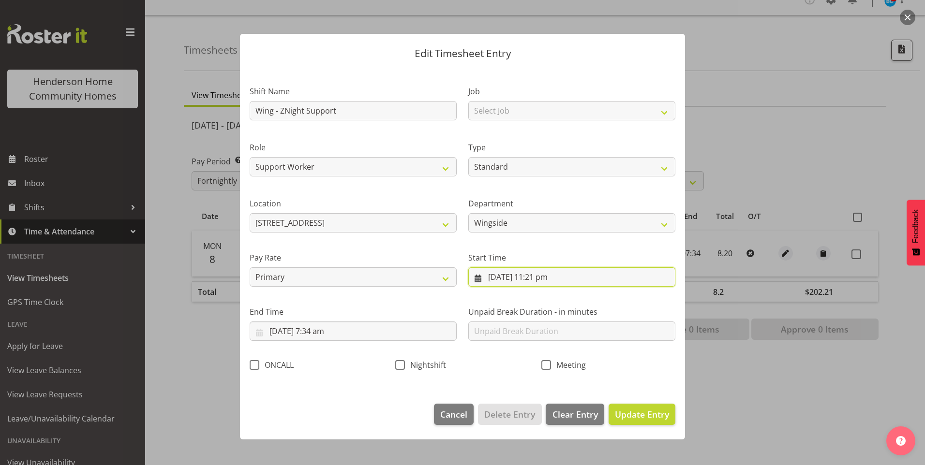
click at [547, 285] on input "8/09/2025, 11:21 pm" at bounding box center [571, 276] width 207 height 19
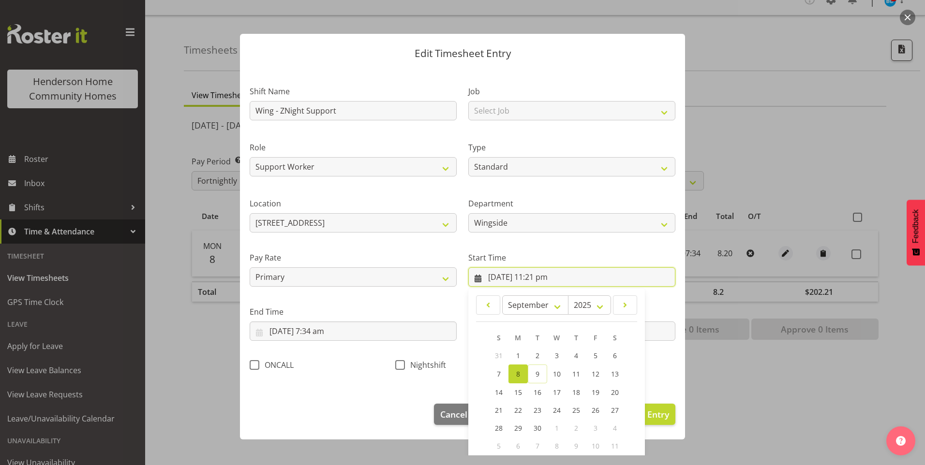
scroll to position [52, 0]
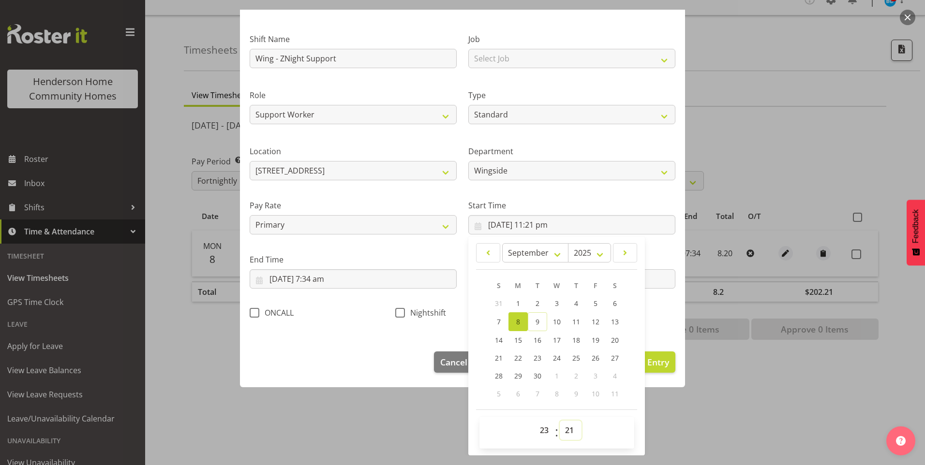
click at [569, 435] on select "00 01 02 03 04 05 06 07 08 09 10 11 12 13 14 15 16 17 18 19 20 21 22 23 24 25 2…" at bounding box center [571, 430] width 22 height 19
select select "30"
click at [560, 421] on select "00 01 02 03 04 05 06 07 08 09 10 11 12 13 14 15 16 17 18 19 20 21 22 23 24 25 2…" at bounding box center [571, 430] width 22 height 19
type input "8/09/2025, 11:30 pm"
click at [319, 279] on input "9/09/2025, 7:34 am" at bounding box center [353, 278] width 207 height 19
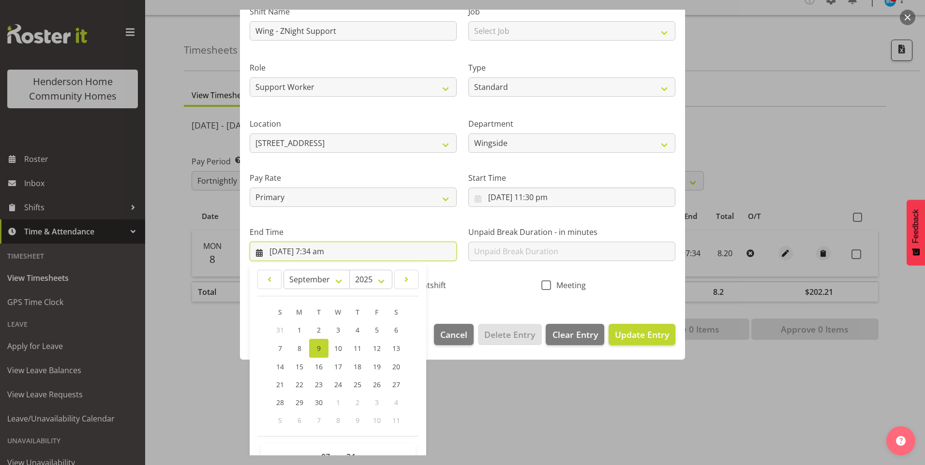
scroll to position [106, 0]
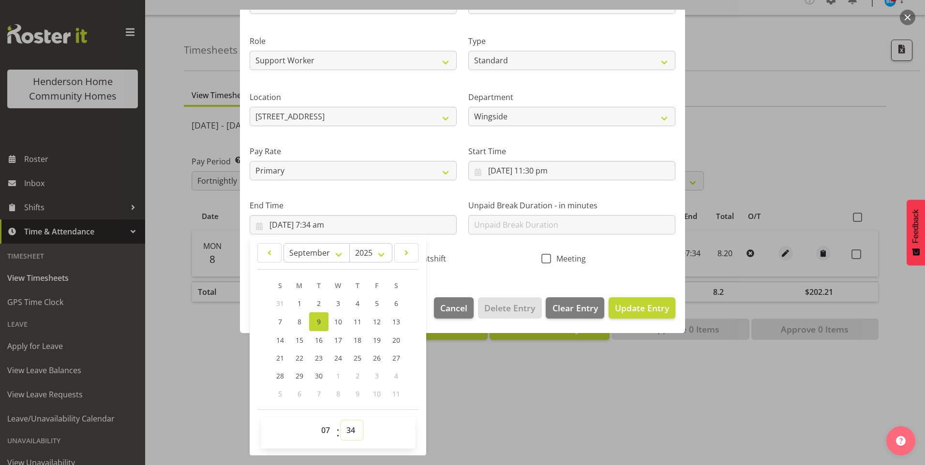
click at [349, 429] on select "00 01 02 03 04 05 06 07 08 09 10 11 12 13 14 15 16 17 18 19 20 21 22 23 24 25 2…" at bounding box center [352, 430] width 22 height 19
select select "15"
click at [341, 421] on select "00 01 02 03 04 05 06 07 08 09 10 11 12 13 14 15 16 17 18 19 20 21 22 23 24 25 2…" at bounding box center [352, 430] width 22 height 19
type input "9/09/2025, 7:15 am"
click at [325, 433] on select "00 01 02 03 04 05 06 07 08 09 10 11 12 13 14 15 16 17 18 19 20 21 22 23" at bounding box center [327, 430] width 22 height 19
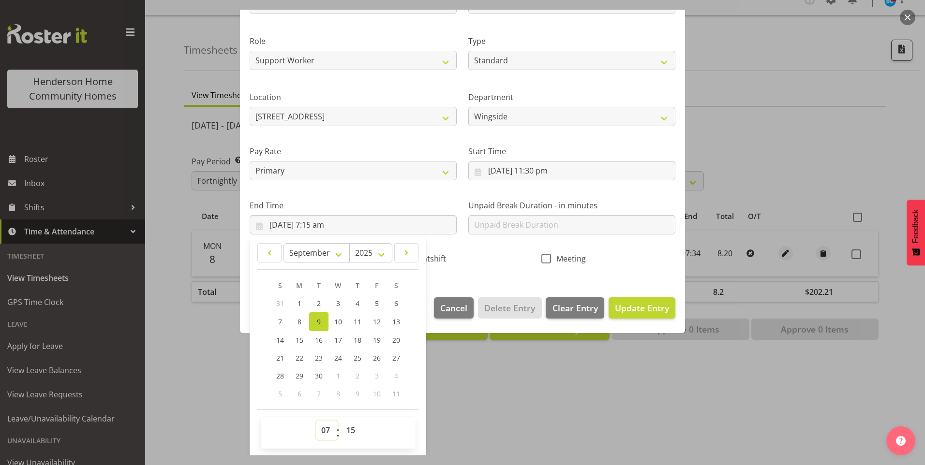
select select "8"
click at [316, 421] on select "00 01 02 03 04 05 06 07 08 09 10 11 12 13 14 15 16 17 18 19 20 21 22 23" at bounding box center [327, 430] width 22 height 19
type input "9/09/2025, 8:15 am"
drag, startPoint x: 633, startPoint y: 315, endPoint x: 696, endPoint y: 296, distance: 66.6
click at [634, 315] on button "Update Entry" at bounding box center [641, 307] width 67 height 21
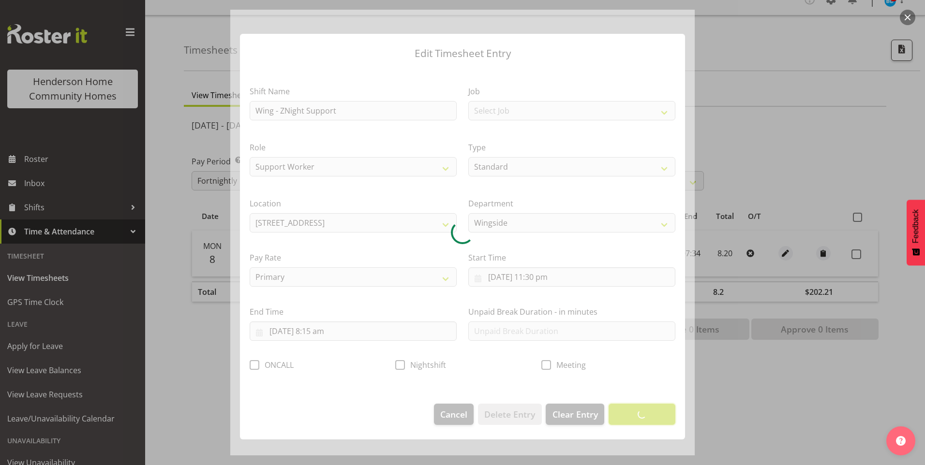
scroll to position [0, 0]
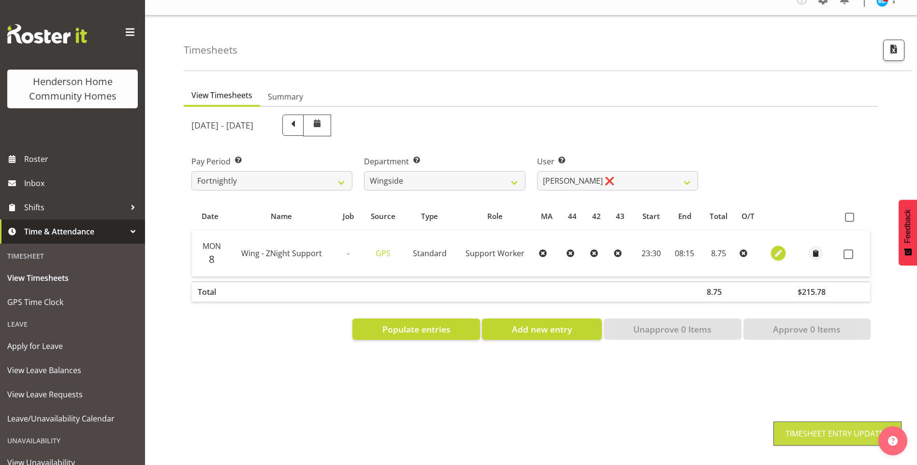
click at [775, 248] on span "button" at bounding box center [778, 253] width 11 height 11
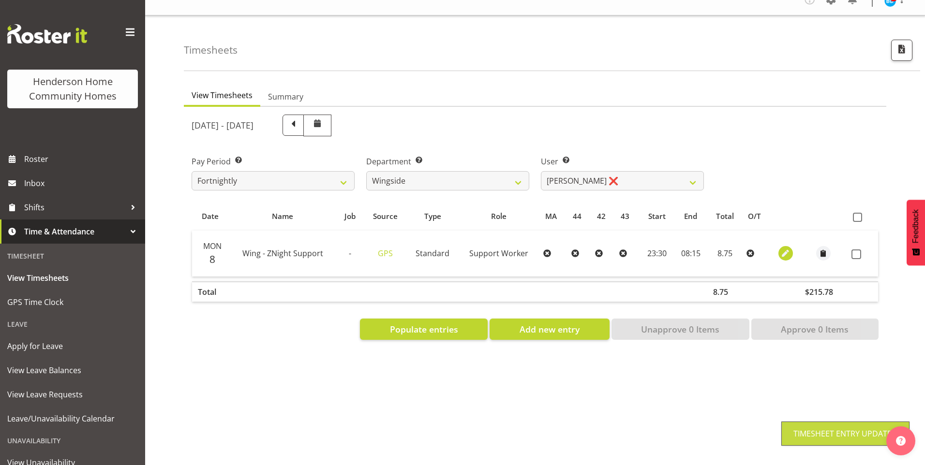
select select "Standard"
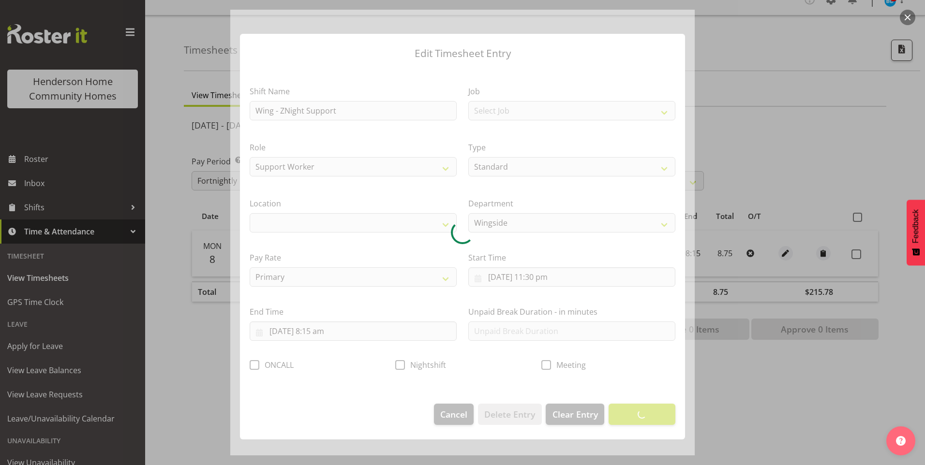
select select "1071"
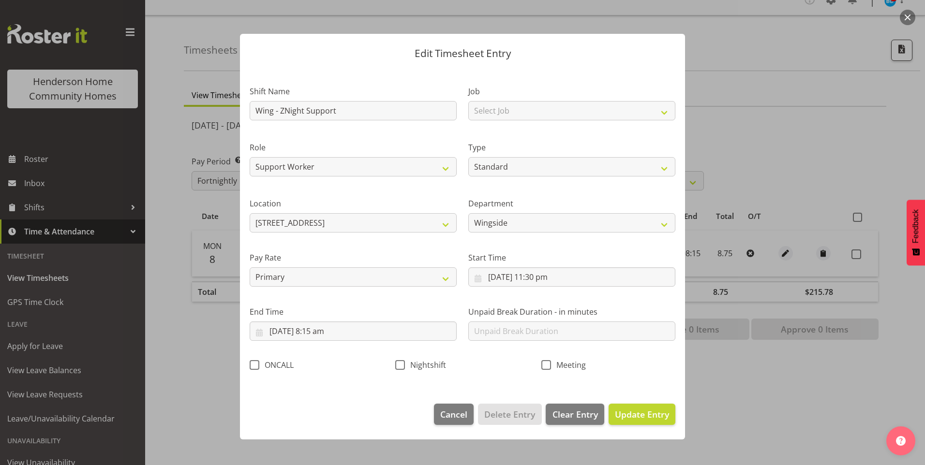
click at [403, 367] on span at bounding box center [400, 365] width 10 height 10
click at [401, 367] on input "Nightshift" at bounding box center [398, 365] width 6 height 6
checkbox input "true"
click at [672, 414] on button "Update Entry" at bounding box center [641, 414] width 67 height 21
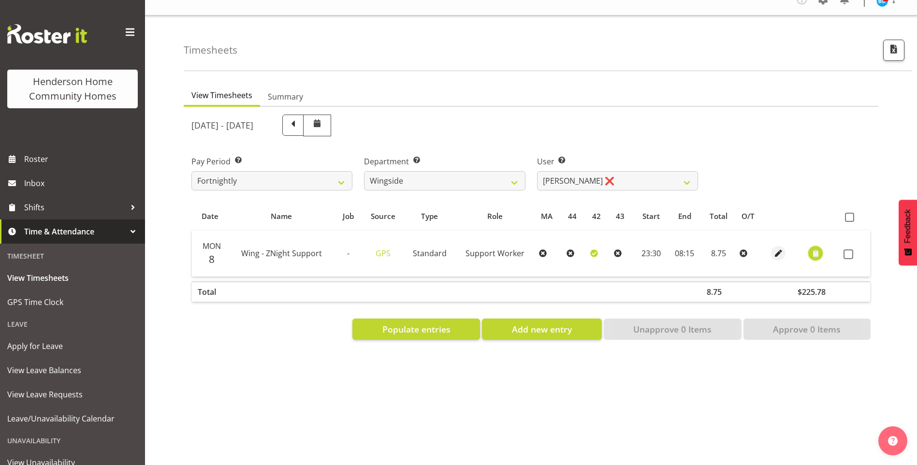
click at [815, 248] on span "button" at bounding box center [816, 253] width 11 height 11
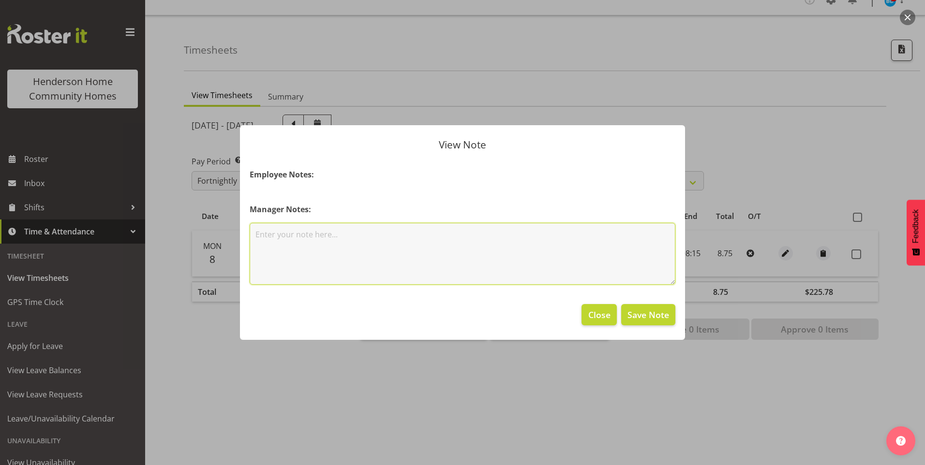
click at [477, 273] on textarea at bounding box center [463, 254] width 426 height 62
type textarea "Meeting with Barb at 7.30am."
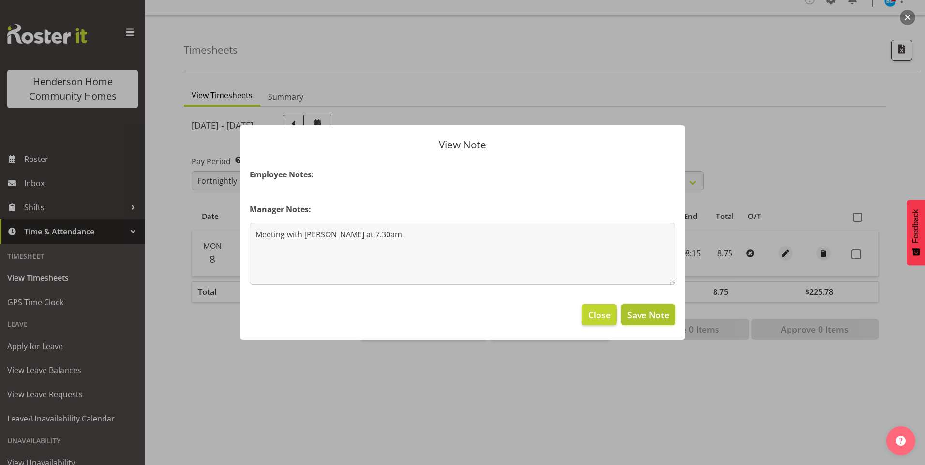
click at [654, 312] on span "Save Note" at bounding box center [648, 315] width 42 height 13
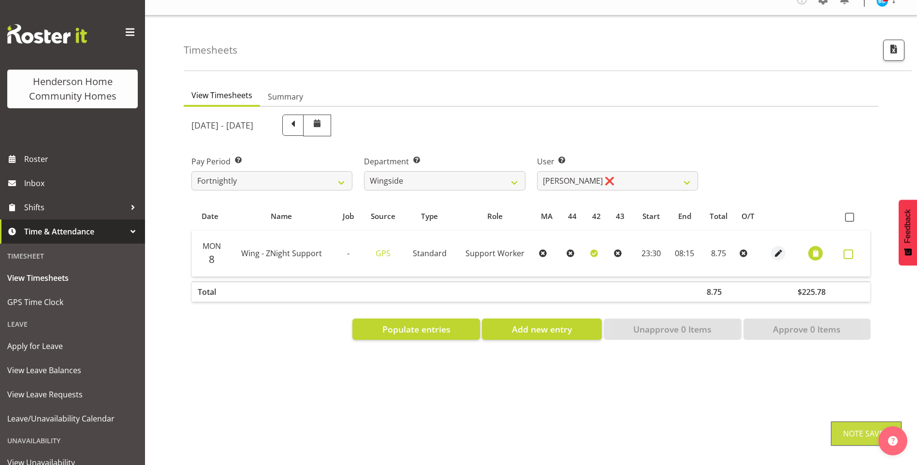
click at [848, 250] on span at bounding box center [849, 255] width 10 height 10
checkbox input "true"
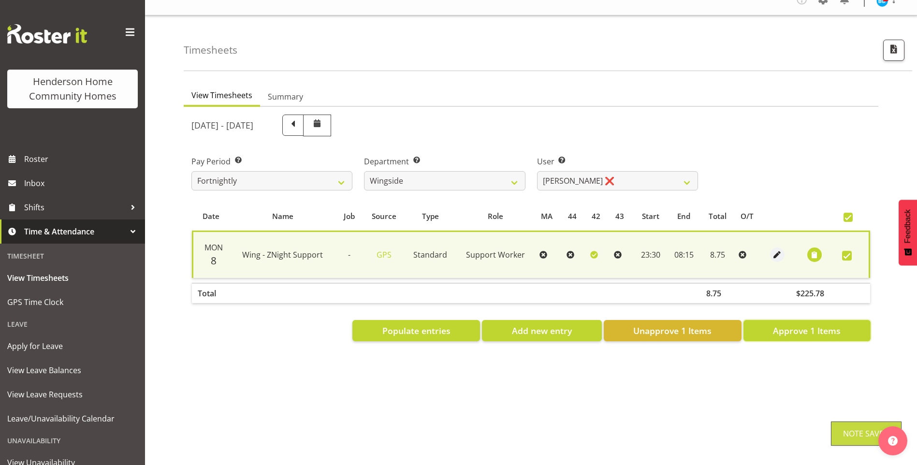
click at [817, 325] on span "Approve 1 Items" at bounding box center [807, 331] width 68 height 13
checkbox input "false"
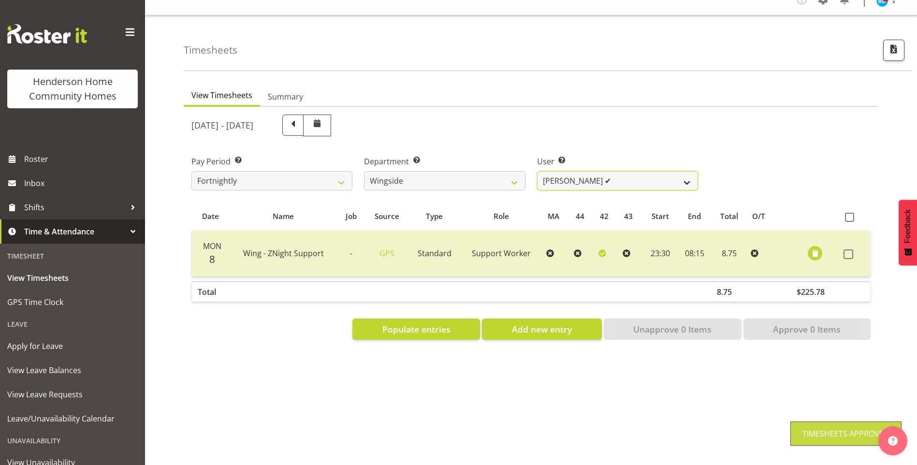
drag, startPoint x: 558, startPoint y: 171, endPoint x: 562, endPoint y: 179, distance: 9.3
click at [558, 172] on select "Arshdeep Singh ❌ Daljeet Prasad ✔ Daniel Marticio ✔ Janeth Sison ❌" at bounding box center [617, 180] width 161 height 19
select select "8531"
click at [537, 171] on select "Arshdeep Singh ❌ Daljeet Prasad ✔ Daniel Marticio ✔ Janeth Sison ❌" at bounding box center [617, 180] width 161 height 19
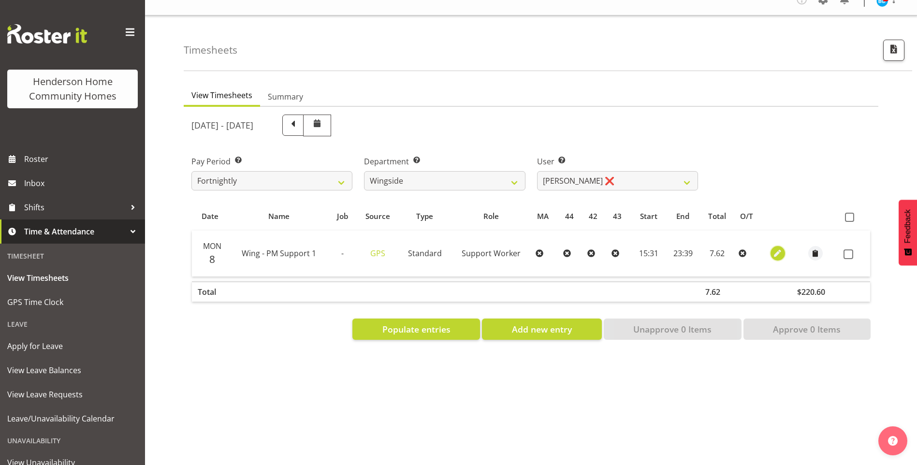
click at [775, 248] on span "button" at bounding box center [777, 253] width 11 height 11
select select "Standard"
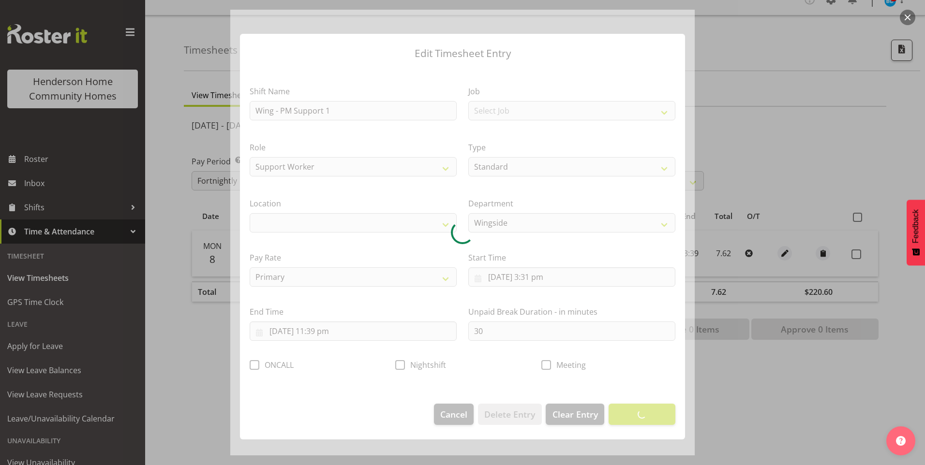
select select "1071"
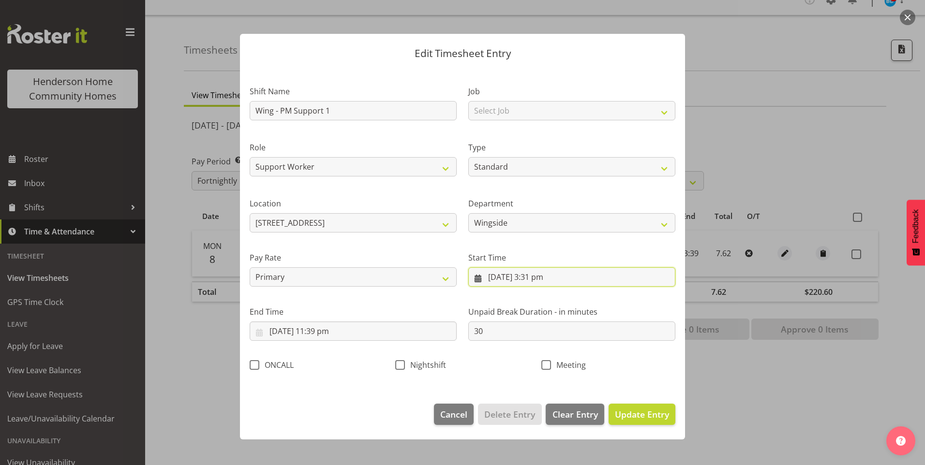
click at [545, 283] on input "8/09/2025, 3:31 pm" at bounding box center [571, 276] width 207 height 19
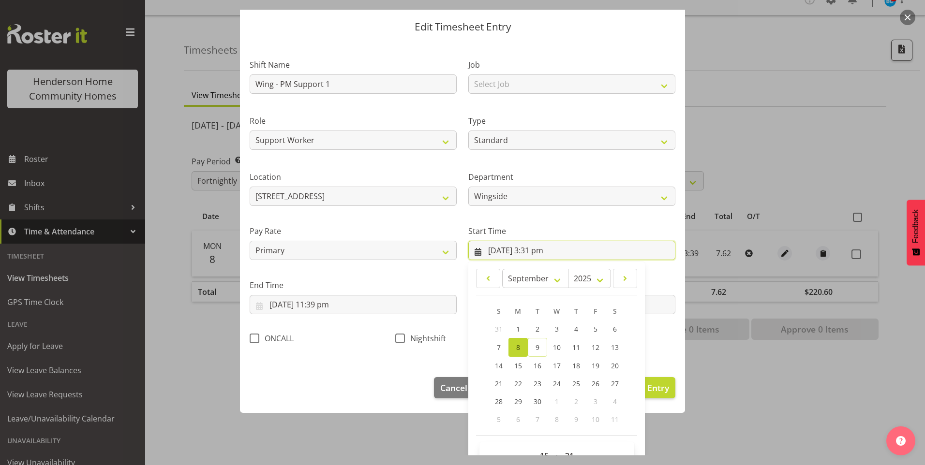
scroll to position [52, 0]
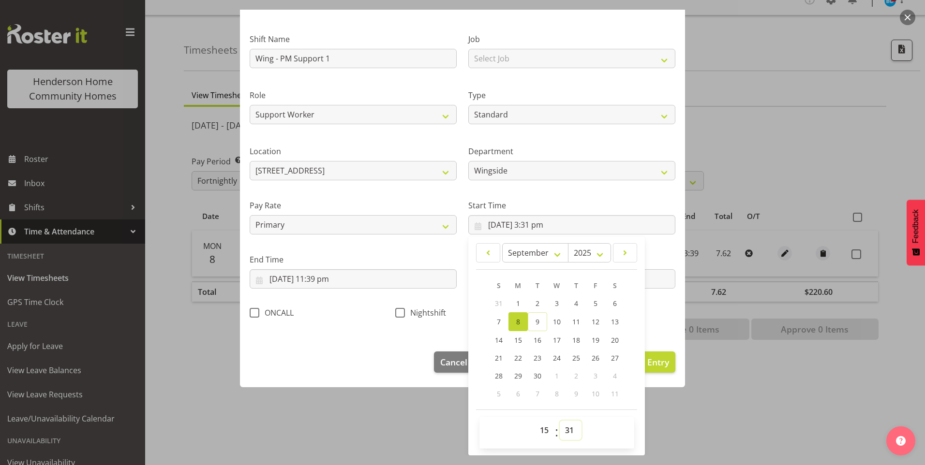
click at [566, 429] on select "00 01 02 03 04 05 06 07 08 09 10 11 12 13 14 15 16 17 18 19 20 21 22 23 24 25 2…" at bounding box center [571, 430] width 22 height 19
select select "30"
click at [560, 421] on select "00 01 02 03 04 05 06 07 08 09 10 11 12 13 14 15 16 17 18 19 20 21 22 23 24 25 2…" at bounding box center [571, 430] width 22 height 19
type input "8/09/2025, 3:30 pm"
click at [326, 281] on input "8/09/2025, 11:39 pm" at bounding box center [353, 278] width 207 height 19
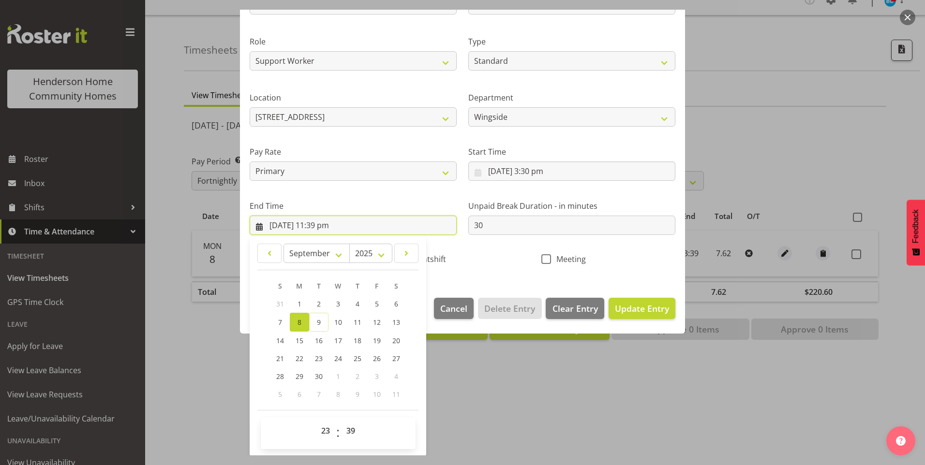
scroll to position [106, 0]
click at [353, 433] on select "00 01 02 03 04 05 06 07 08 09 10 11 12 13 14 15 16 17 18 19 20 21 22 23 24 25 2…" at bounding box center [352, 430] width 22 height 19
select select "30"
click at [341, 421] on select "00 01 02 03 04 05 06 07 08 09 10 11 12 13 14 15 16 17 18 19 20 21 22 23 24 25 2…" at bounding box center [352, 430] width 22 height 19
type input "8/09/2025, 11:30 pm"
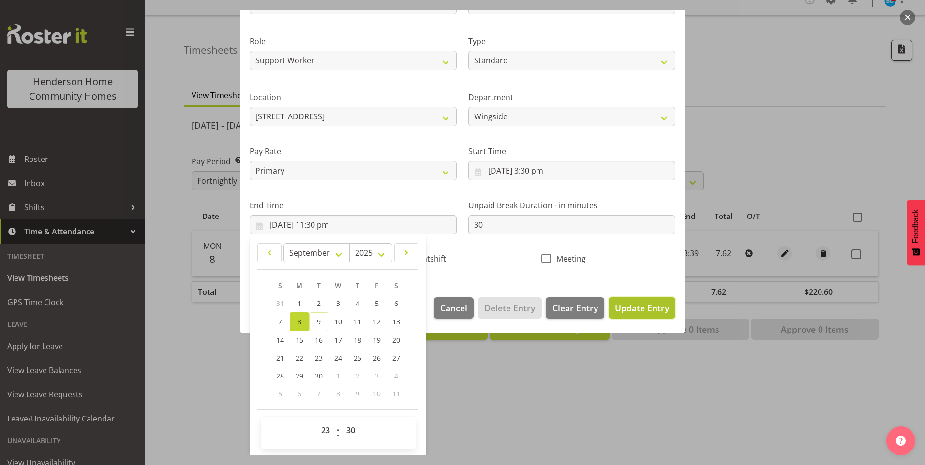
click at [640, 310] on span "Update Entry" at bounding box center [642, 308] width 54 height 12
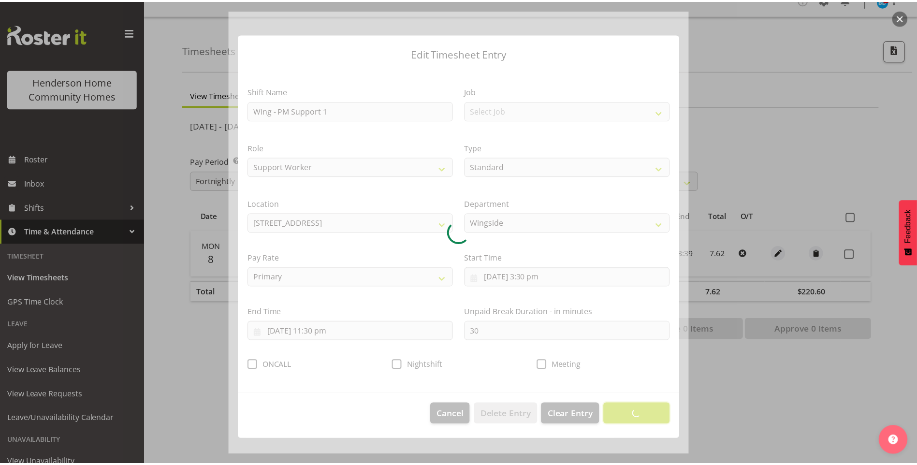
scroll to position [0, 0]
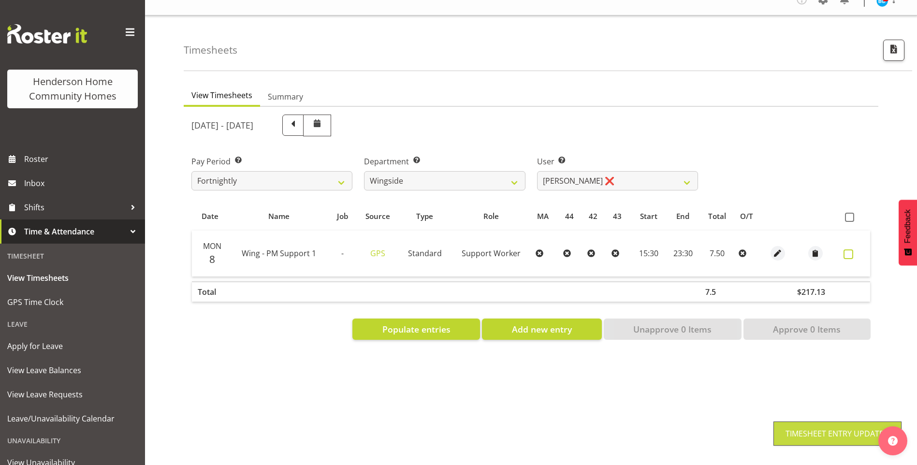
click at [850, 250] on span at bounding box center [849, 255] width 10 height 10
checkbox input "true"
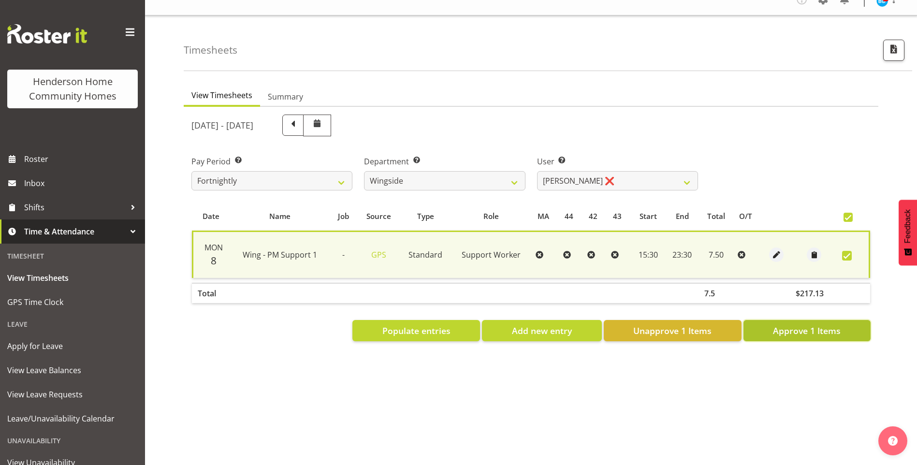
click at [826, 325] on span "Approve 1 Items" at bounding box center [807, 331] width 68 height 13
checkbox input "false"
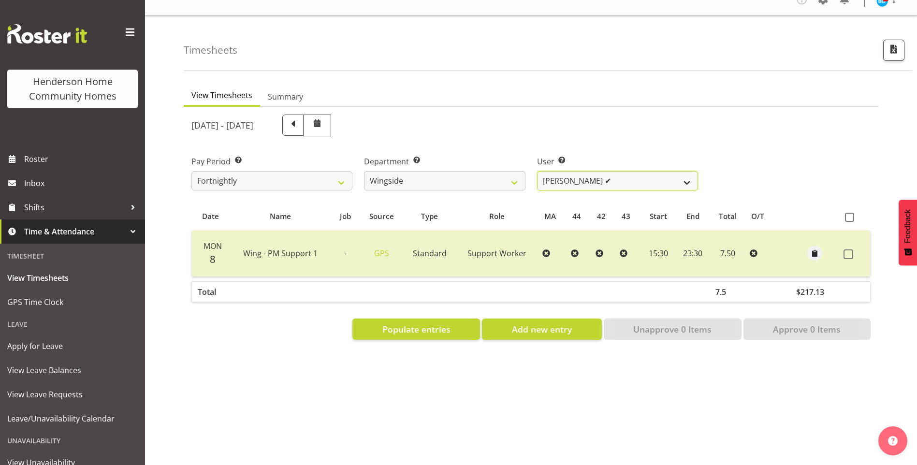
click at [581, 175] on select "Arshdeep Singh ❌ Daljeet Prasad ✔ Daniel Marticio ✔ Janeth Sison ✔" at bounding box center [617, 180] width 161 height 19
click at [85, 183] on span "Inbox" at bounding box center [82, 183] width 116 height 15
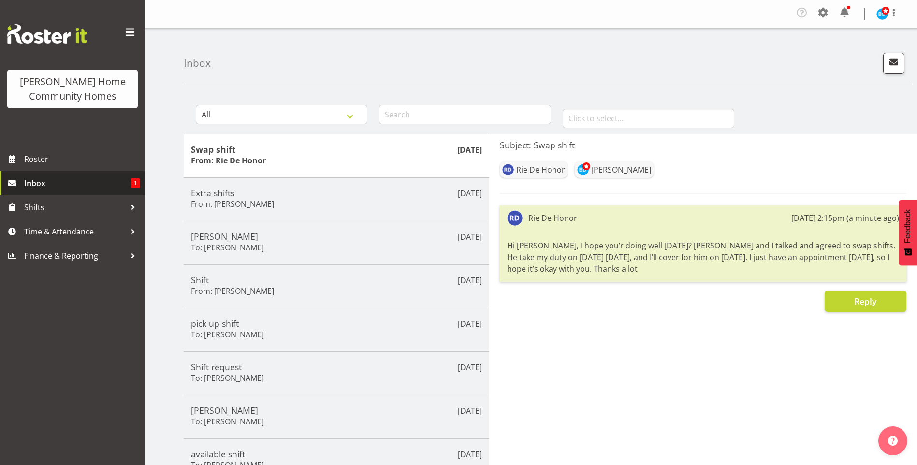
click at [99, 186] on span "Inbox" at bounding box center [77, 183] width 107 height 15
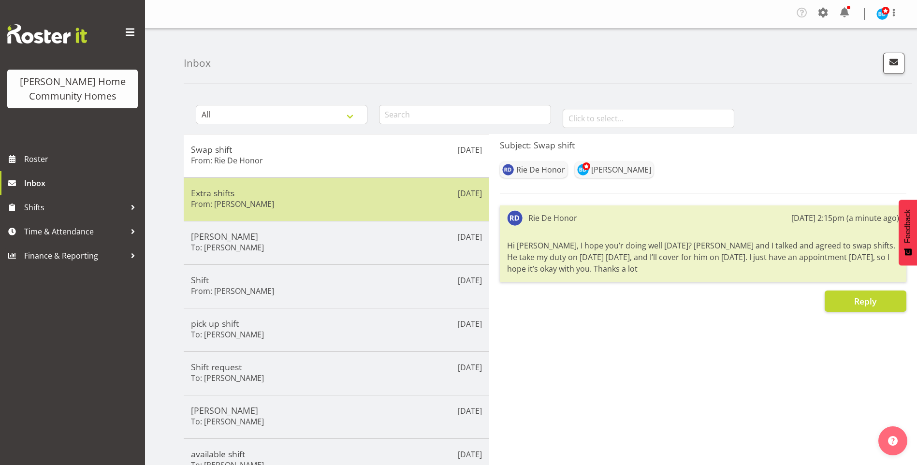
click at [370, 196] on h5 "Extra shifts" at bounding box center [336, 193] width 291 height 11
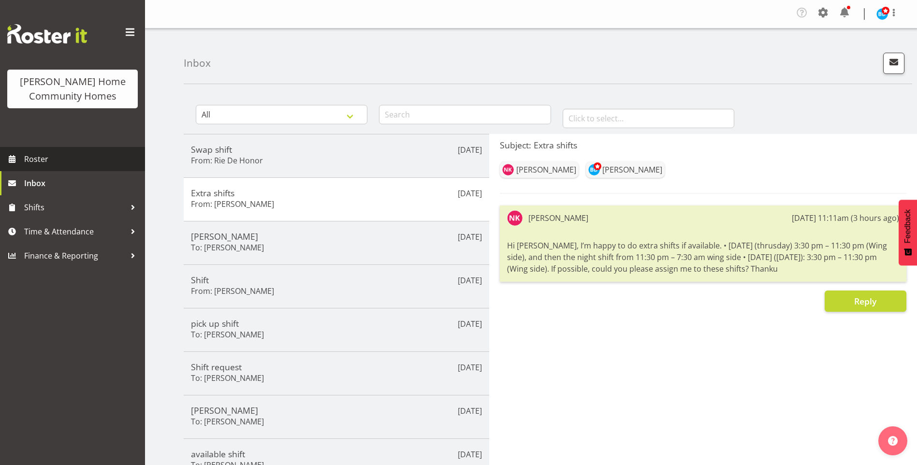
click at [76, 158] on span "Roster" at bounding box center [82, 159] width 116 height 15
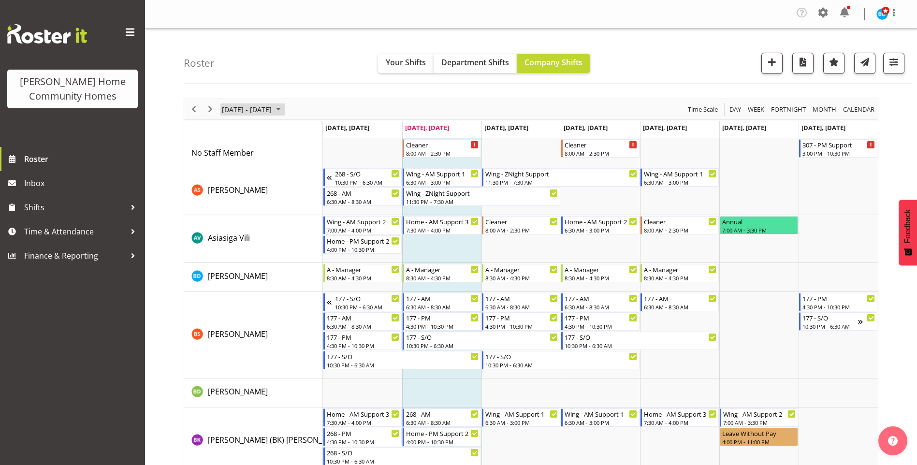
click at [284, 109] on span "September 08 - 14, 2025" at bounding box center [279, 109] width 12 height 12
click at [325, 131] on span "next month" at bounding box center [323, 133] width 17 height 17
click at [233, 182] on span "6" at bounding box center [232, 183] width 15 height 15
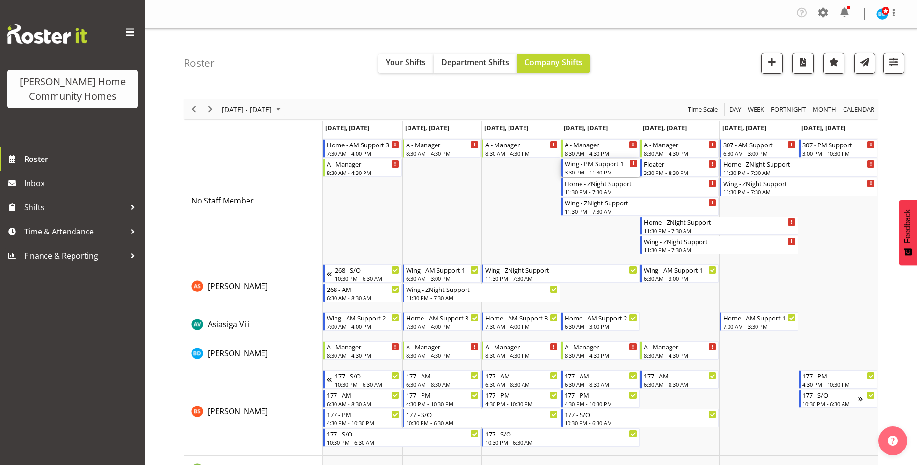
click at [596, 166] on div "Wing - PM Support 1" at bounding box center [601, 164] width 73 height 10
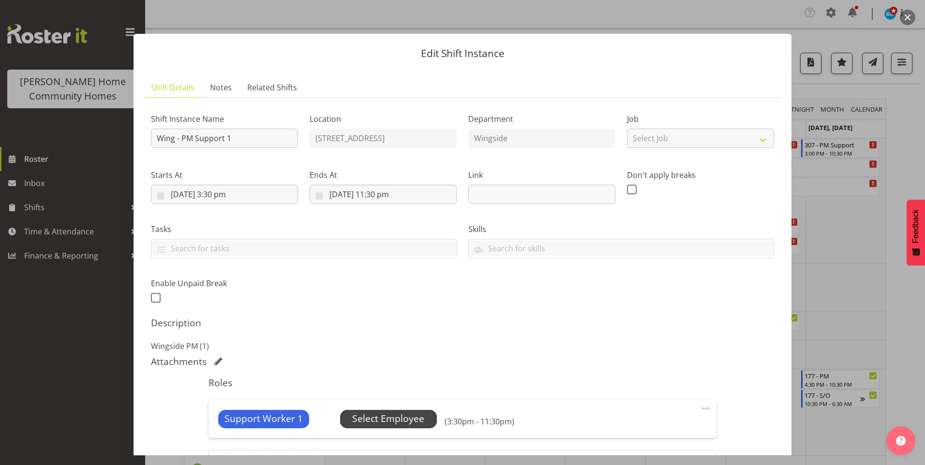
click at [420, 413] on span "Select Employee" at bounding box center [388, 419] width 72 height 14
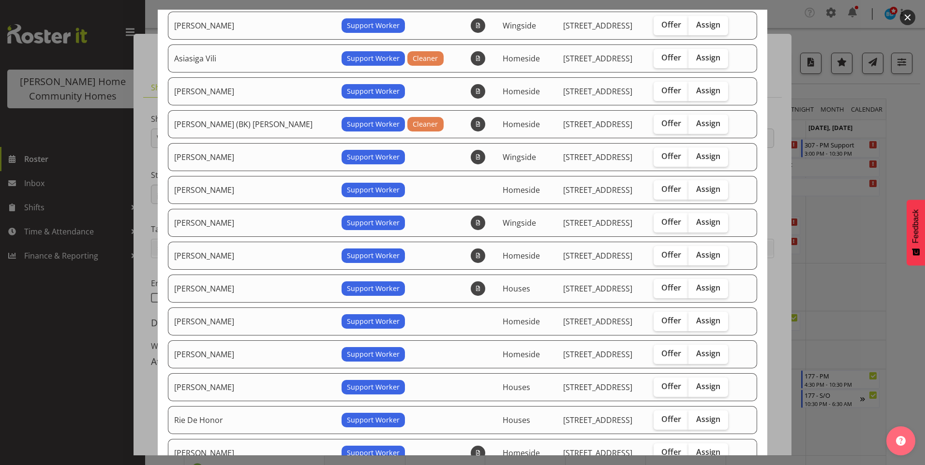
scroll to position [145, 0]
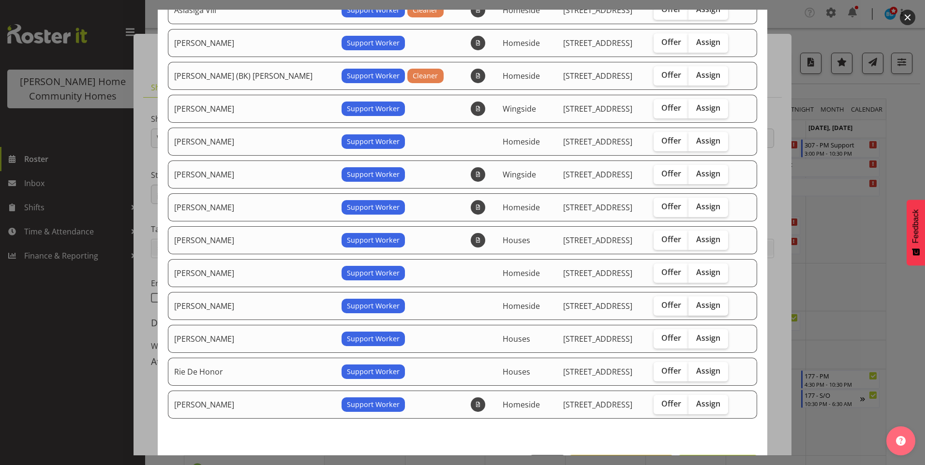
click at [696, 302] on span "Assign" at bounding box center [708, 305] width 24 height 10
click at [692, 302] on input "Assign" at bounding box center [691, 305] width 6 height 6
checkbox input "true"
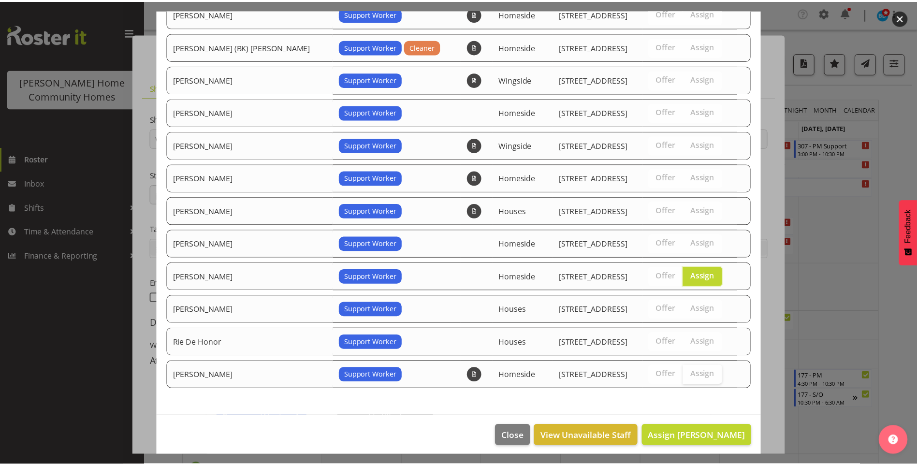
scroll to position [180, 0]
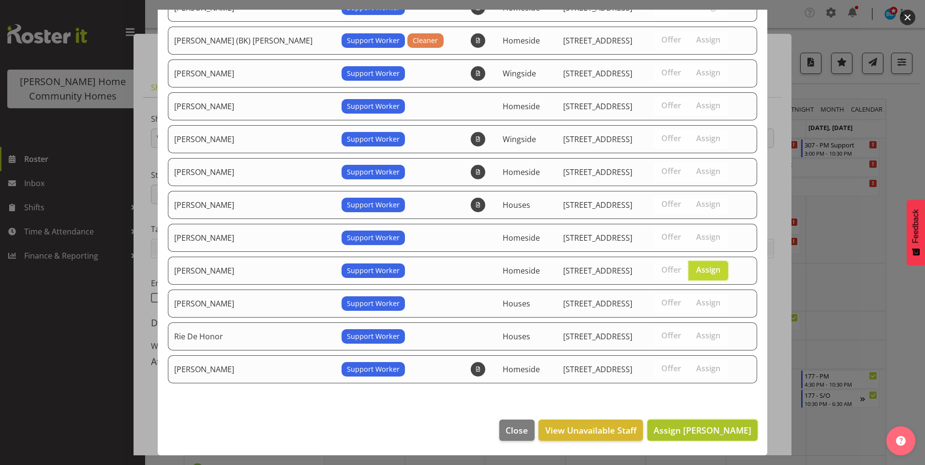
click at [697, 432] on span "Assign Navneet Kaur" at bounding box center [702, 431] width 98 height 12
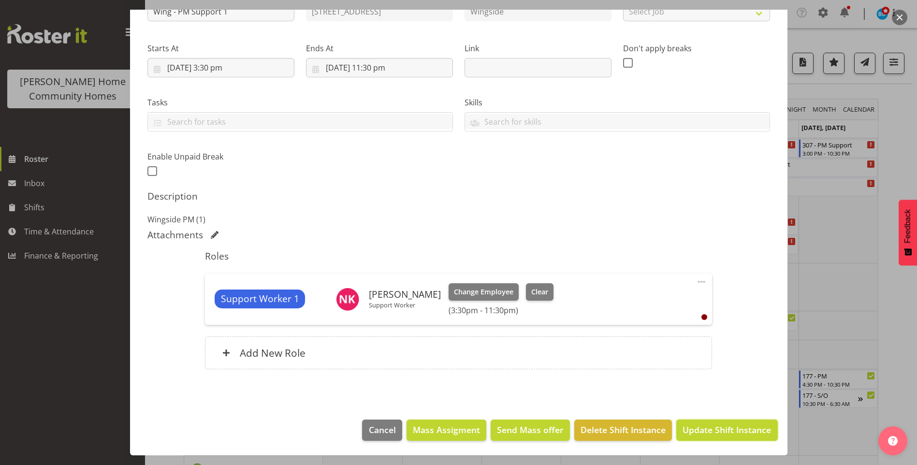
click at [698, 429] on span "Update Shift Instance" at bounding box center [727, 430] width 89 height 13
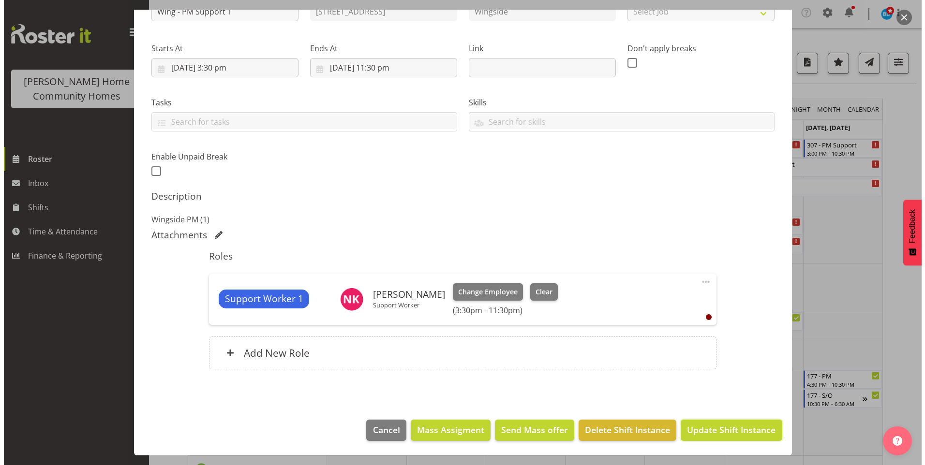
scroll to position [88, 0]
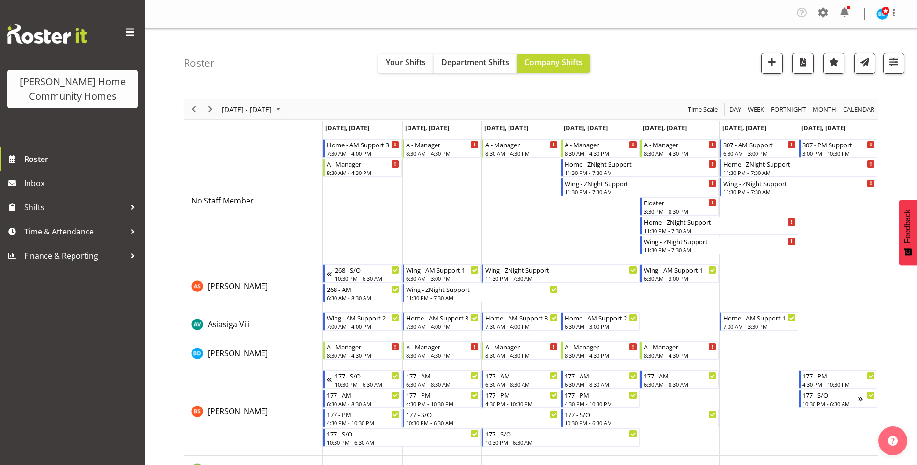
click at [594, 198] on td "Timeline Week of October 6, 2025" at bounding box center [600, 200] width 79 height 125
click at [592, 193] on div "11:30 PM - 7:30 AM" at bounding box center [641, 192] width 152 height 8
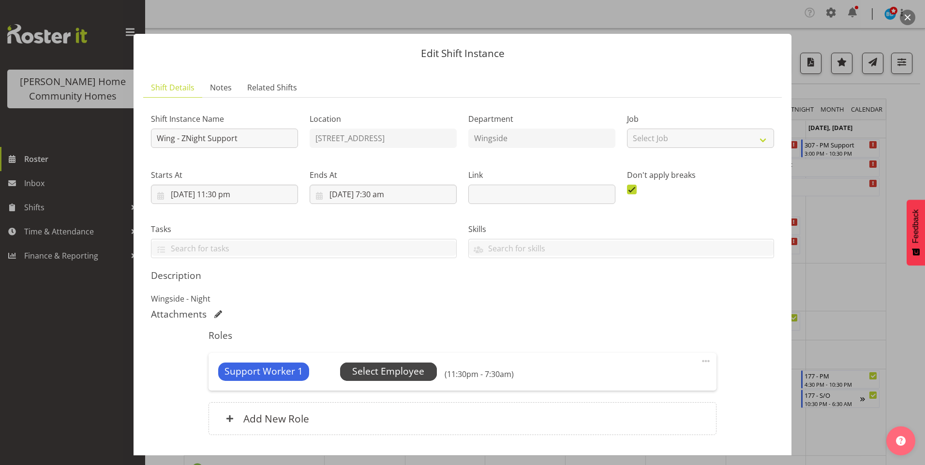
click at [417, 370] on span "Select Employee" at bounding box center [388, 372] width 72 height 14
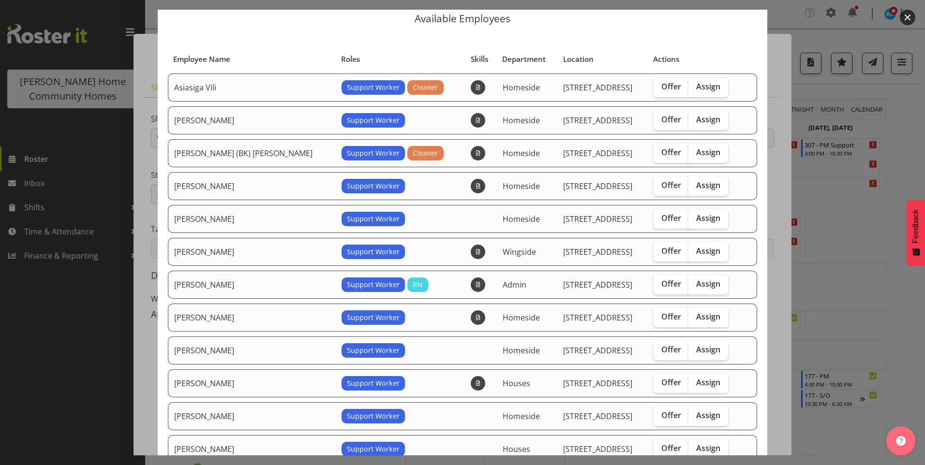
scroll to position [48, 0]
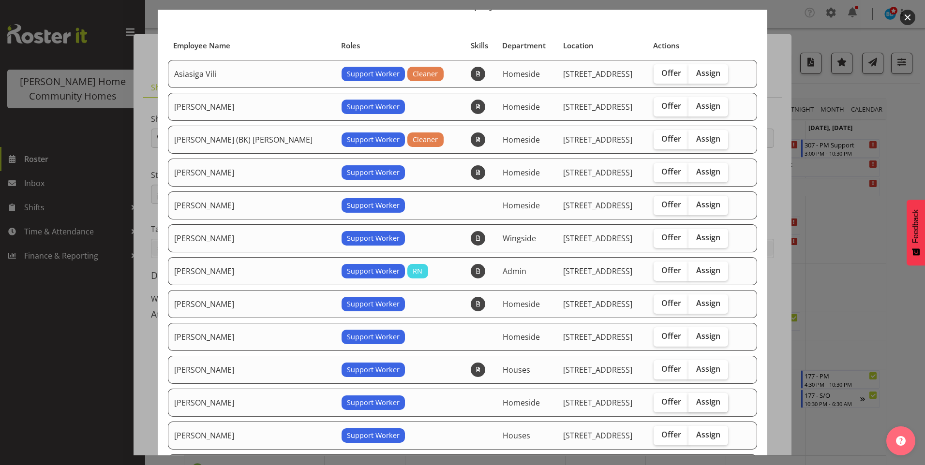
click at [696, 398] on span "Assign" at bounding box center [708, 402] width 24 height 10
click at [693, 399] on input "Assign" at bounding box center [691, 402] width 6 height 6
checkbox input "true"
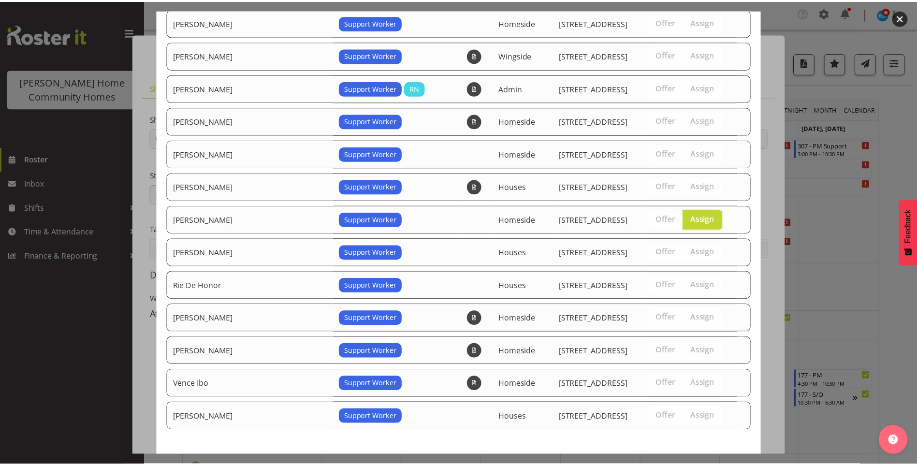
scroll to position [279, 0]
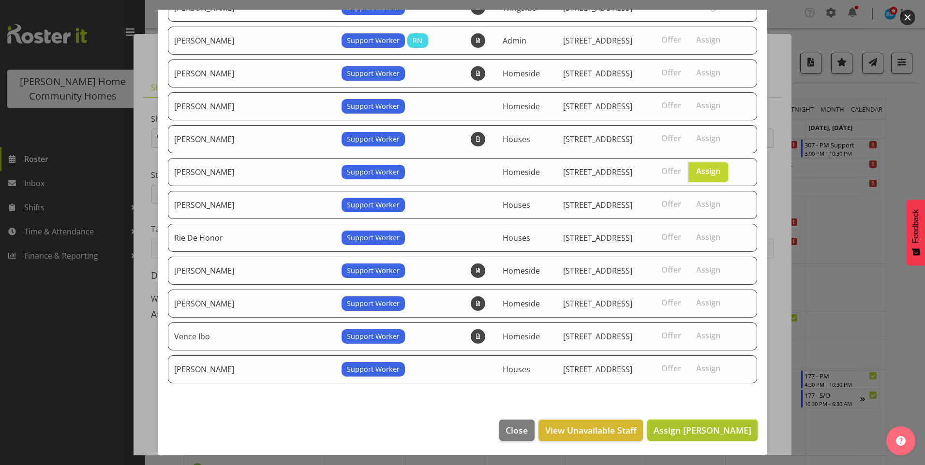
click at [720, 434] on span "Assign Navneet Kaur" at bounding box center [702, 431] width 98 height 12
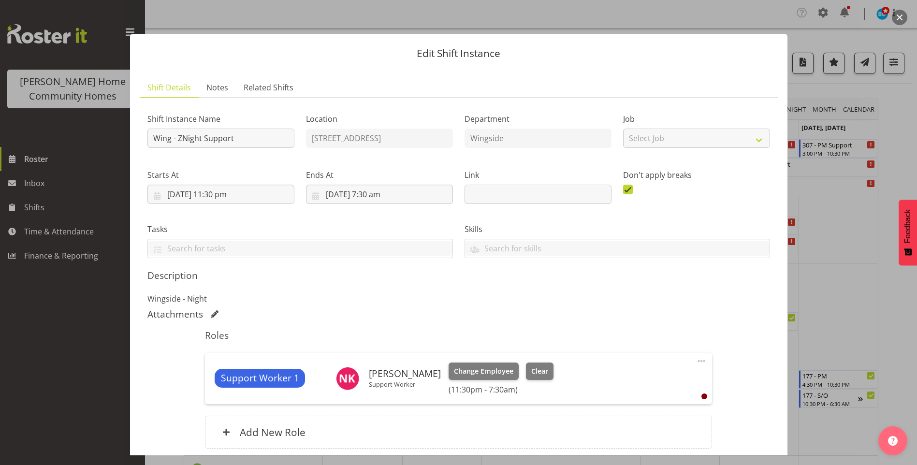
scroll to position [79, 0]
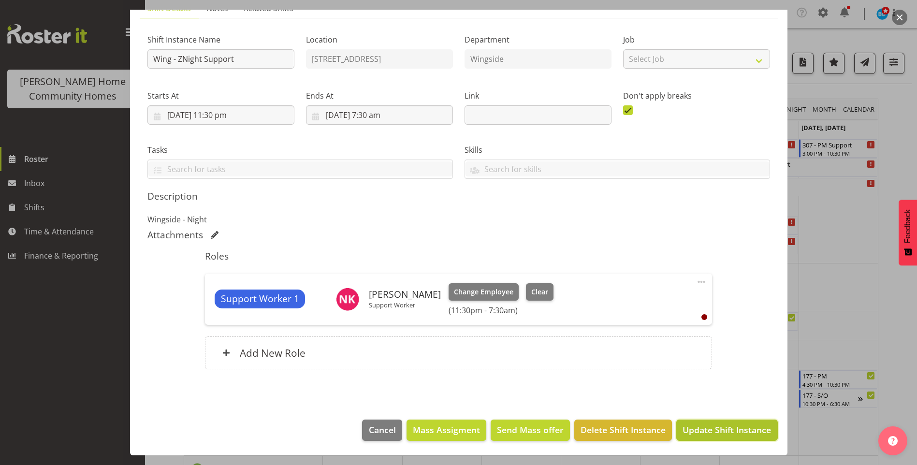
click at [709, 432] on span "Update Shift Instance" at bounding box center [727, 430] width 89 height 13
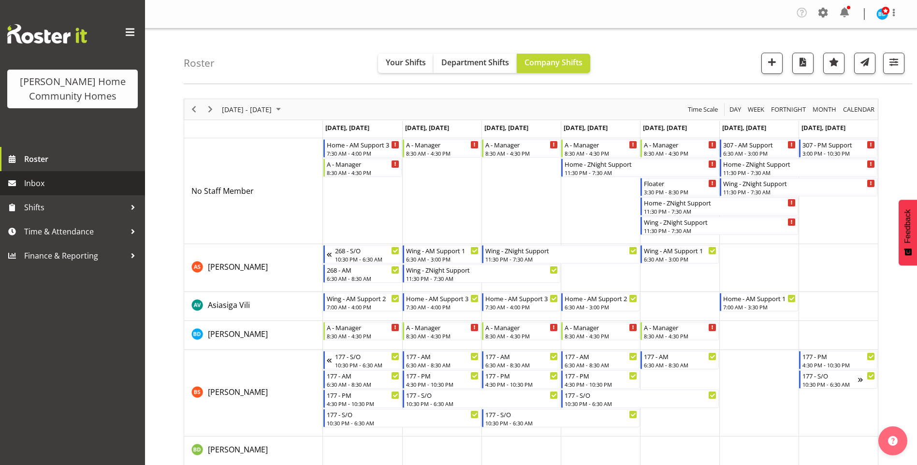
click at [58, 182] on span "Inbox" at bounding box center [82, 183] width 116 height 15
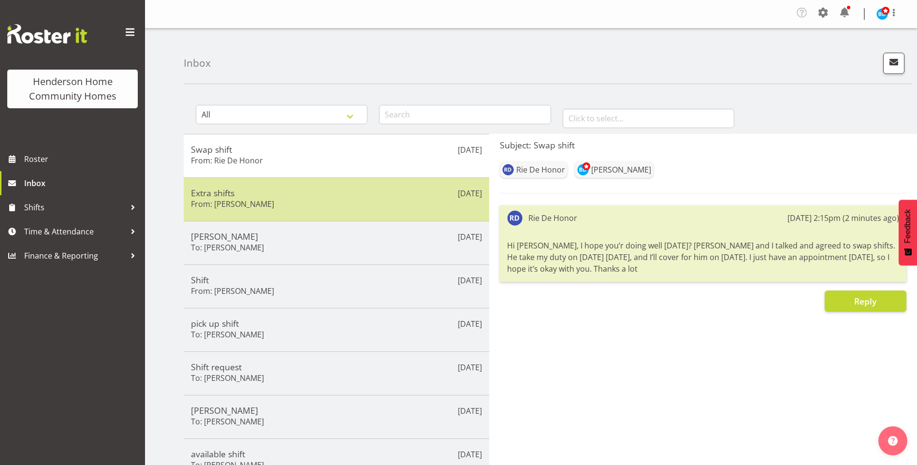
click at [318, 204] on div "Extra shifts From: [PERSON_NAME]" at bounding box center [336, 200] width 291 height 24
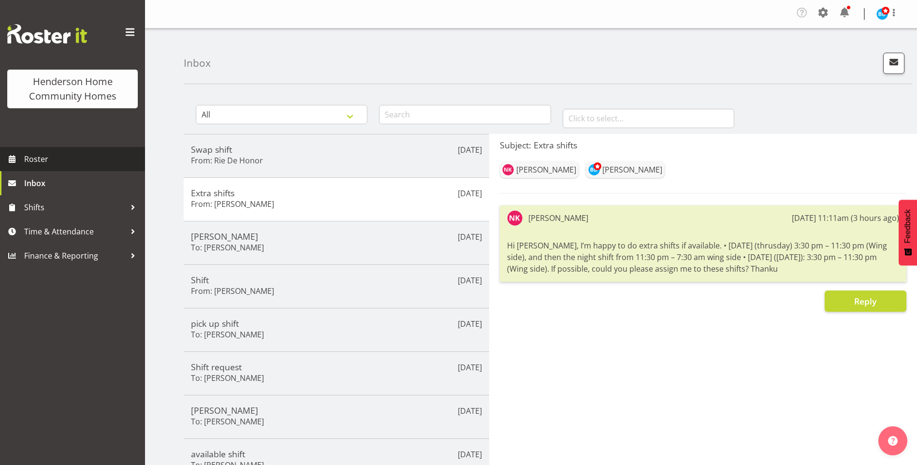
click at [68, 156] on span "Roster" at bounding box center [82, 159] width 116 height 15
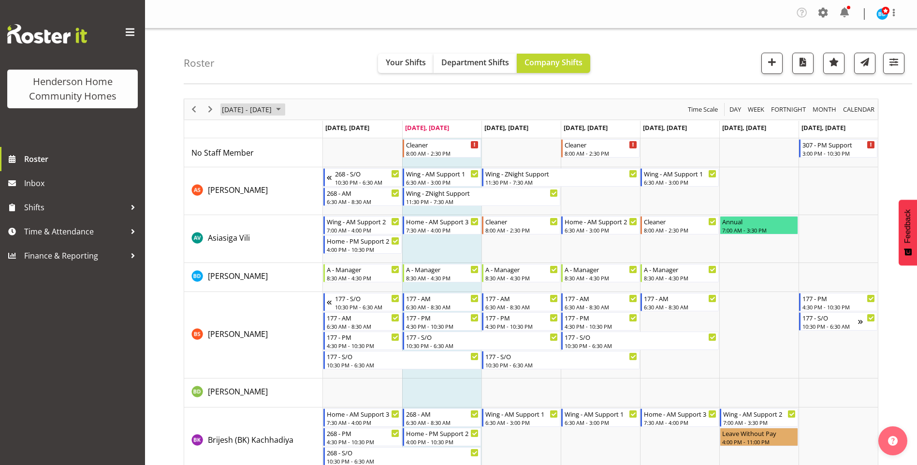
click at [284, 107] on span "September 08 - 14, 2025" at bounding box center [279, 109] width 12 height 12
click at [323, 132] on span "next month" at bounding box center [323, 133] width 17 height 17
click at [230, 179] on span "6" at bounding box center [232, 183] width 15 height 15
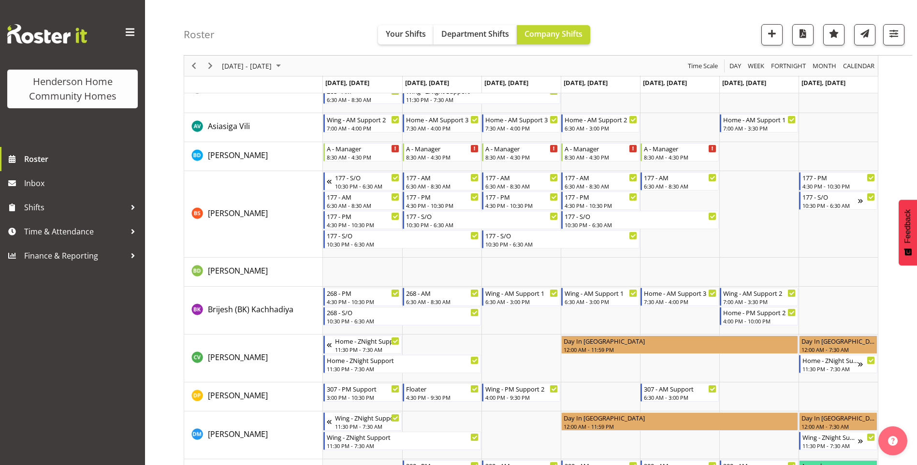
scroll to position [193, 0]
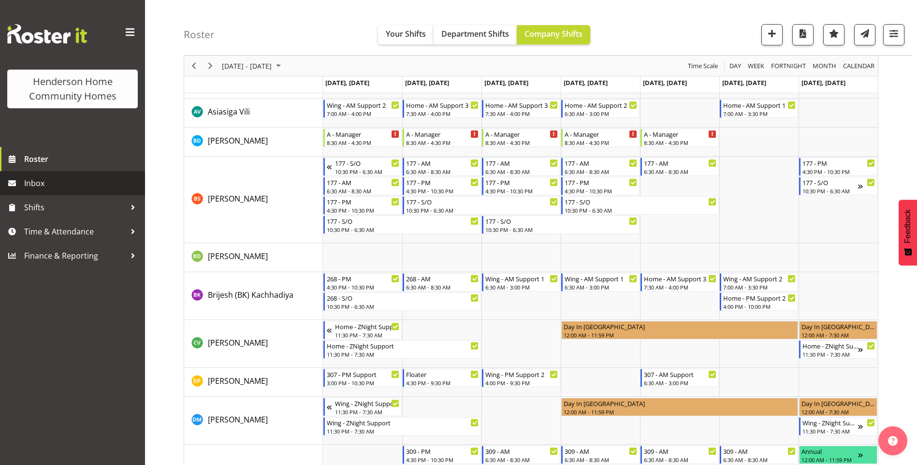
click at [44, 184] on span "Inbox" at bounding box center [82, 183] width 116 height 15
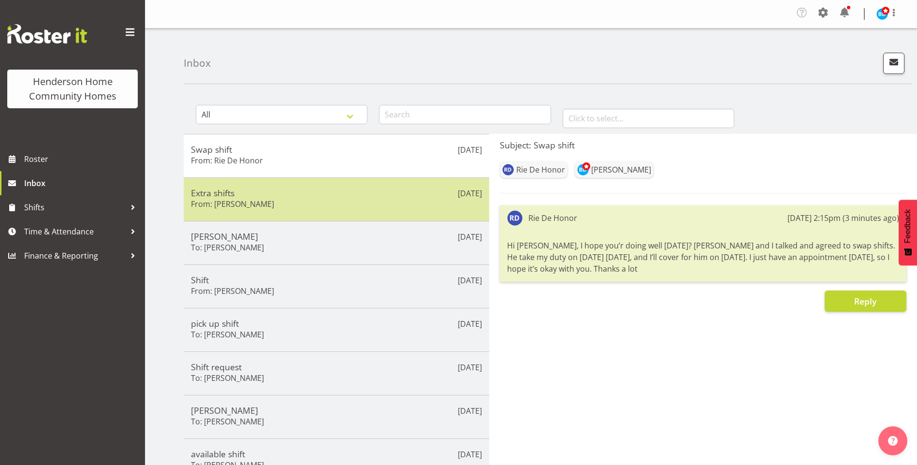
click at [289, 207] on div "Extra shifts From: Navneet Kaur" at bounding box center [336, 200] width 291 height 24
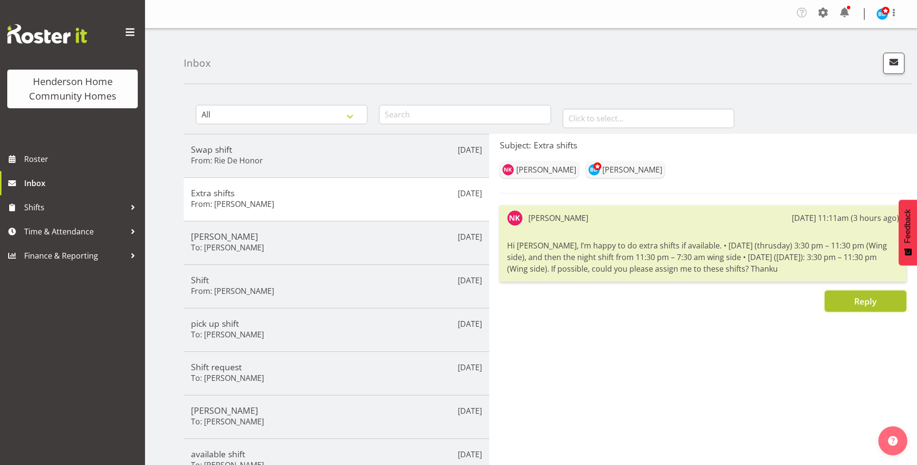
click at [841, 310] on button "Reply" at bounding box center [866, 301] width 82 height 21
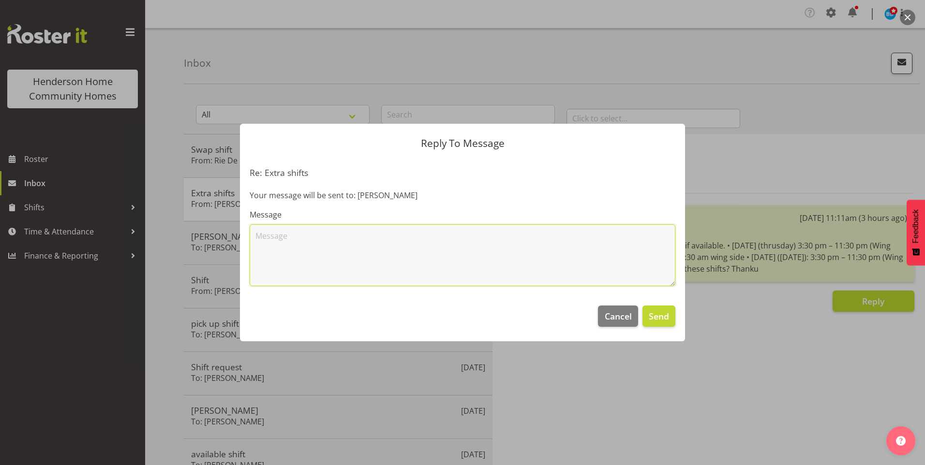
click at [393, 271] on textarea at bounding box center [463, 255] width 426 height 62
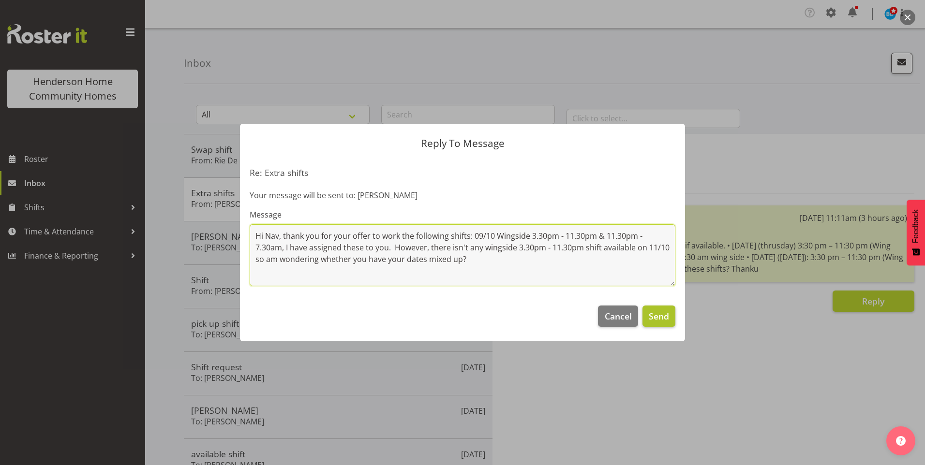
type textarea "Hi Nav, thank you for your offer to work the following shifts: 09/10 Wingside 3…"
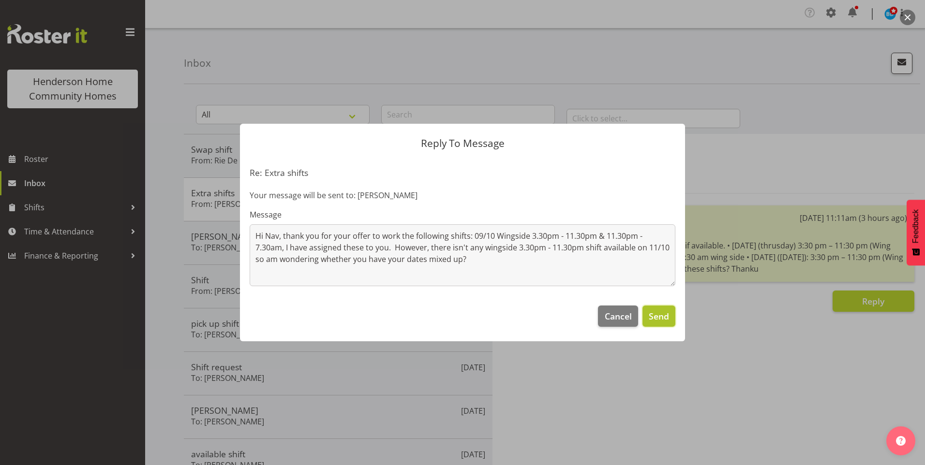
click at [658, 313] on span "Send" at bounding box center [659, 316] width 20 height 13
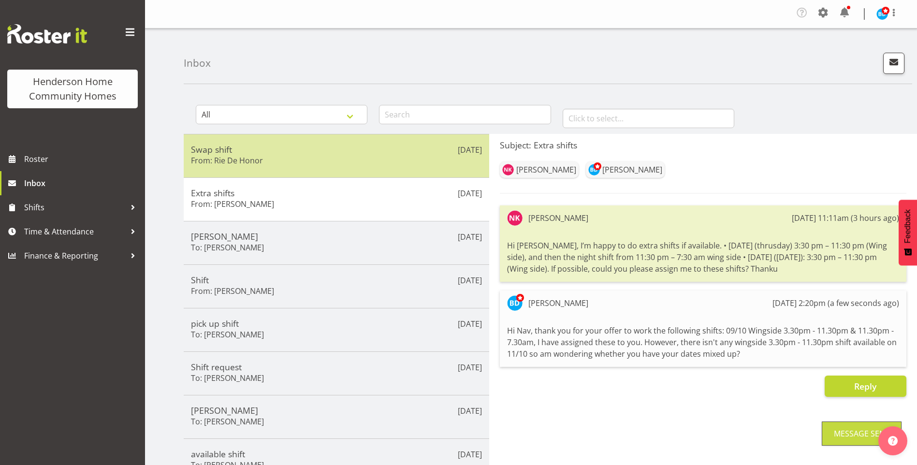
click at [281, 155] on div "Swap shift From: Rie De Honor" at bounding box center [336, 156] width 291 height 24
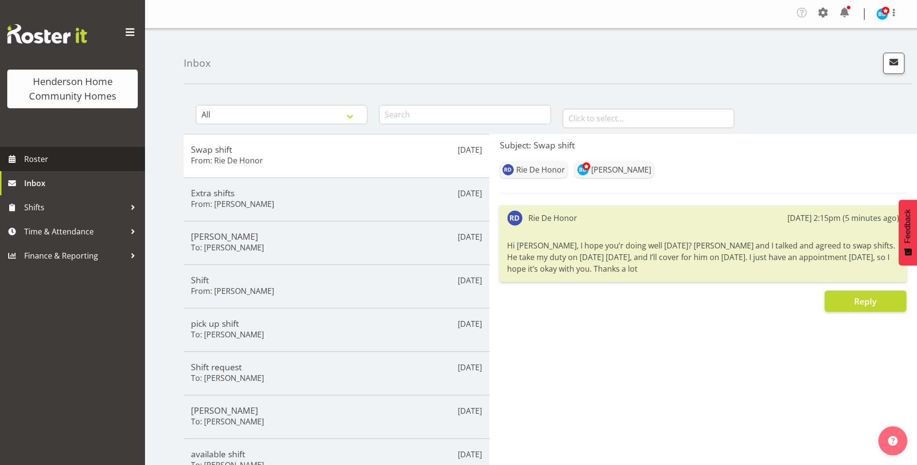
click at [86, 160] on span "Roster" at bounding box center [82, 159] width 116 height 15
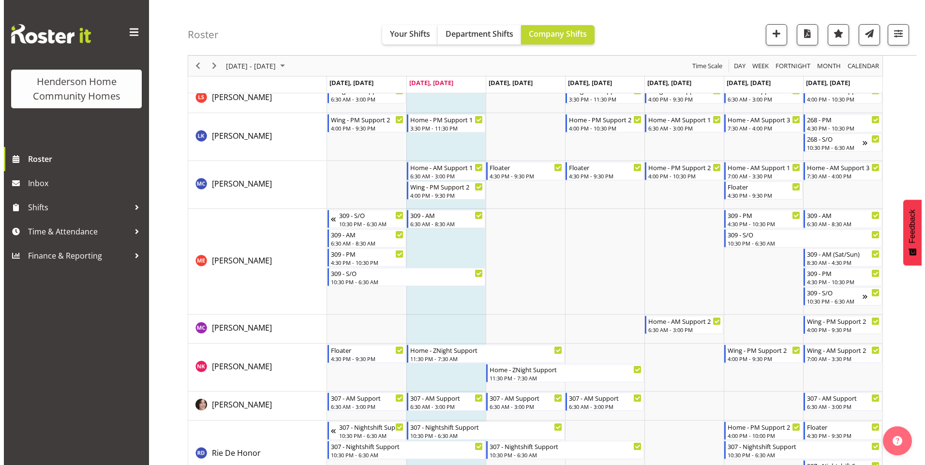
scroll to position [1257, 0]
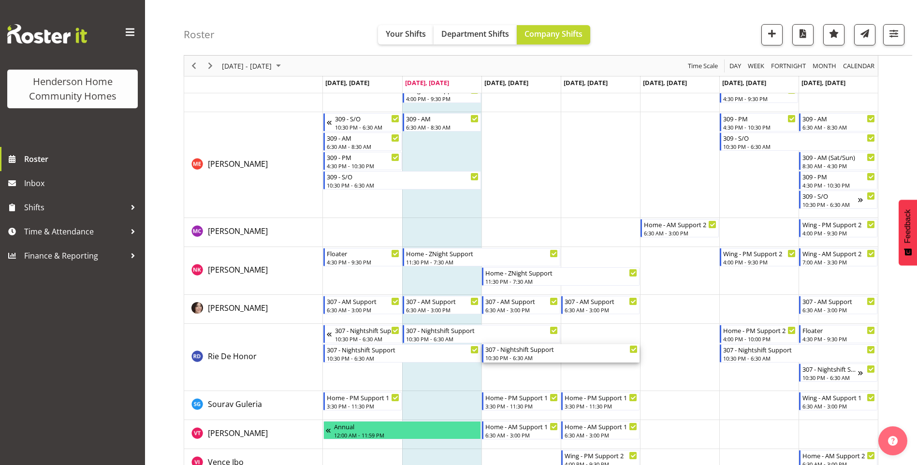
click at [534, 355] on div "10:30 PM - 6:30 AM" at bounding box center [562, 358] width 152 height 8
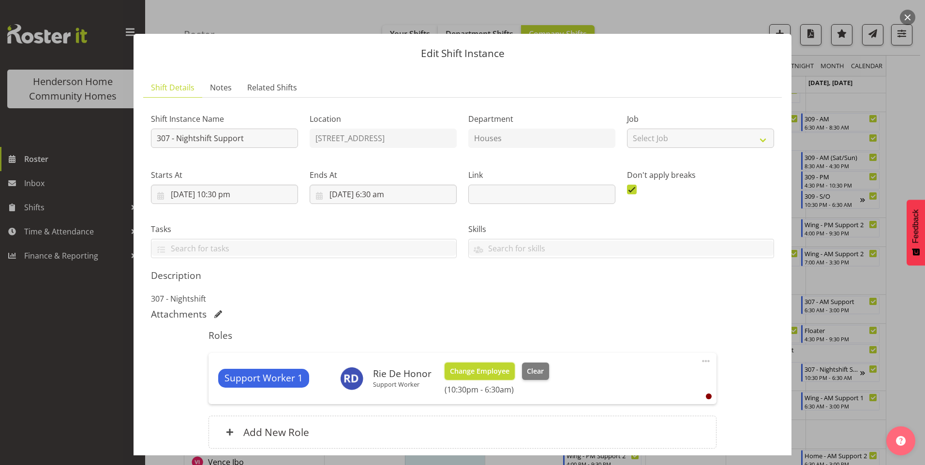
click at [496, 364] on button "Change Employee" at bounding box center [479, 371] width 70 height 17
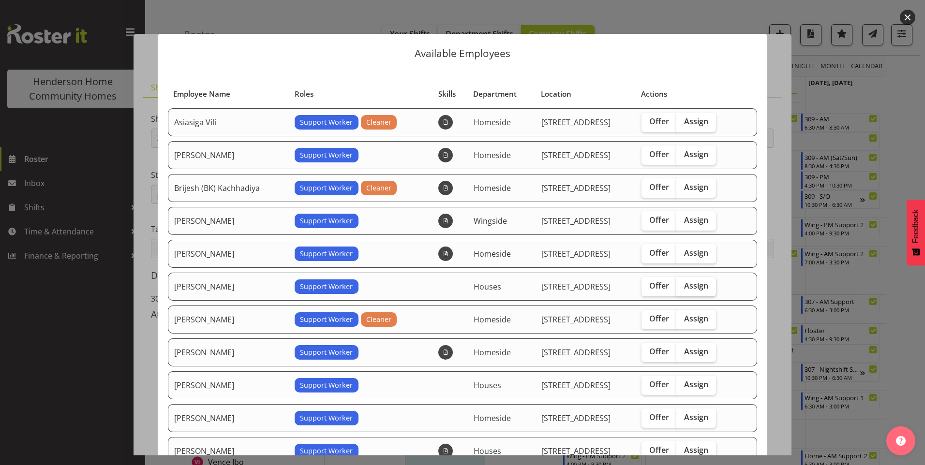
click at [703, 283] on label "Assign" at bounding box center [696, 286] width 40 height 19
click at [682, 283] on input "Assign" at bounding box center [679, 286] width 6 height 6
checkbox input "true"
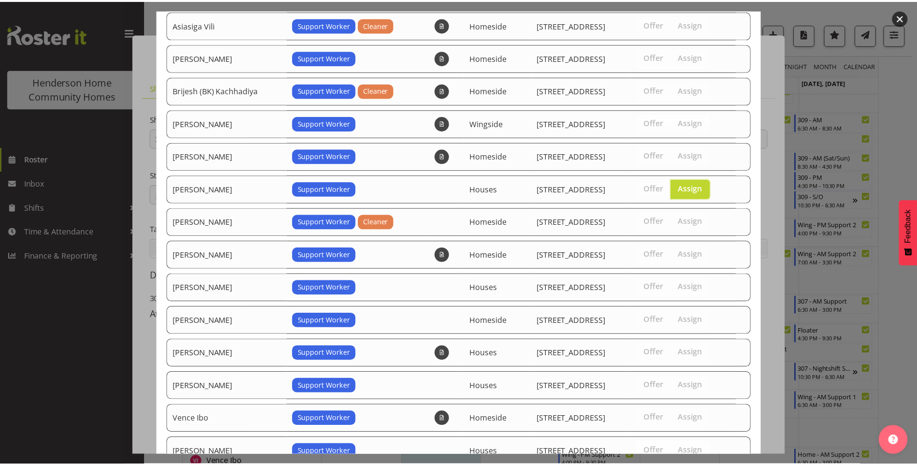
scroll to position [180, 0]
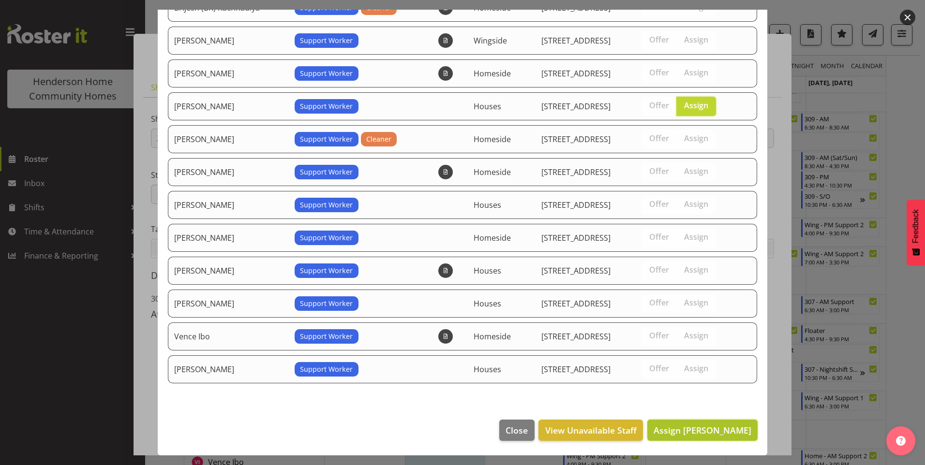
click at [725, 426] on span "Assign [PERSON_NAME]" at bounding box center [702, 431] width 98 height 12
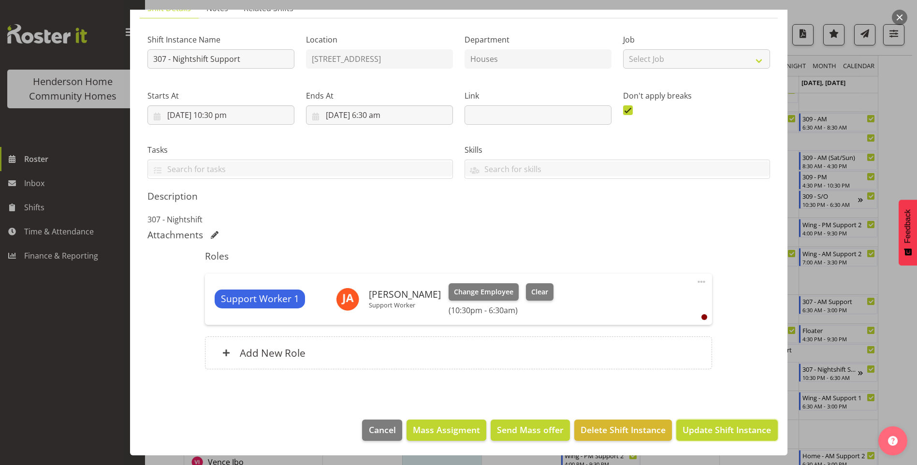
click at [728, 426] on span "Update Shift Instance" at bounding box center [727, 430] width 89 height 13
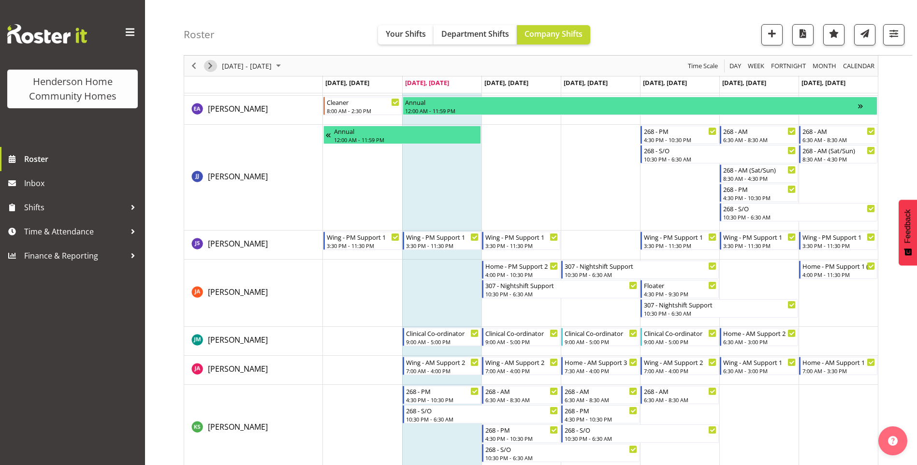
scroll to position [1001, 0]
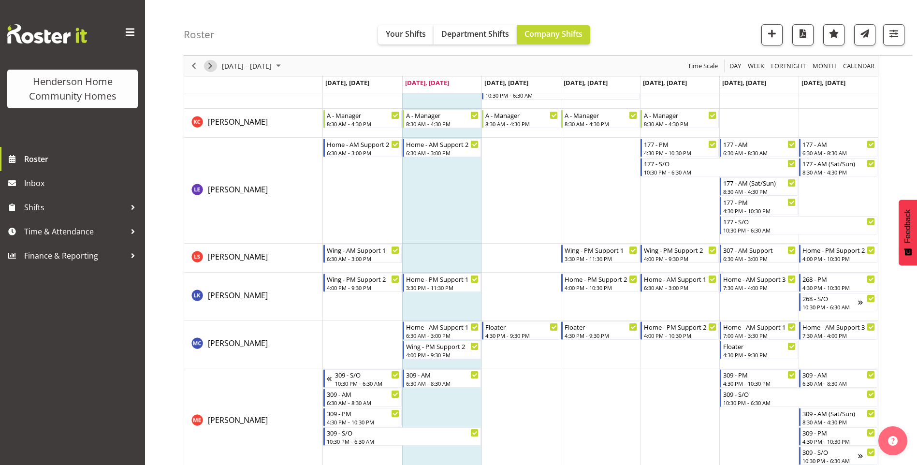
click at [212, 65] on span "Next" at bounding box center [211, 66] width 12 height 12
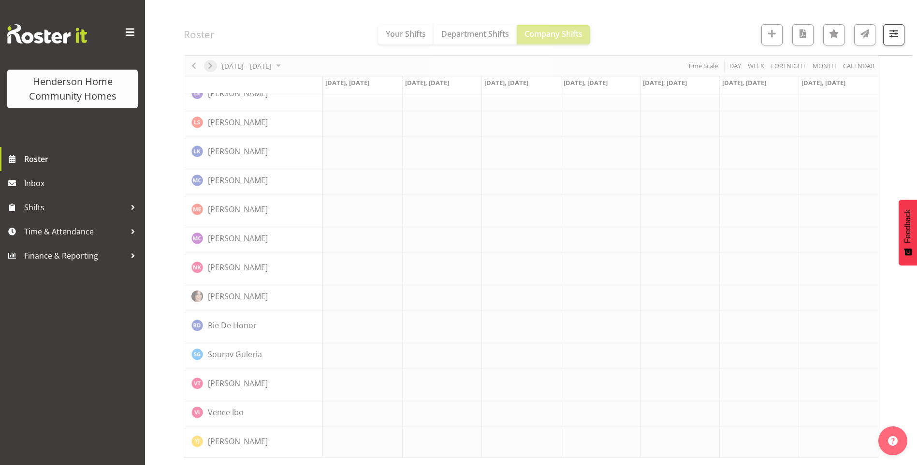
scroll to position [638, 0]
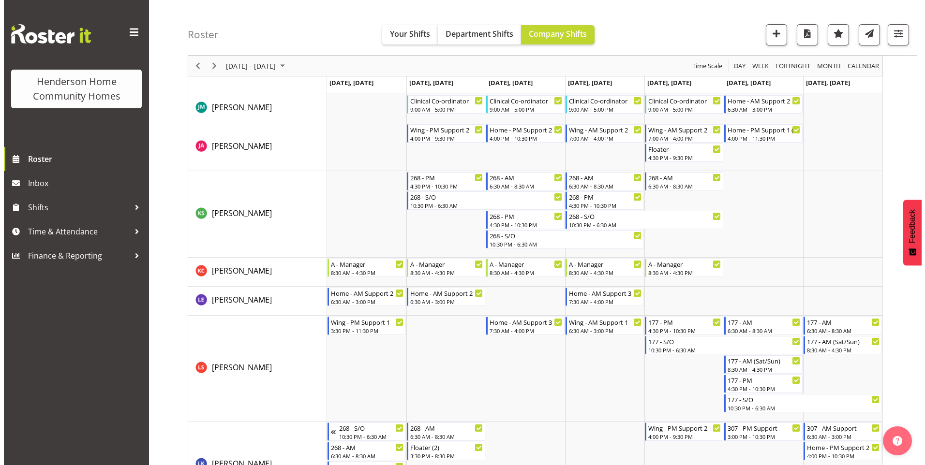
scroll to position [606, 0]
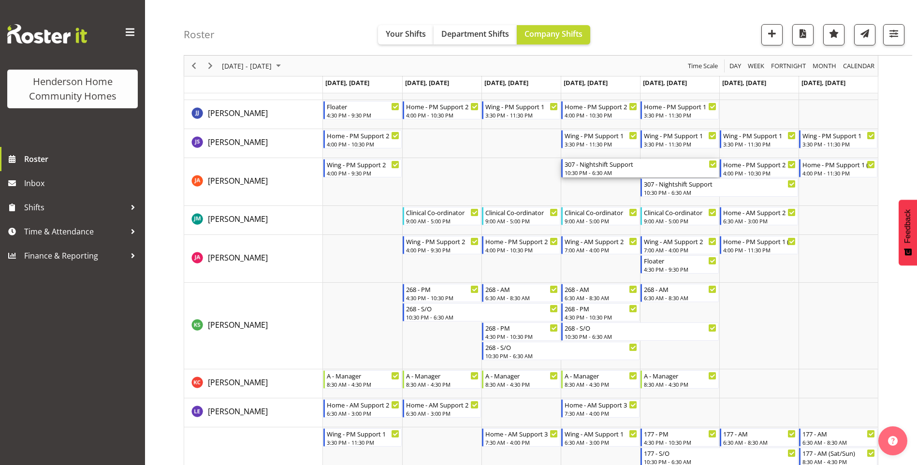
click at [584, 168] on div "307 - Nightshift Support" at bounding box center [641, 164] width 152 height 10
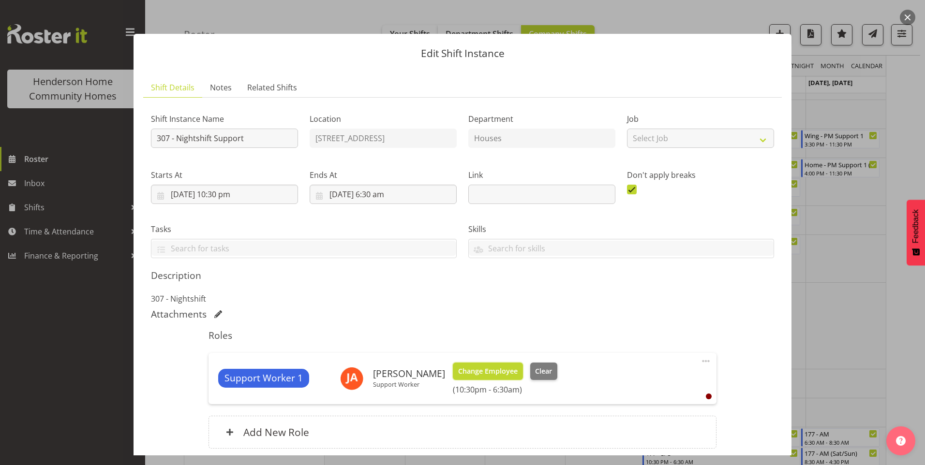
click at [483, 370] on span "Change Employee" at bounding box center [487, 371] width 59 height 11
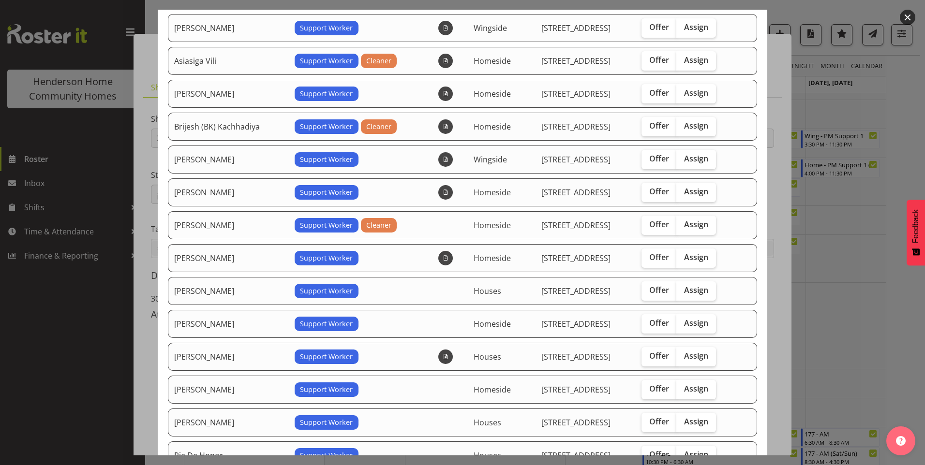
scroll to position [145, 0]
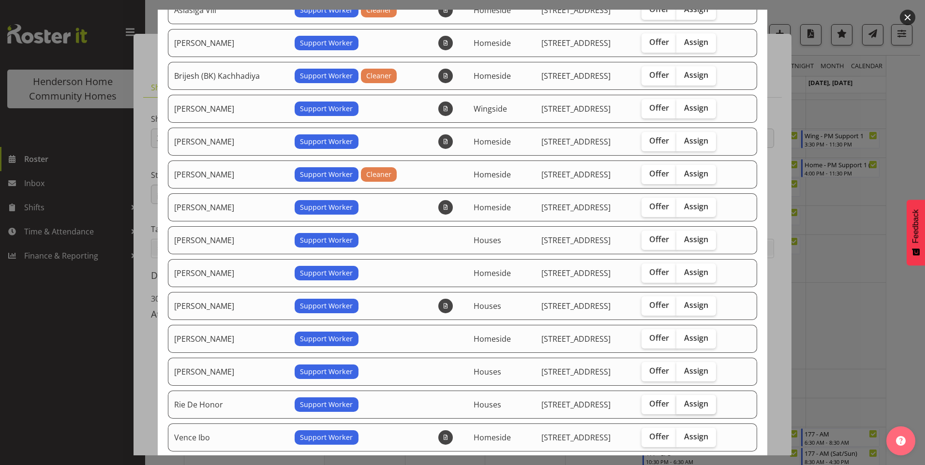
click at [693, 400] on span "Assign" at bounding box center [696, 404] width 24 height 10
click at [682, 401] on input "Assign" at bounding box center [679, 404] width 6 height 6
checkbox input "true"
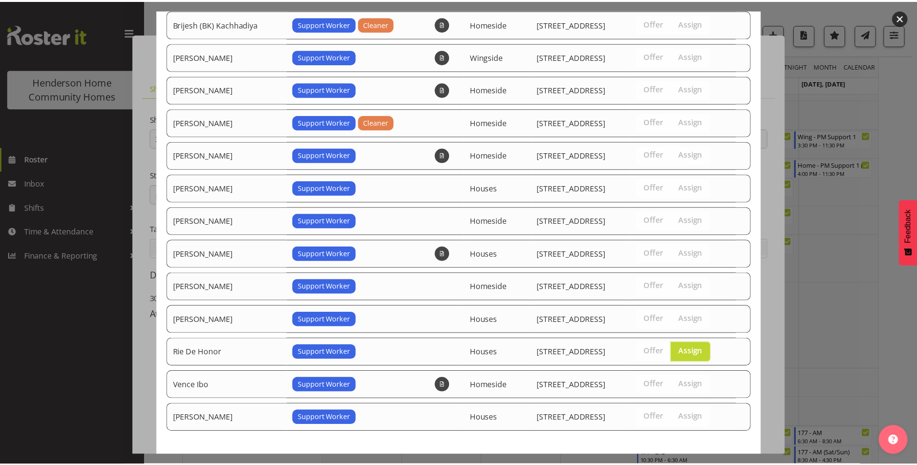
scroll to position [246, 0]
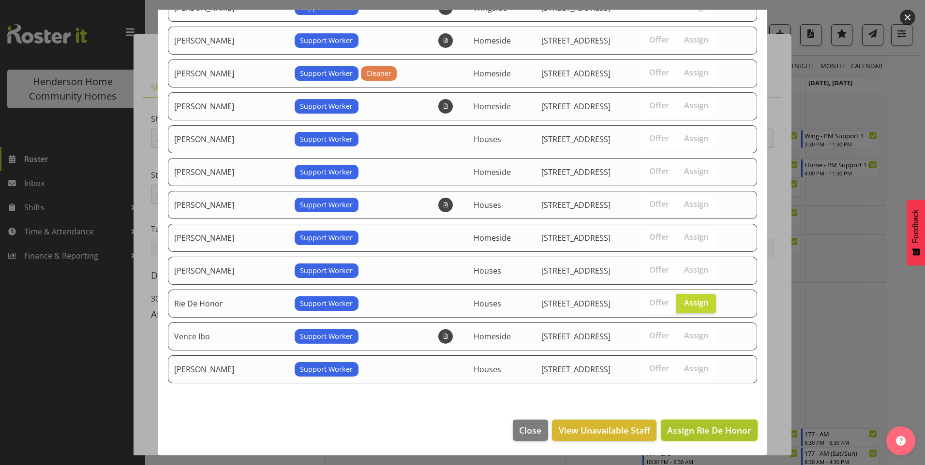
click at [705, 436] on button "Assign Rie De Honor" at bounding box center [709, 430] width 97 height 21
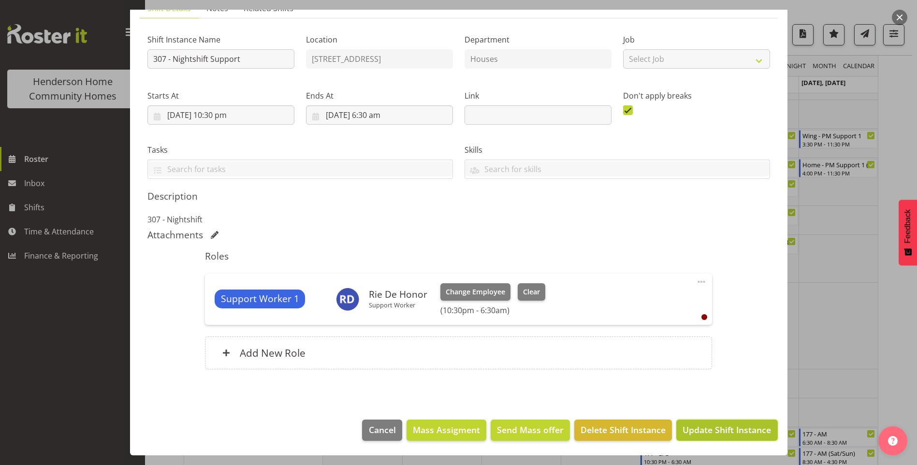
click at [706, 431] on span "Update Shift Instance" at bounding box center [727, 430] width 89 height 13
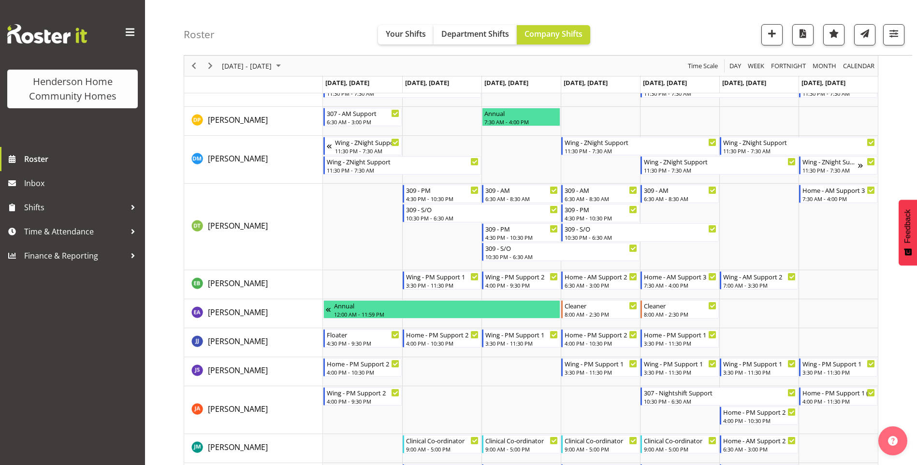
scroll to position [332, 0]
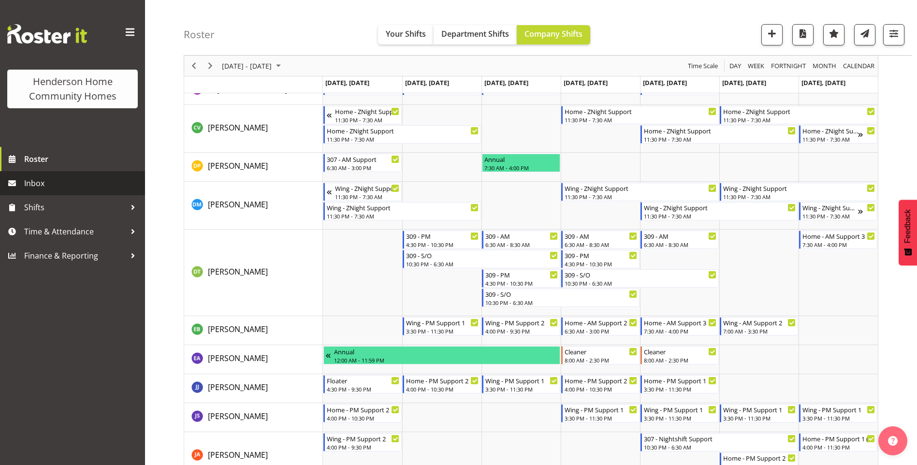
click at [74, 183] on span "Inbox" at bounding box center [82, 183] width 116 height 15
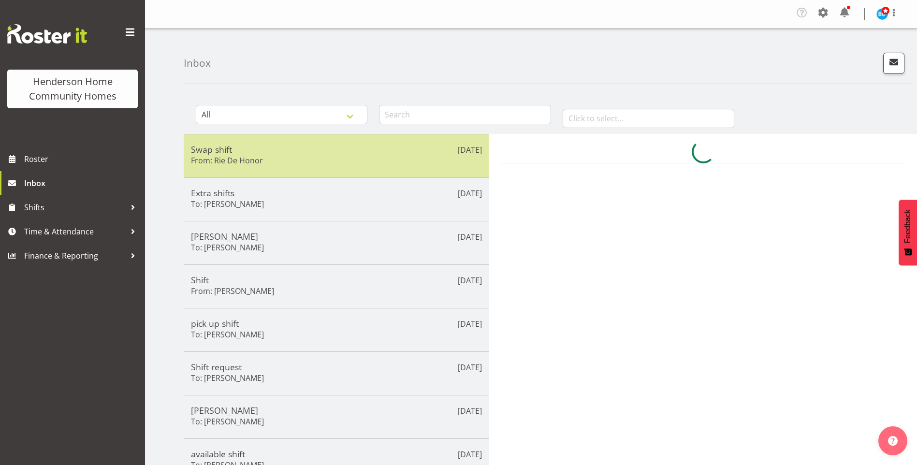
click at [234, 152] on h5 "Swap shift" at bounding box center [336, 149] width 291 height 11
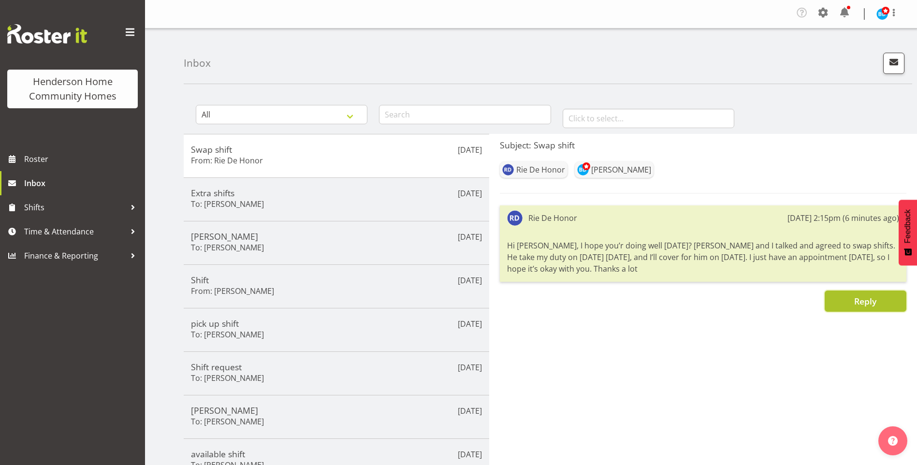
click at [835, 300] on button "Reply" at bounding box center [866, 301] width 82 height 21
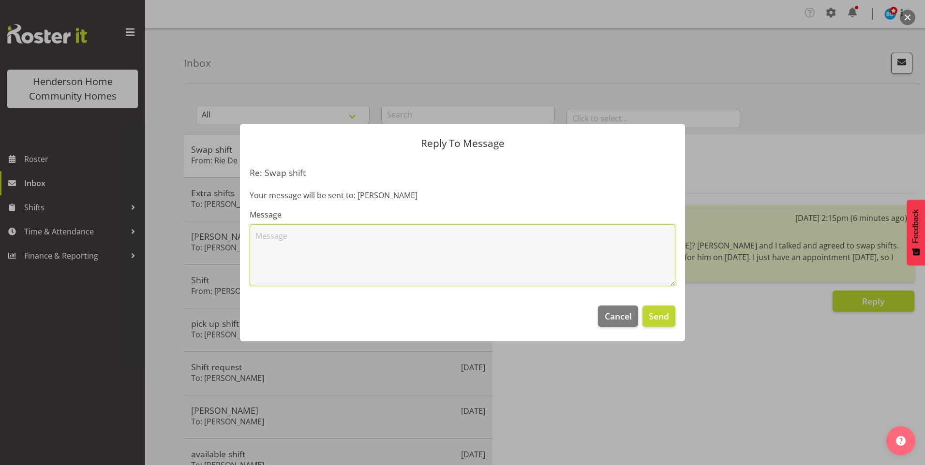
drag, startPoint x: 447, startPoint y: 262, endPoint x: 442, endPoint y: 256, distance: 7.9
click at [446, 262] on textarea at bounding box center [463, 255] width 426 height 62
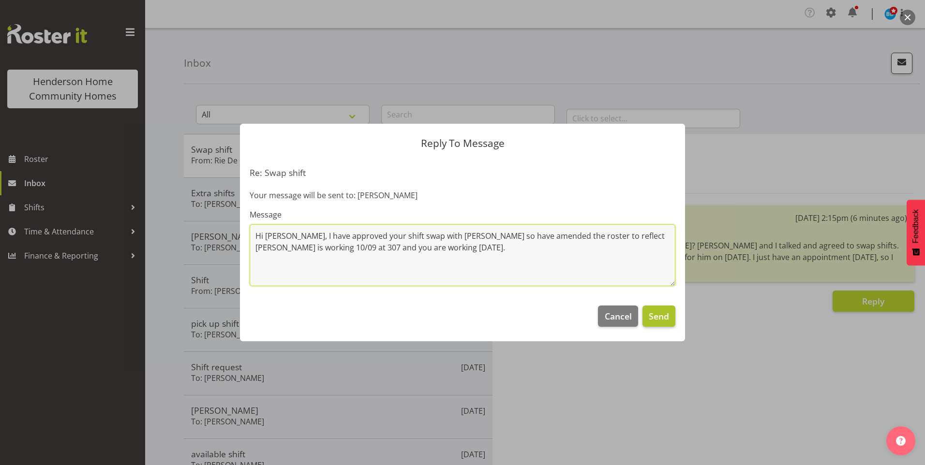
type textarea "Hi [PERSON_NAME], I have approved your shift swap with [PERSON_NAME] so have am…"
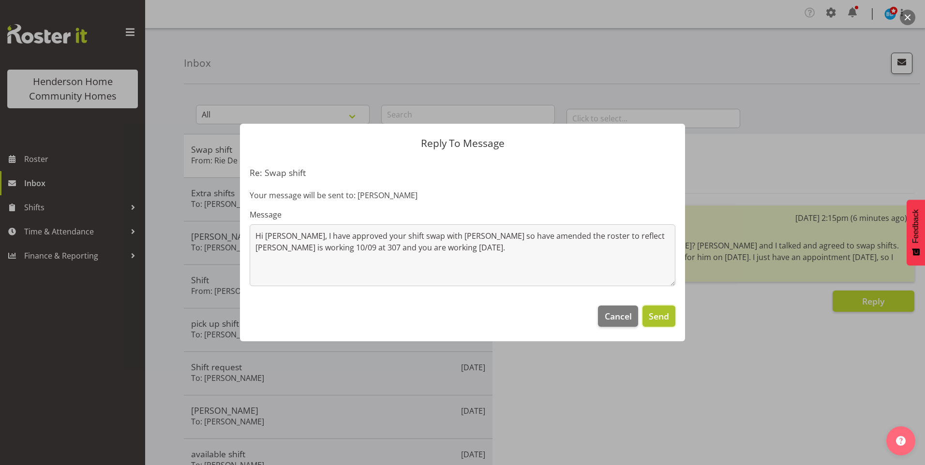
click at [658, 315] on span "Send" at bounding box center [659, 316] width 20 height 13
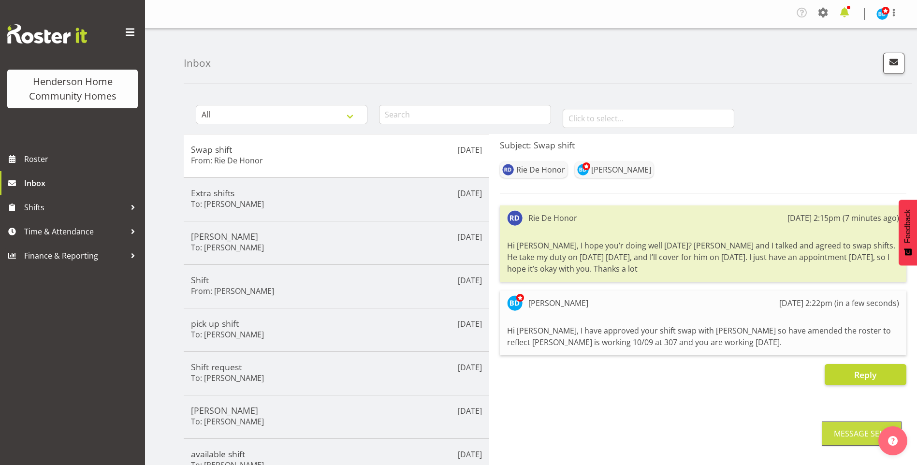
click at [850, 10] on span at bounding box center [844, 12] width 15 height 15
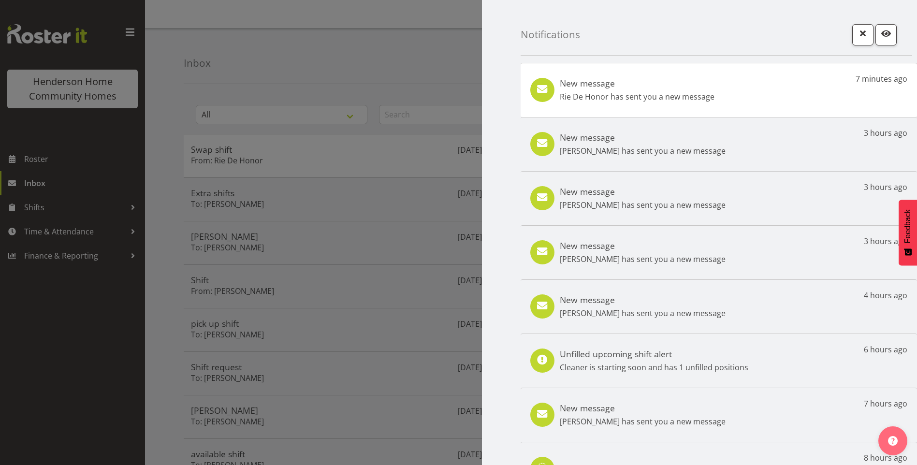
click at [723, 83] on div "New message Rie De Honor has sent you a new message 7 minutes ago" at bounding box center [719, 90] width 397 height 54
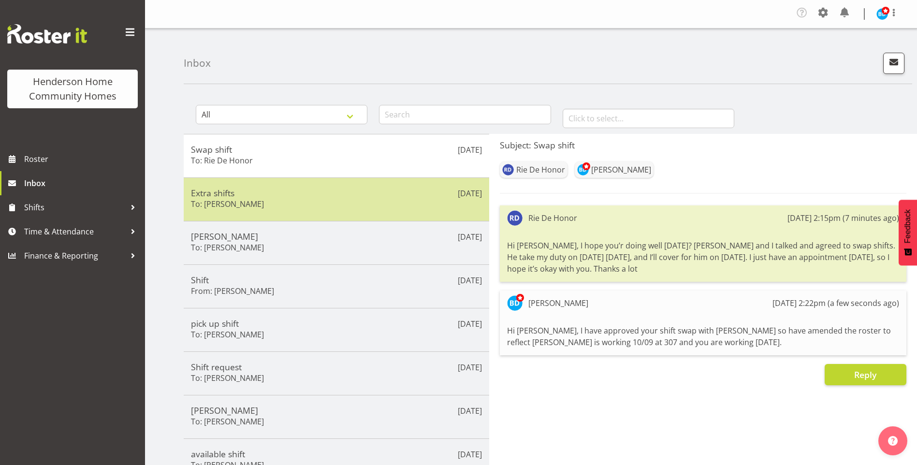
click at [248, 197] on h5 "Extra shifts" at bounding box center [336, 193] width 291 height 11
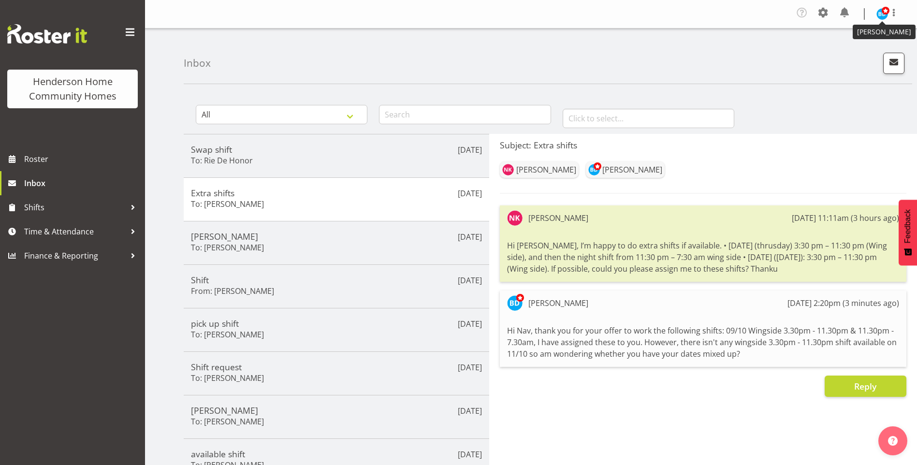
click at [882, 14] on span at bounding box center [886, 11] width 8 height 8
click at [830, 54] on link "Log Out" at bounding box center [853, 52] width 93 height 17
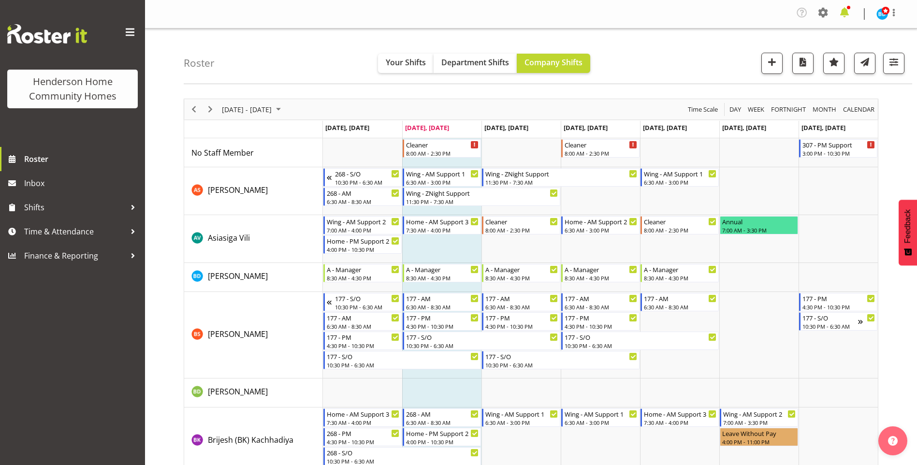
click at [848, 13] on span at bounding box center [844, 12] width 15 height 15
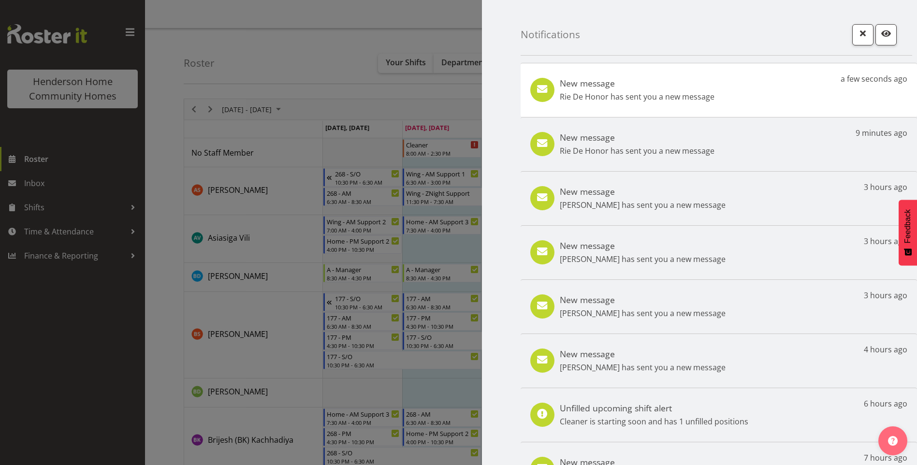
click at [691, 97] on p "Rie De Honor has sent you a new message" at bounding box center [637, 97] width 155 height 12
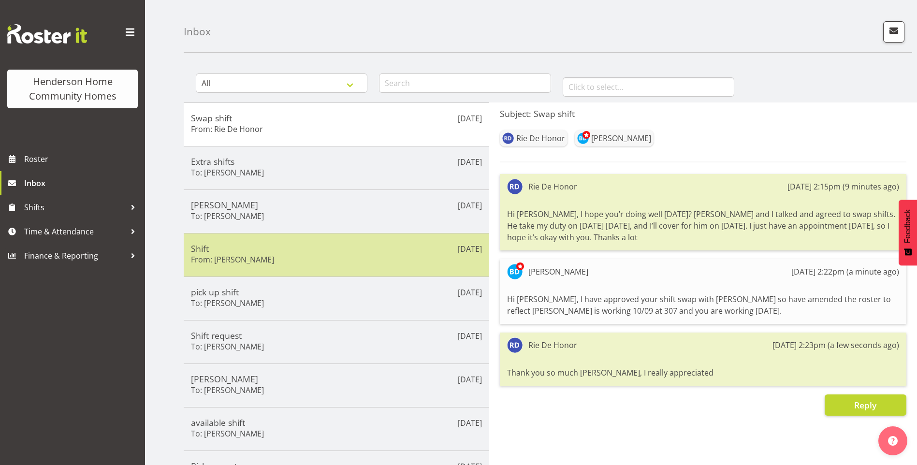
scroll to position [48, 0]
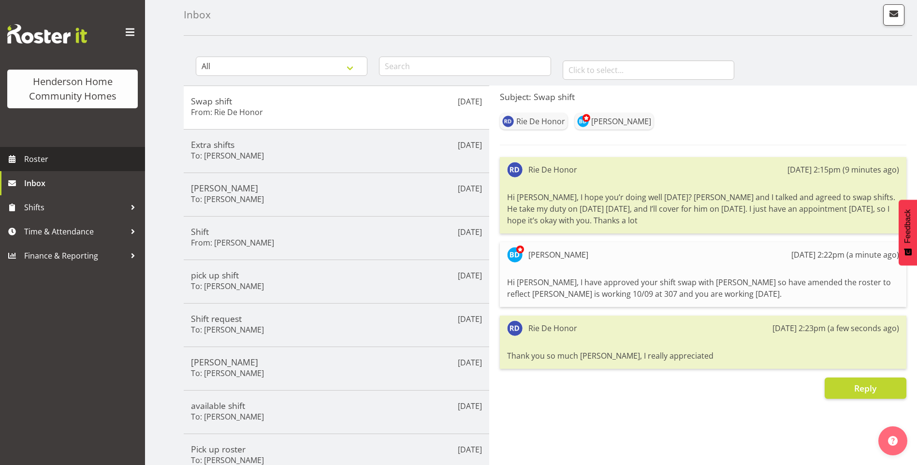
click at [41, 155] on span "Roster" at bounding box center [82, 159] width 116 height 15
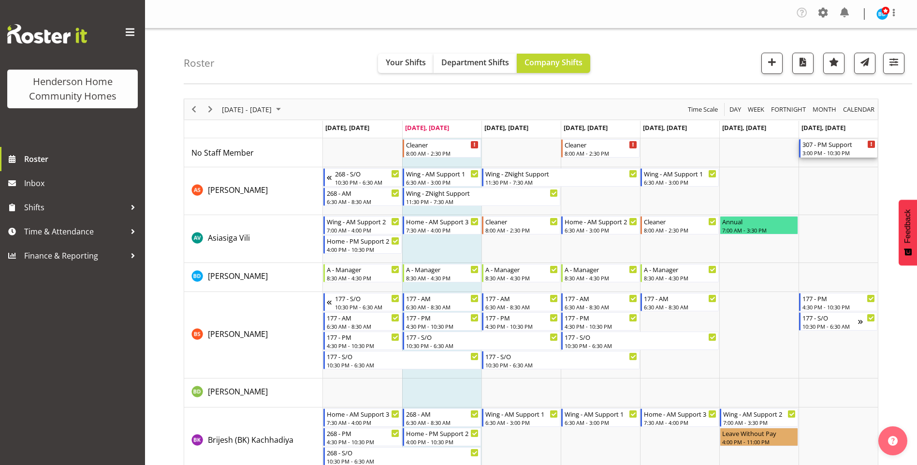
click at [836, 150] on div "3:00 PM - 10:30 PM" at bounding box center [839, 153] width 73 height 8
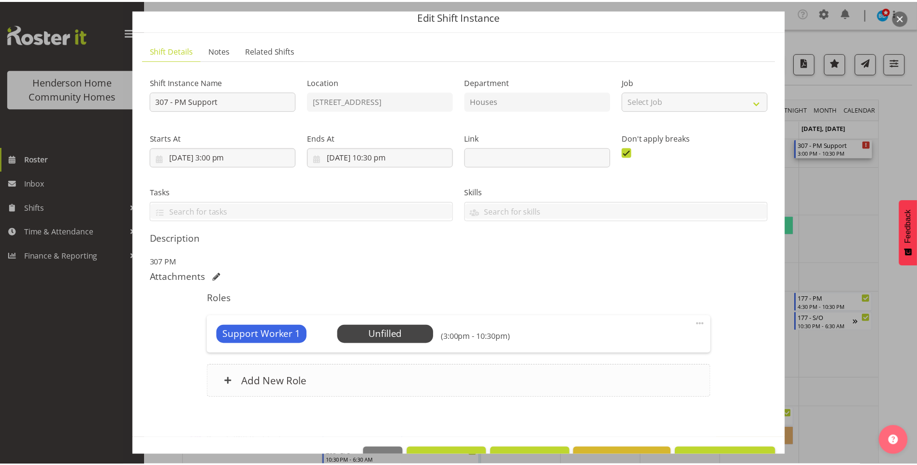
scroll to position [66, 0]
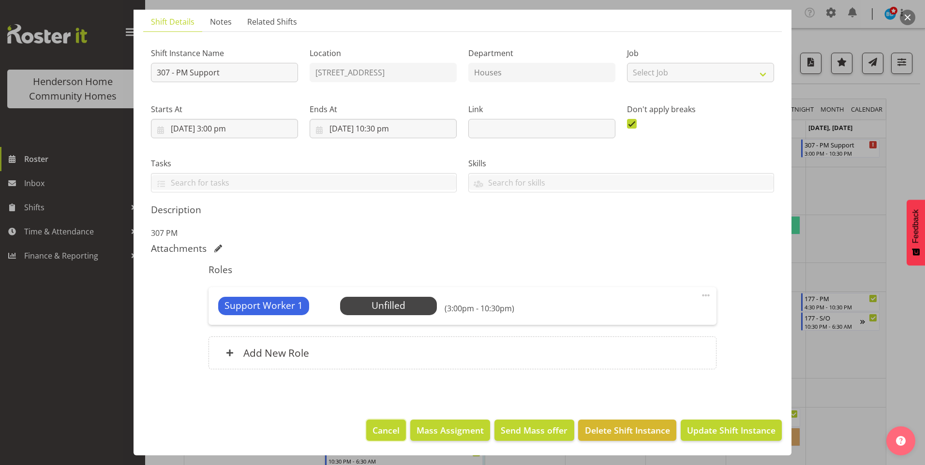
click at [390, 426] on span "Cancel" at bounding box center [385, 430] width 27 height 13
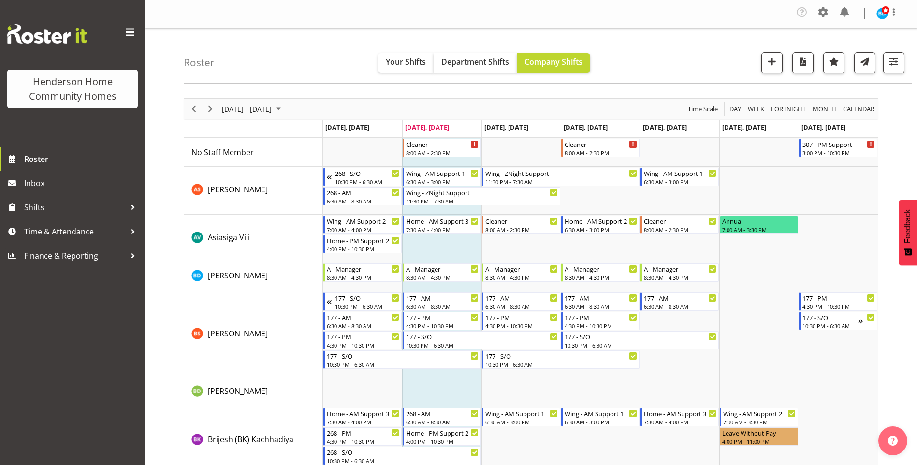
scroll to position [0, 0]
click at [213, 105] on span "Next" at bounding box center [211, 109] width 12 height 12
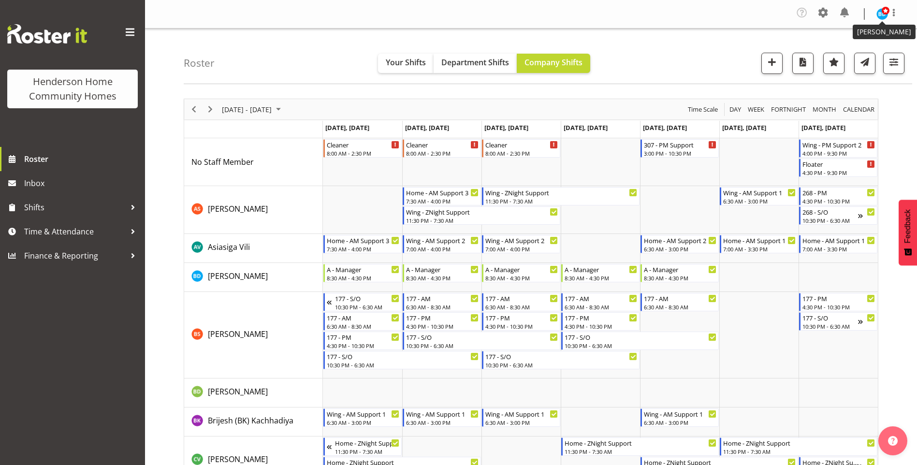
click at [887, 15] on img at bounding box center [883, 14] width 12 height 12
click at [836, 52] on link "Log Out" at bounding box center [853, 52] width 93 height 17
